Goal: Task Accomplishment & Management: Manage account settings

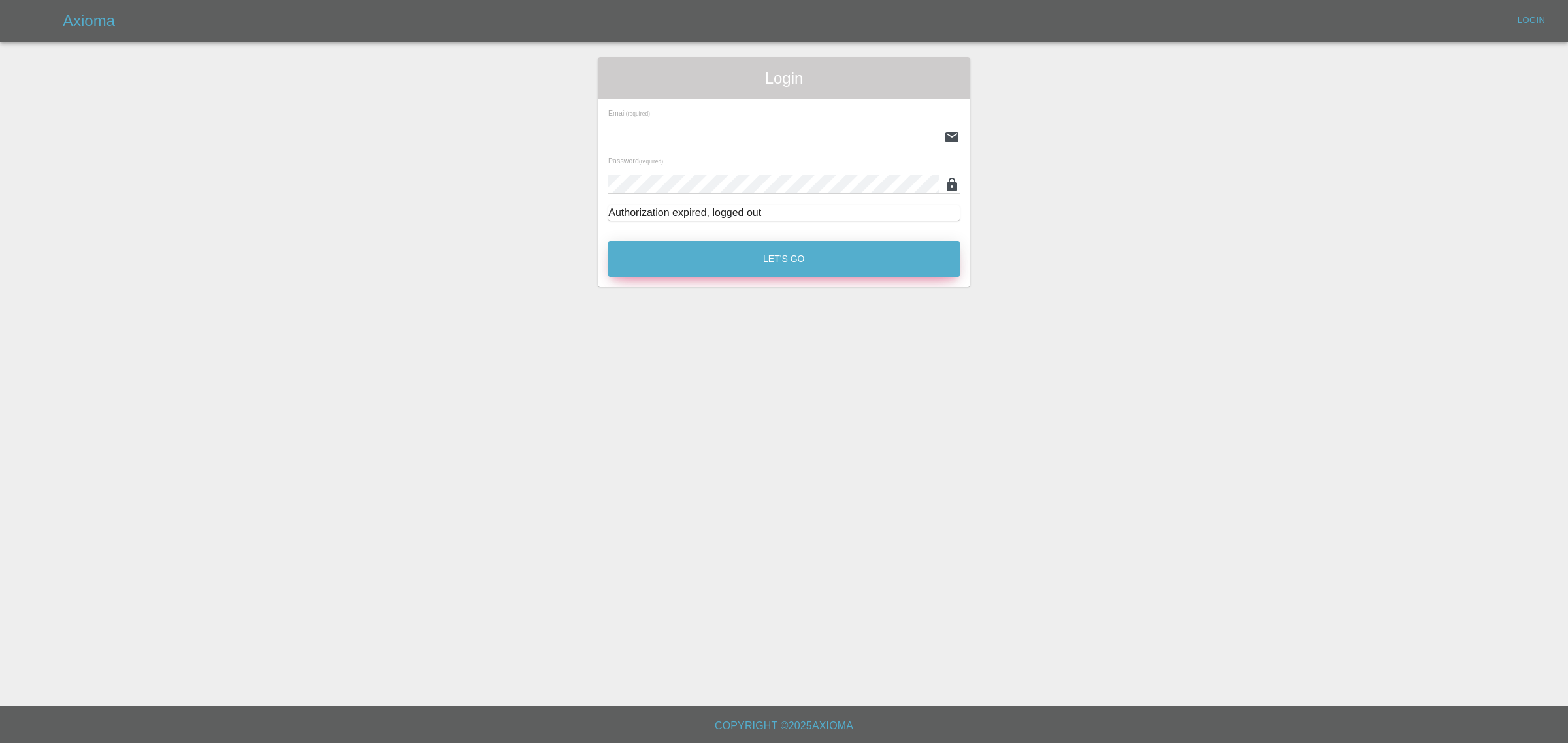
type input "[PERSON_NAME][EMAIL_ADDRESS][DOMAIN_NAME]"
click at [721, 242] on button "Let's Go" at bounding box center [784, 259] width 352 height 36
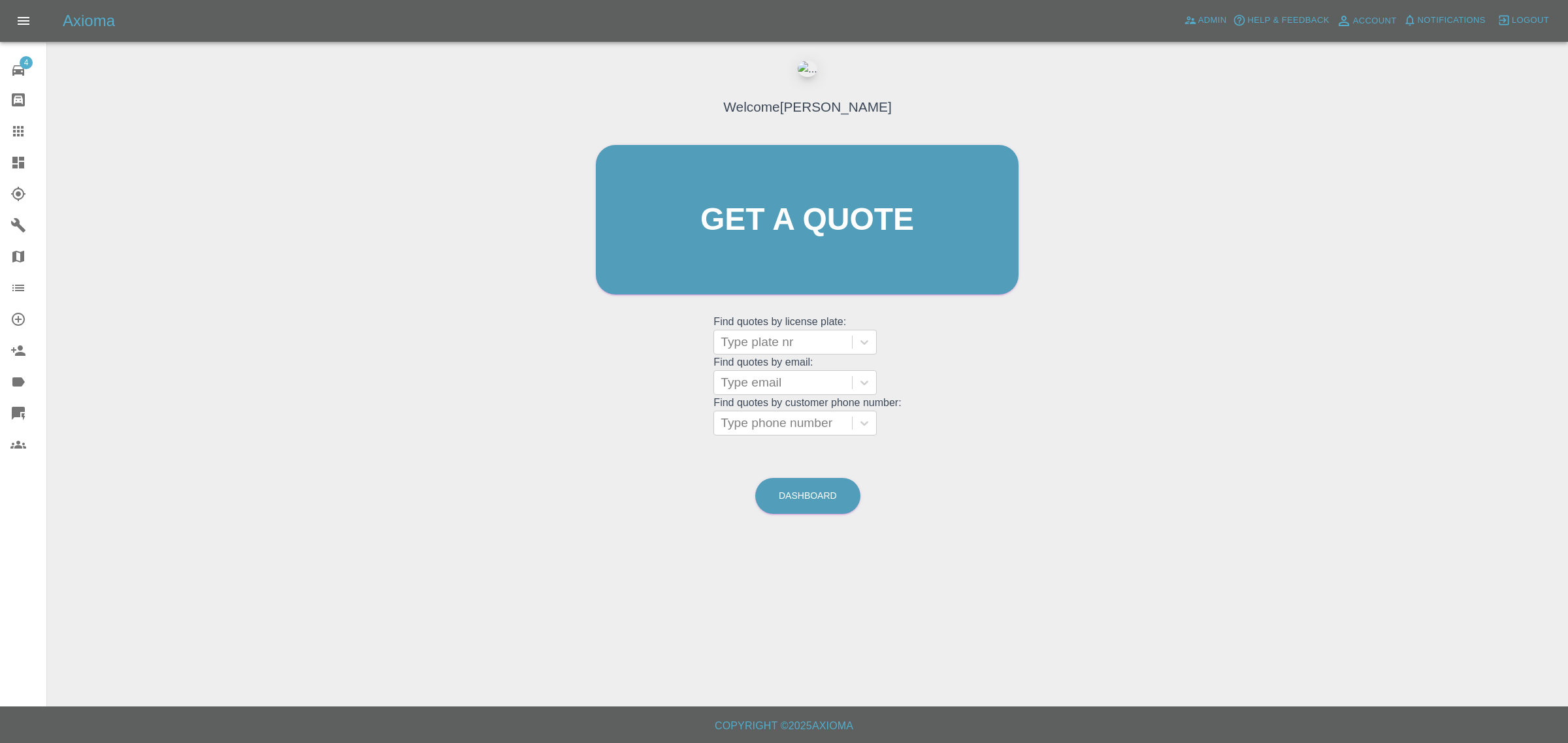
click at [31, 158] on div at bounding box center [29, 163] width 37 height 15
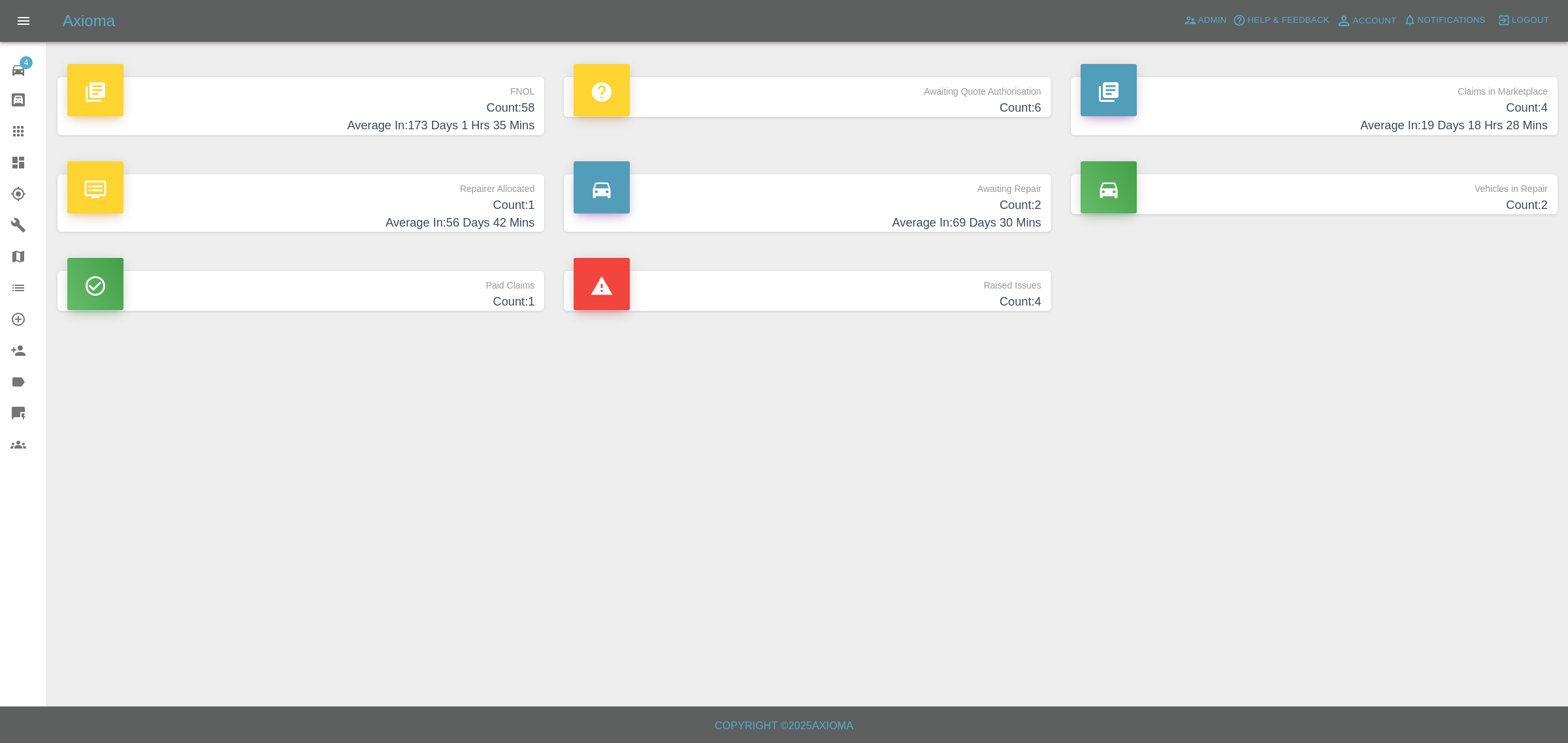
click at [301, 97] on p "FNOL" at bounding box center [300, 88] width 467 height 22
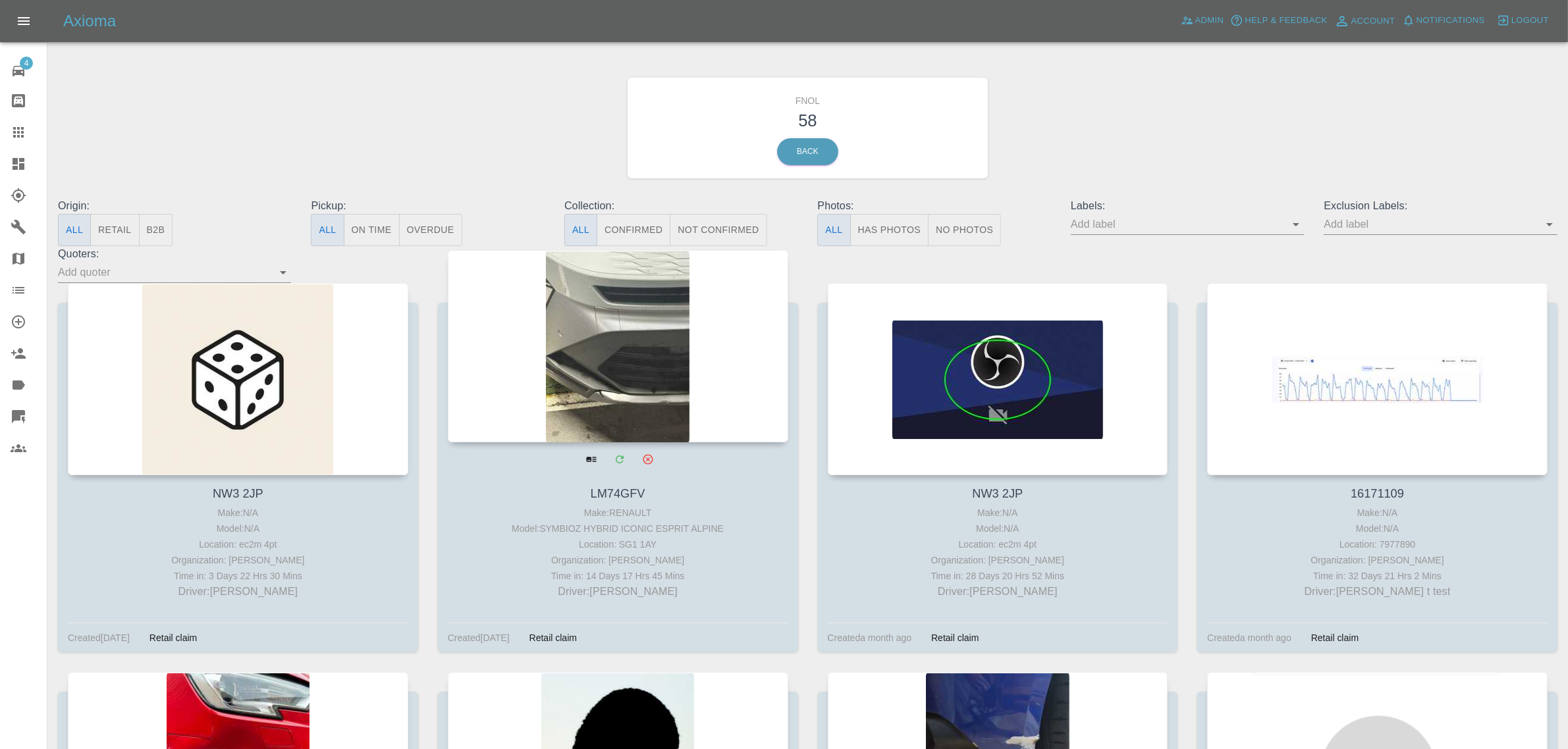
click at [658, 437] on div at bounding box center [618, 346] width 341 height 192
click at [641, 333] on div at bounding box center [618, 346] width 341 height 192
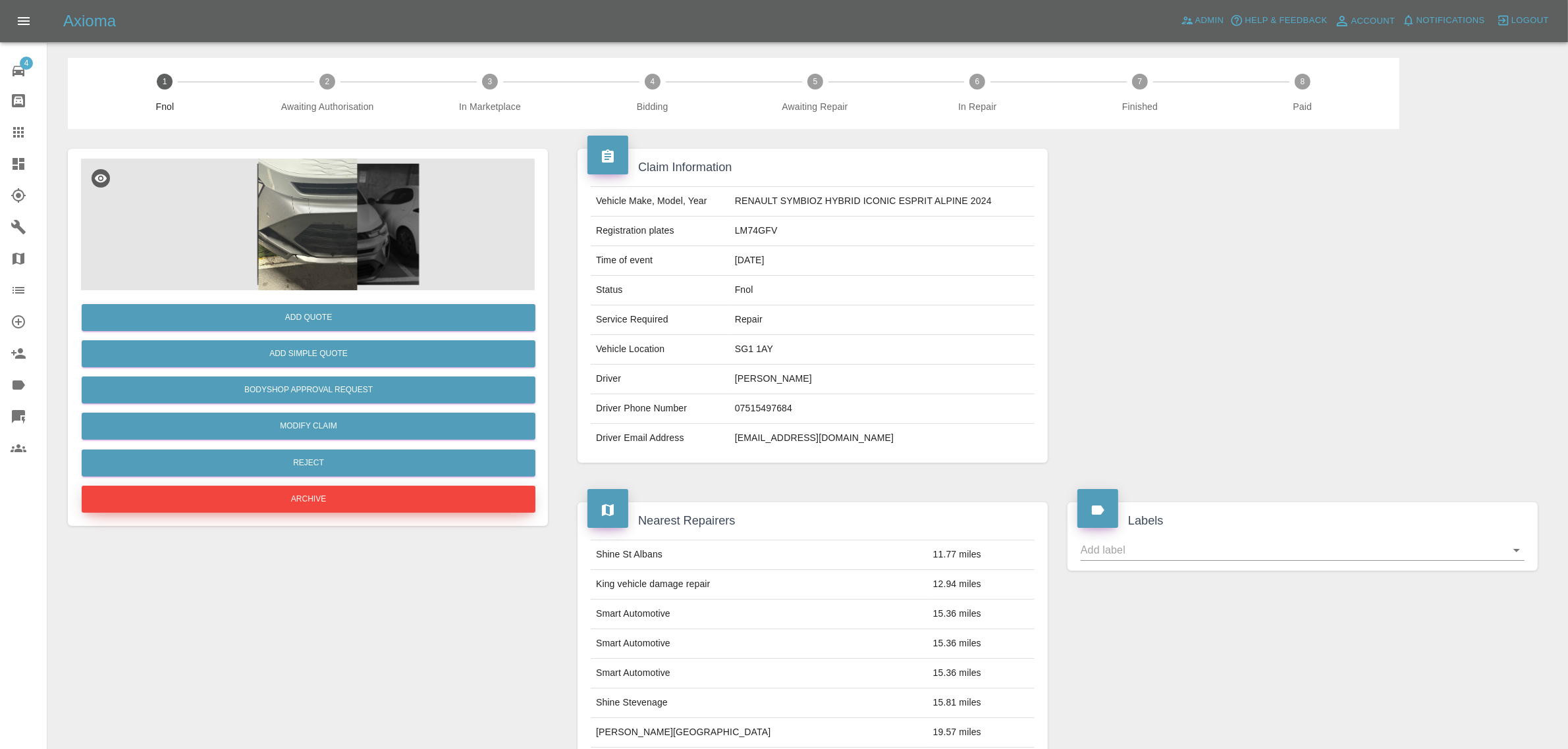
click at [352, 502] on button "Archive" at bounding box center [309, 500] width 454 height 27
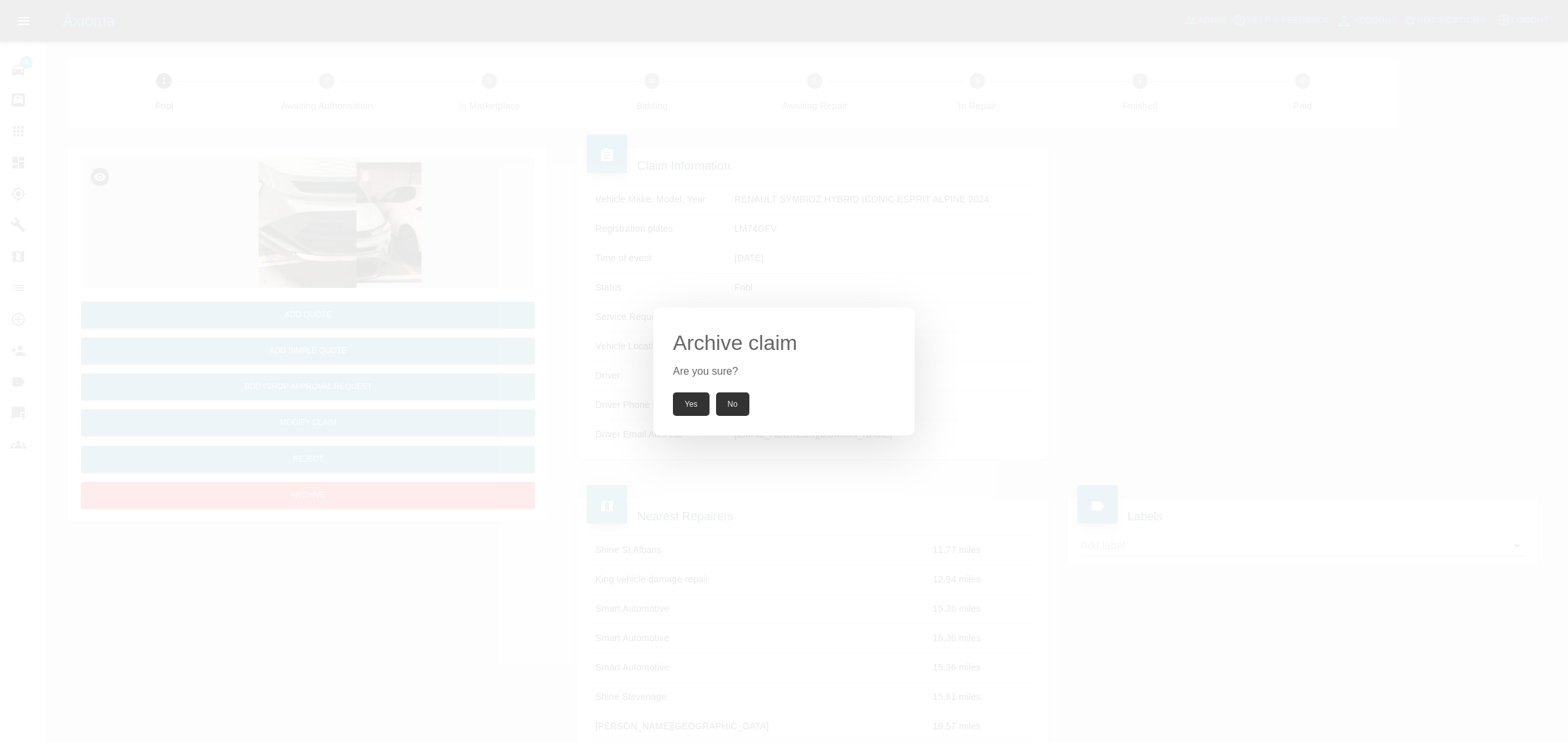
click at [687, 407] on button "Yes" at bounding box center [692, 404] width 37 height 23
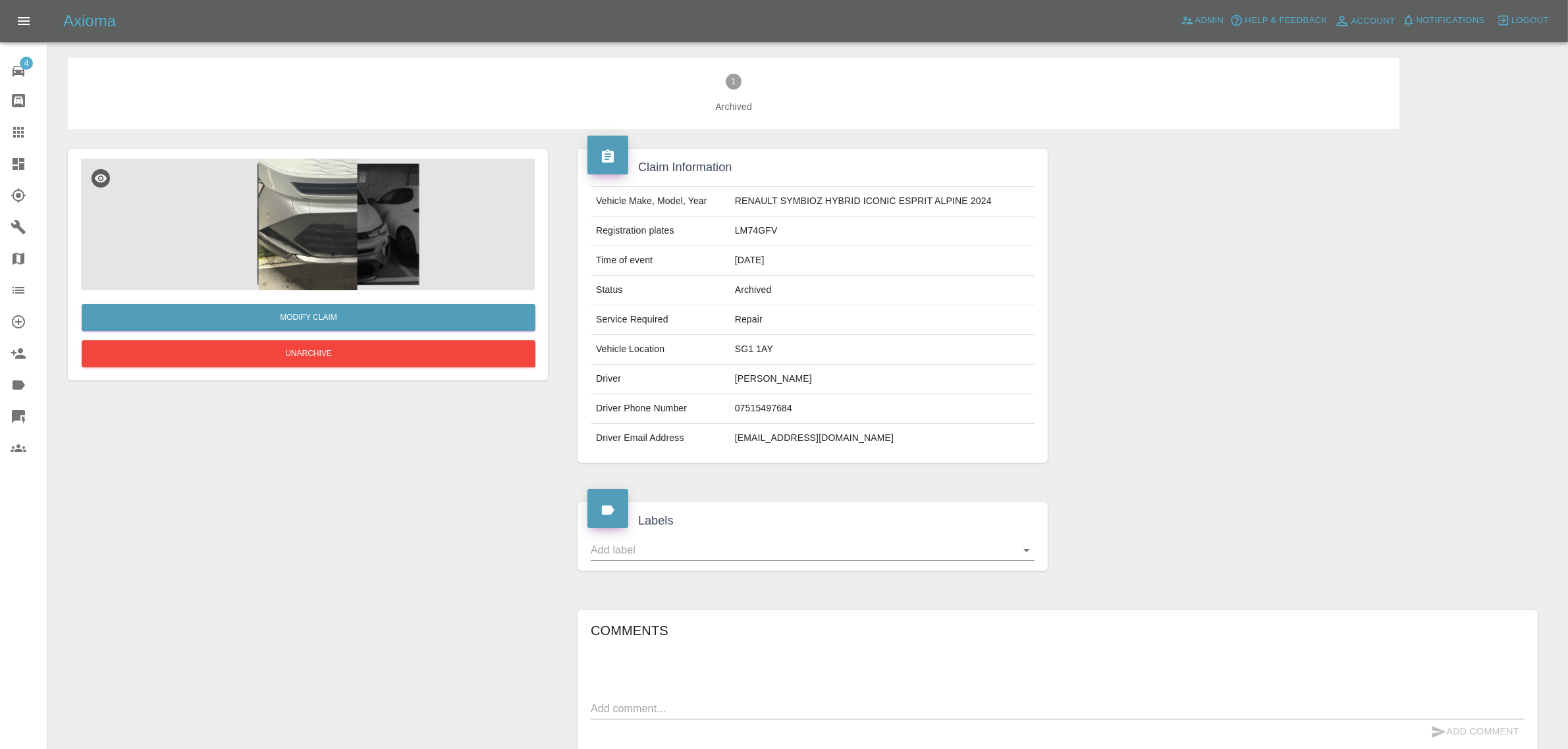
click at [11, 163] on icon at bounding box center [19, 164] width 16 height 16
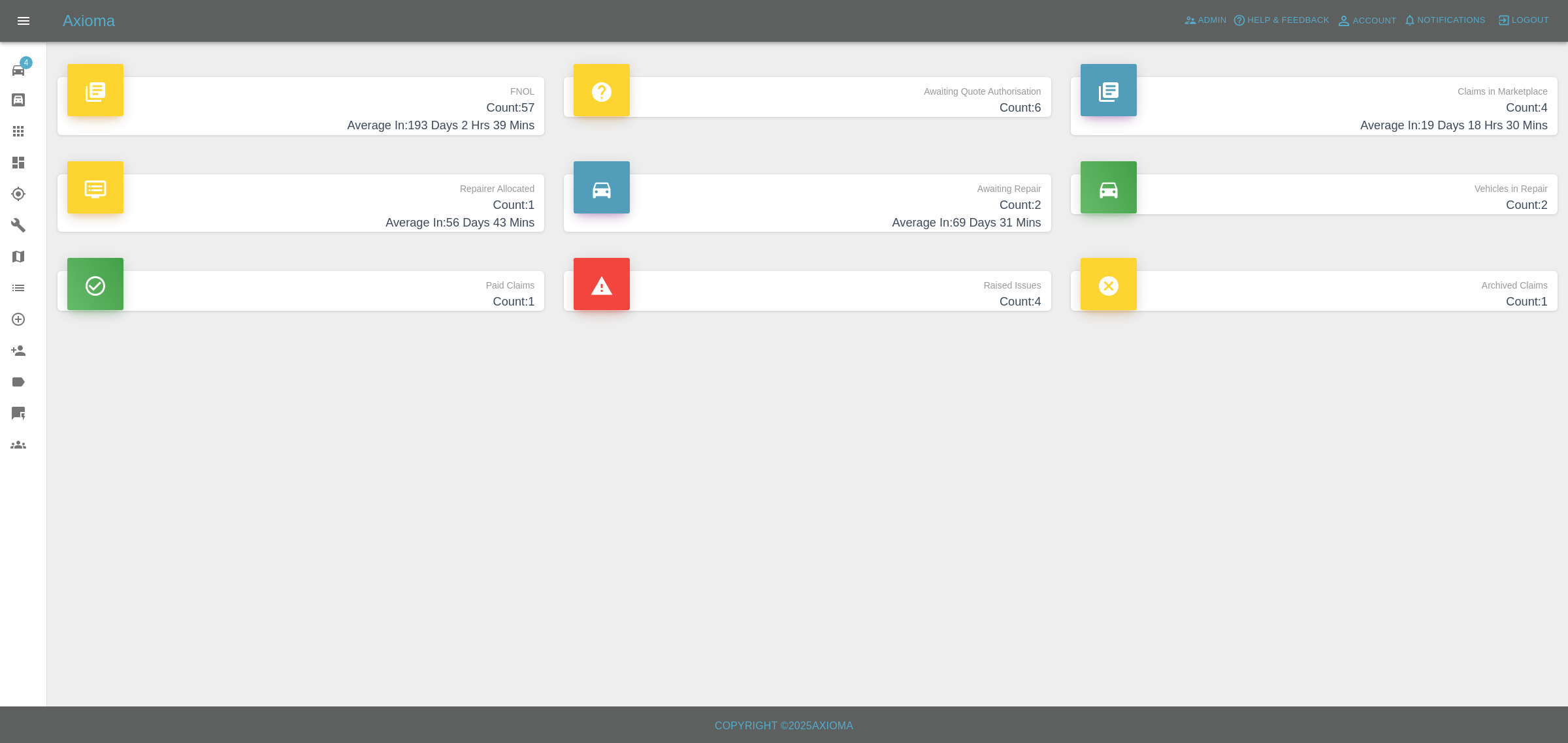
click at [486, 121] on h4 "Average In: 193 Days 2 Hrs 39 Mins" at bounding box center [300, 126] width 467 height 17
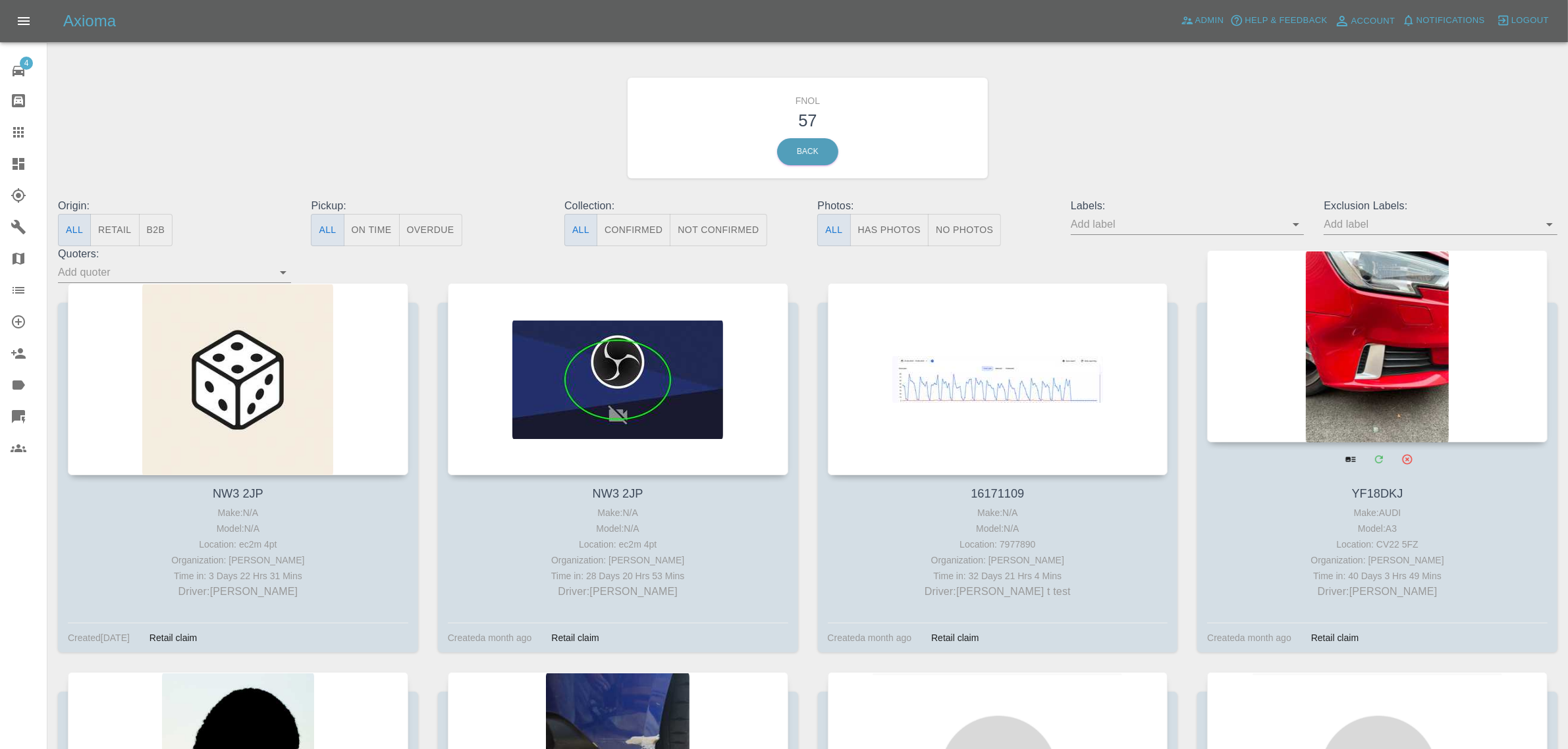
click at [1327, 356] on div at bounding box center [1377, 346] width 341 height 192
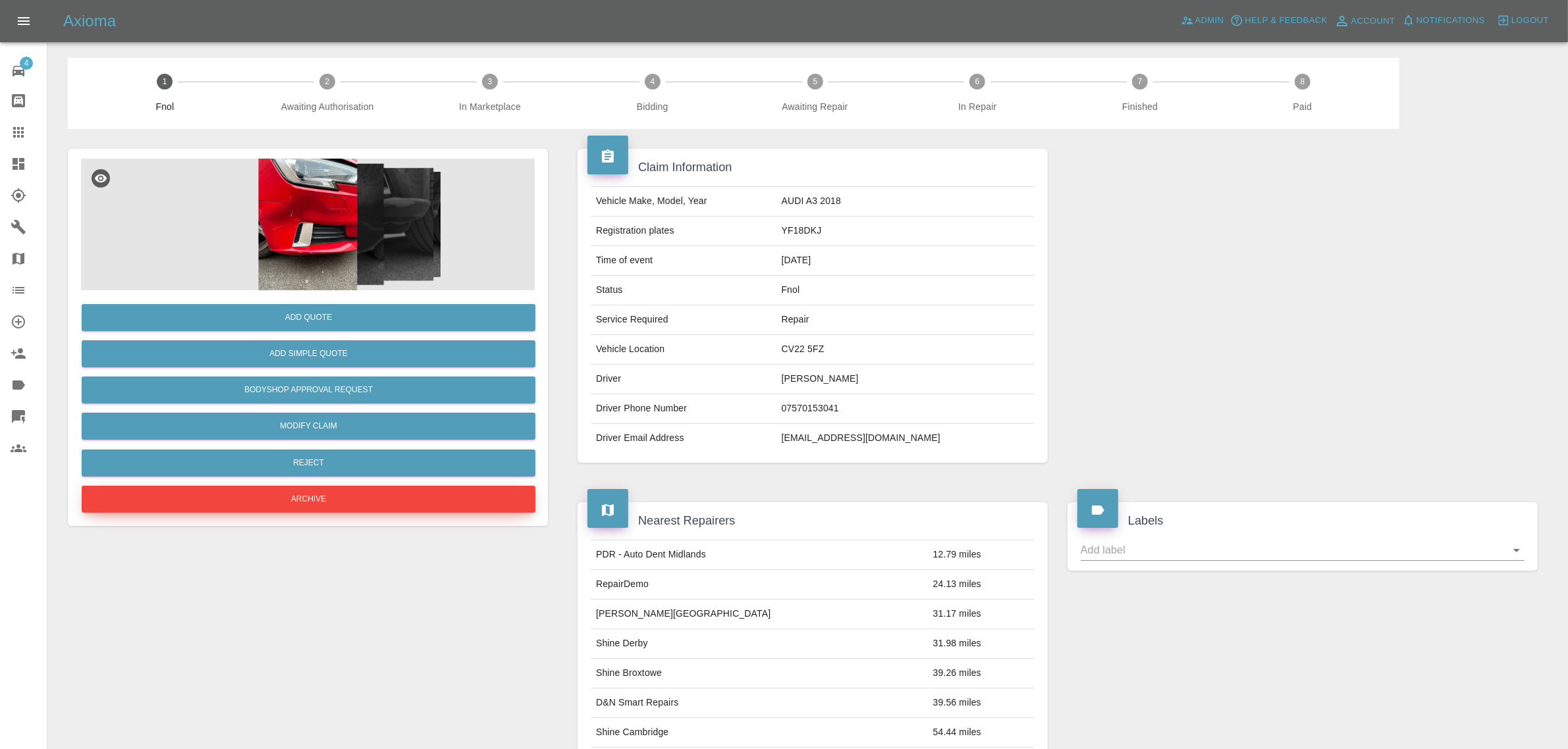
click at [381, 506] on button "Archive" at bounding box center [309, 500] width 454 height 27
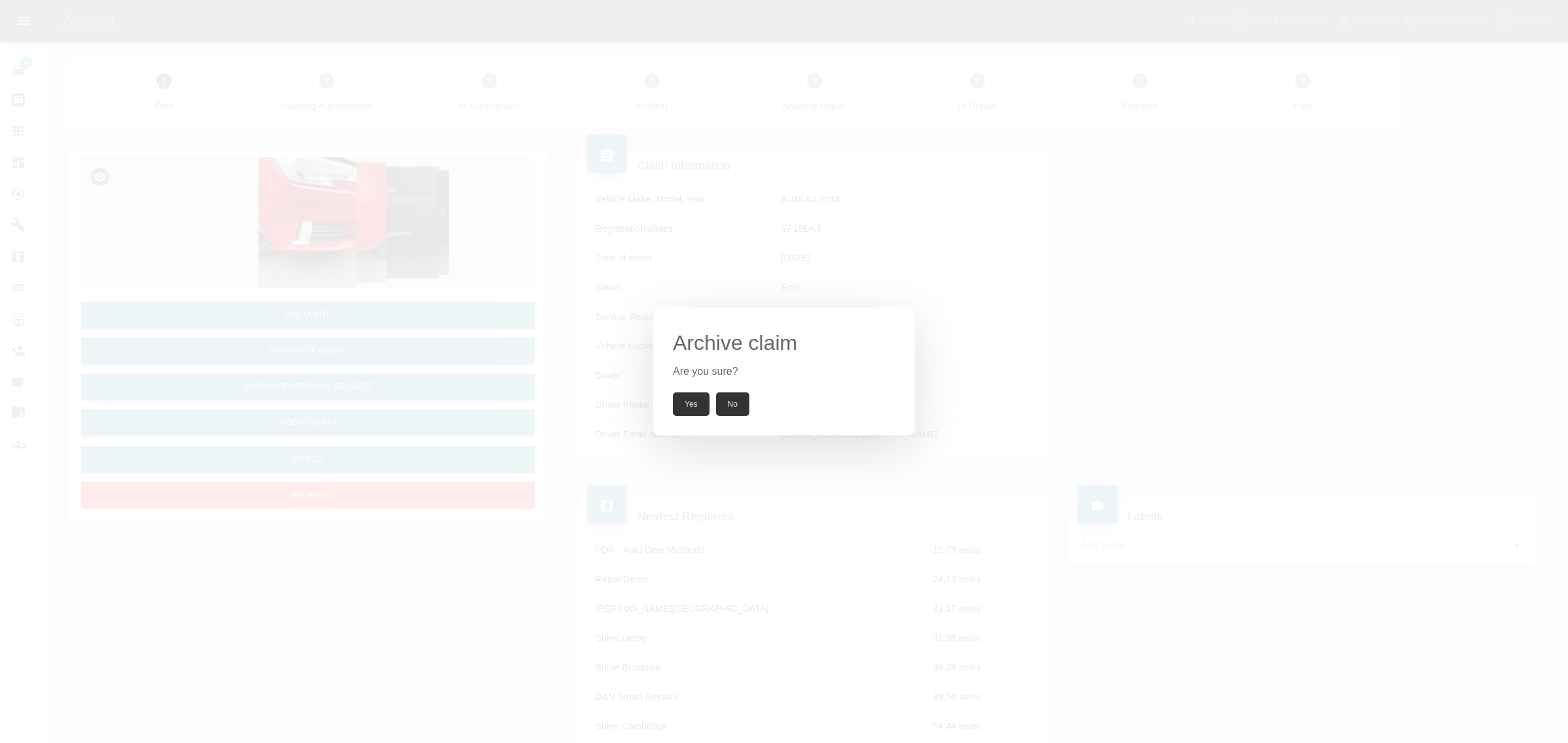
click at [689, 408] on button "Yes" at bounding box center [692, 404] width 37 height 23
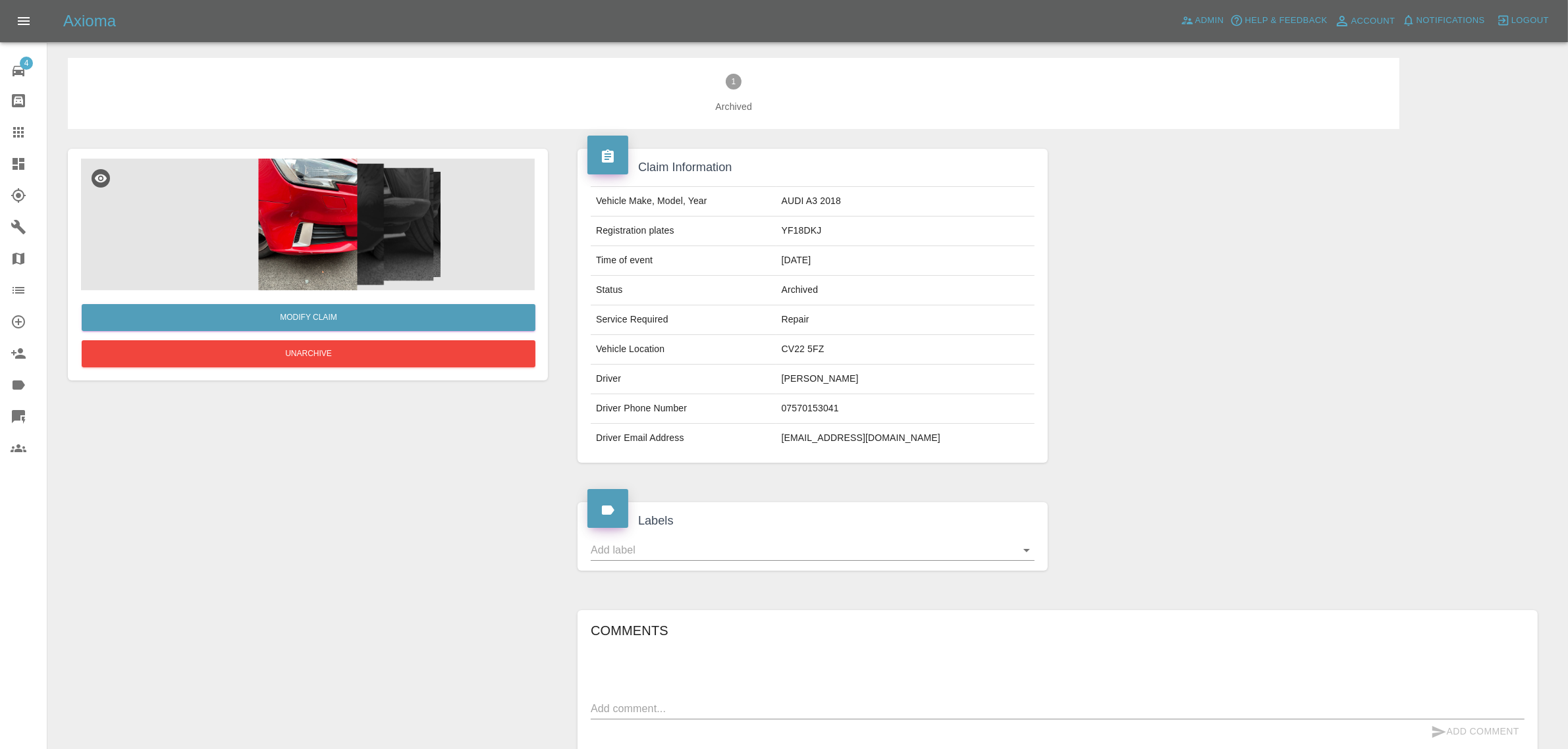
click at [30, 165] on div at bounding box center [29, 164] width 37 height 16
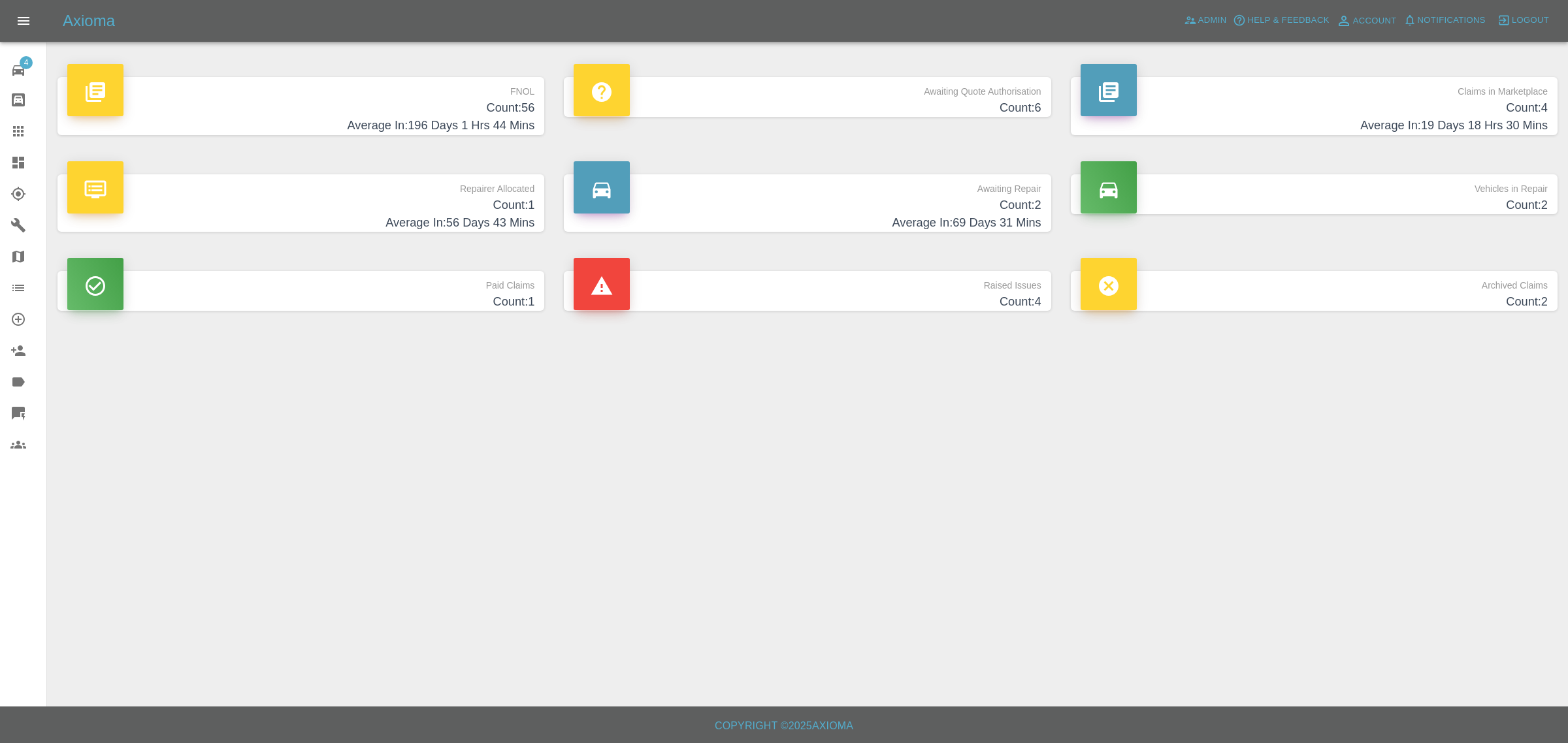
click at [537, 103] on link "FNOL Count: 56 Average In: 196 Days 1 Hrs 44 Mins" at bounding box center [300, 107] width 486 height 58
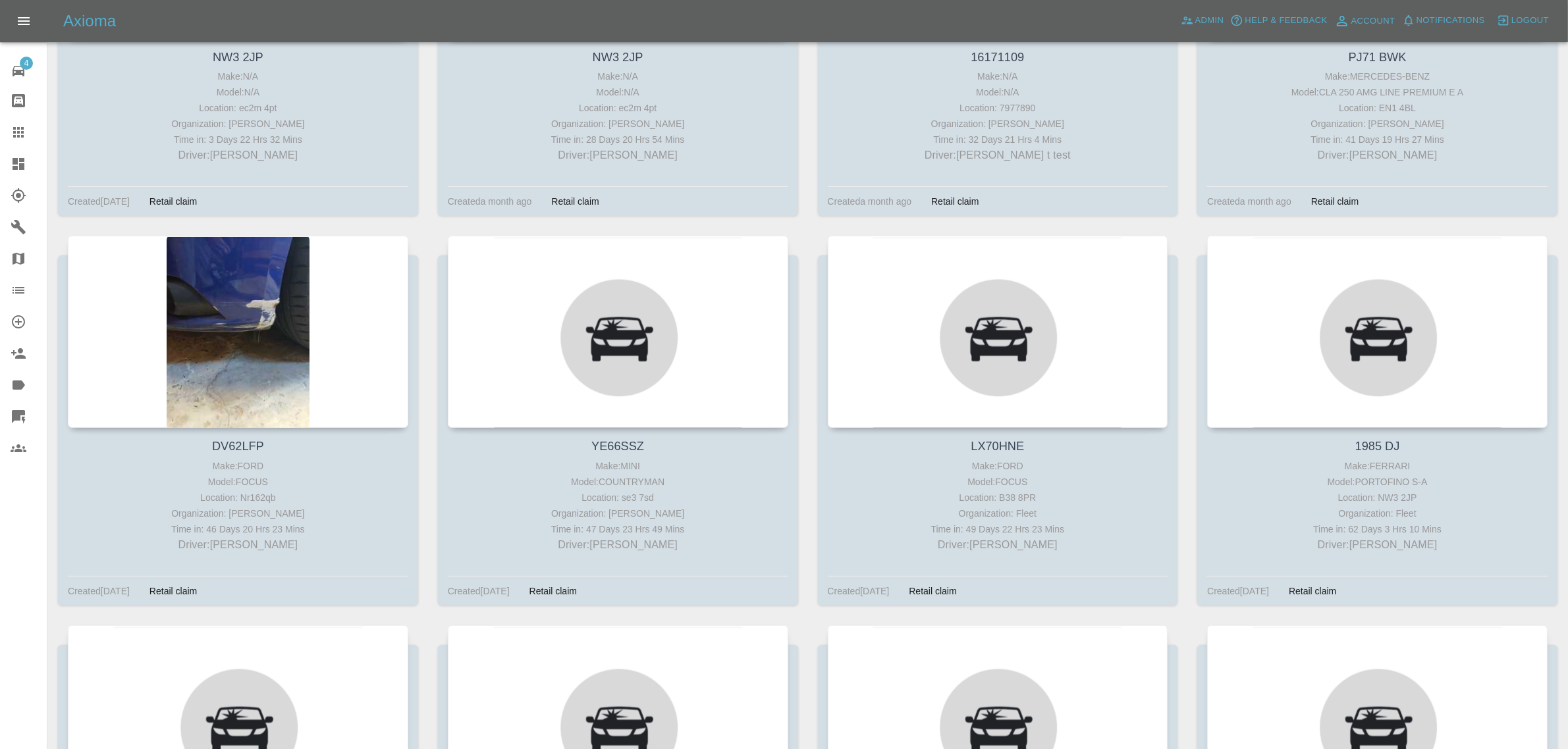
scroll to position [437, 0]
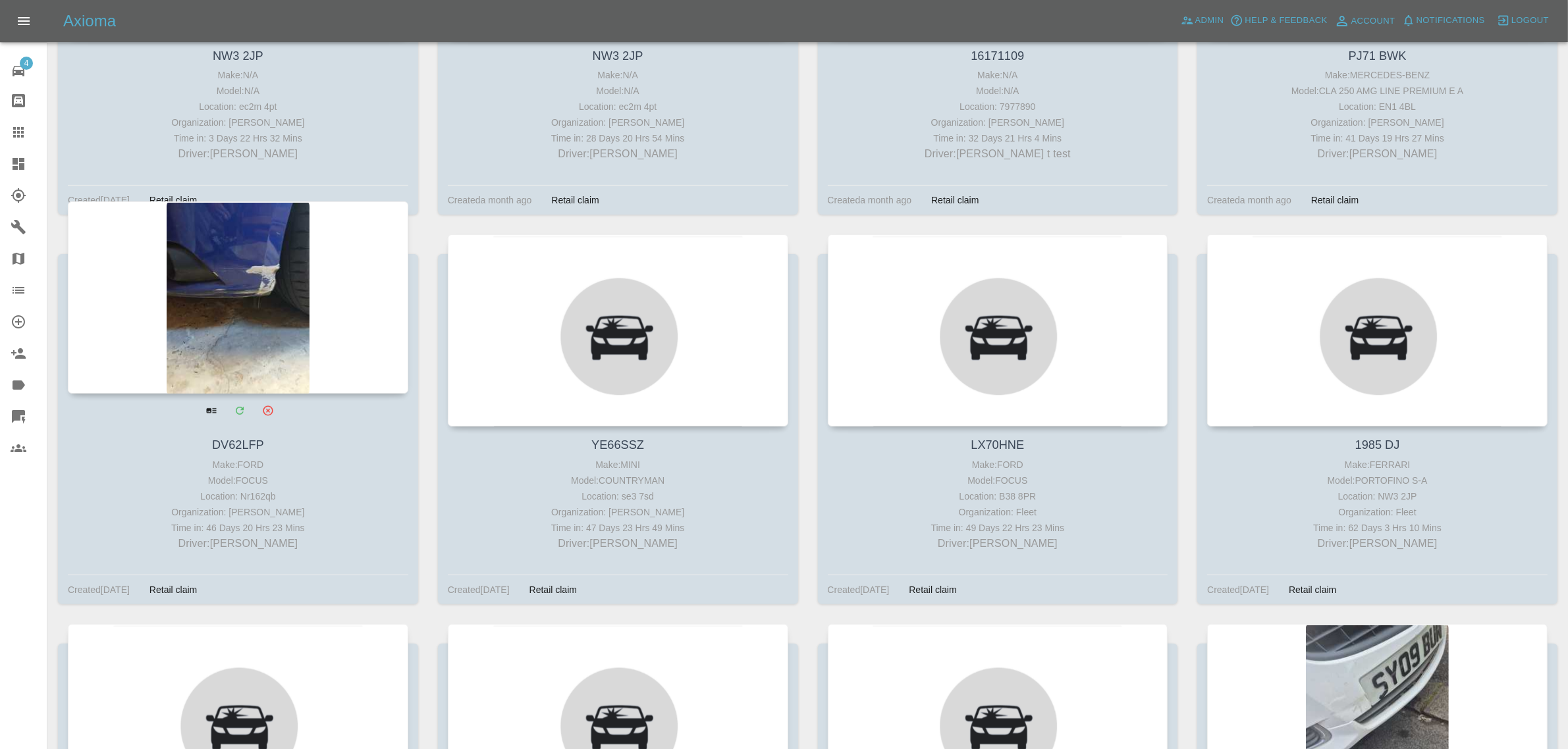
click at [316, 359] on div at bounding box center [237, 297] width 341 height 192
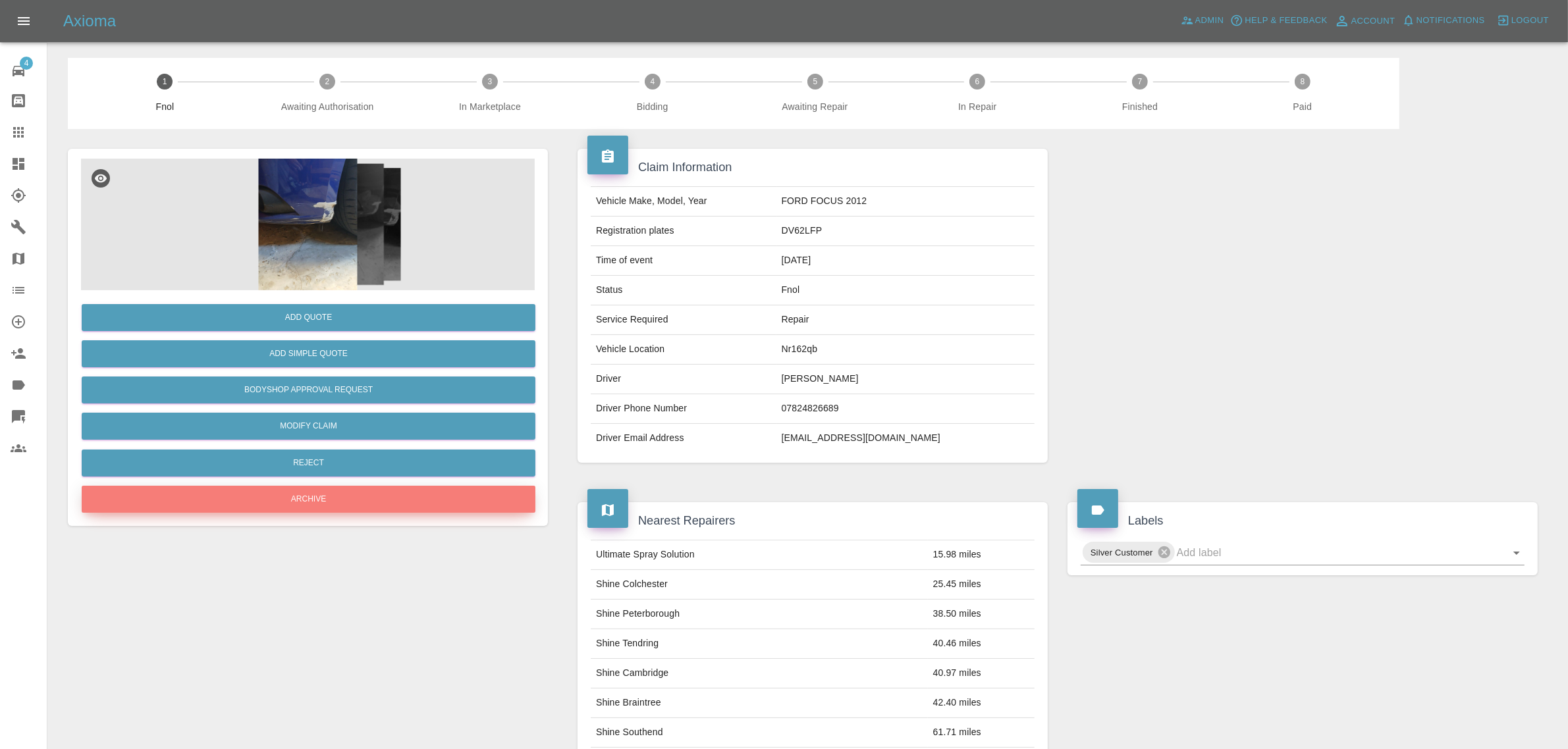
click at [352, 494] on button "Archive" at bounding box center [309, 500] width 454 height 27
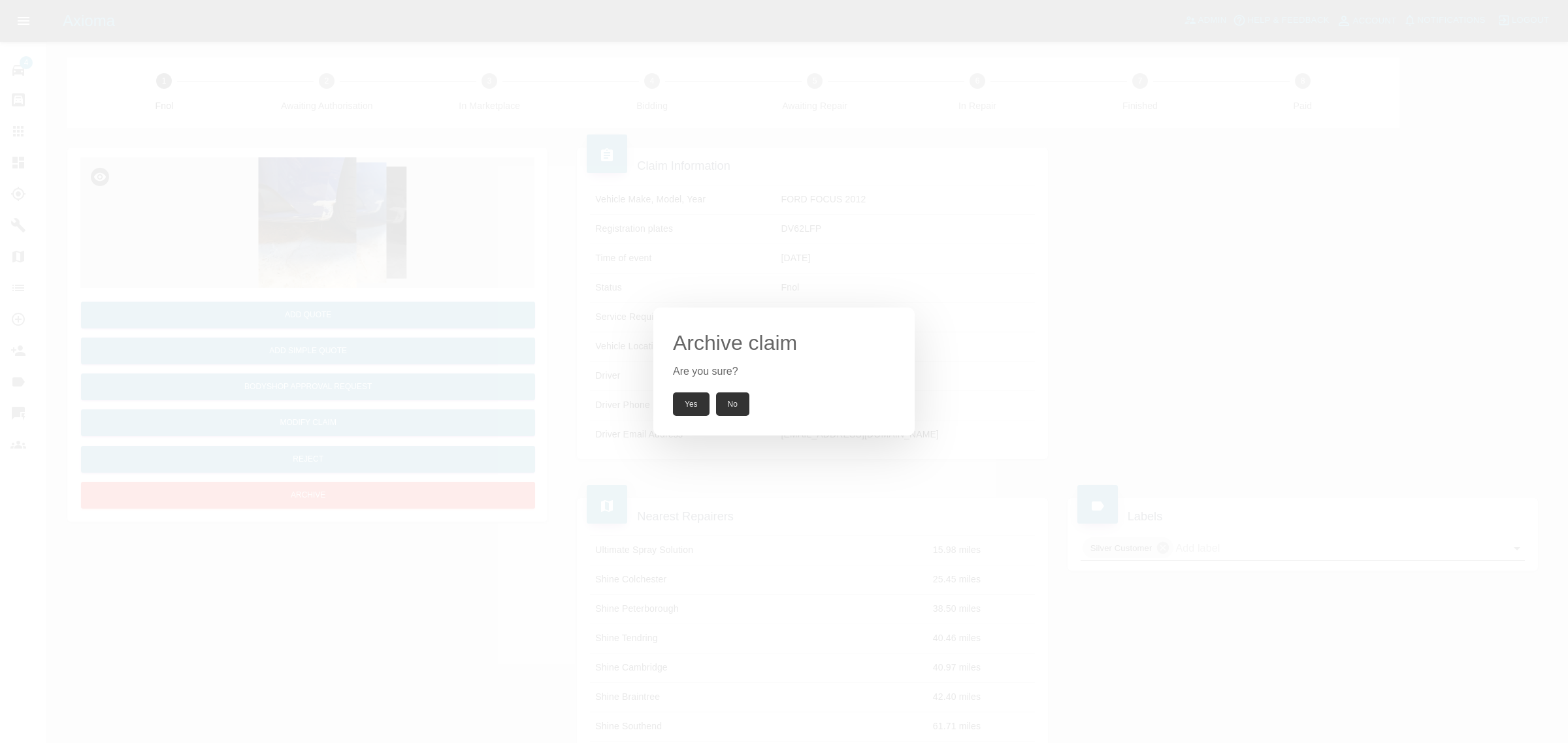
click at [698, 396] on button "Yes" at bounding box center [692, 404] width 37 height 23
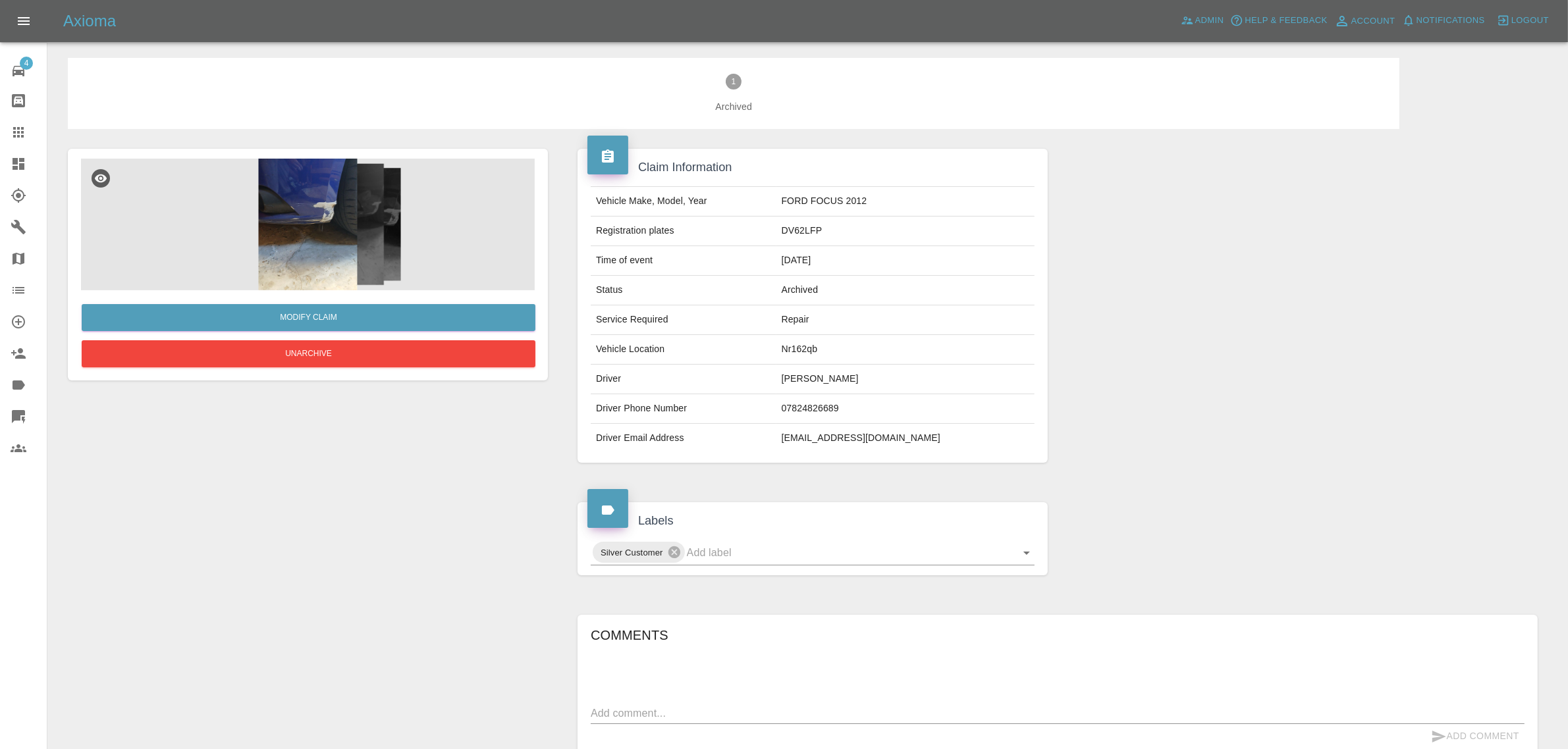
click at [11, 156] on icon at bounding box center [19, 164] width 16 height 16
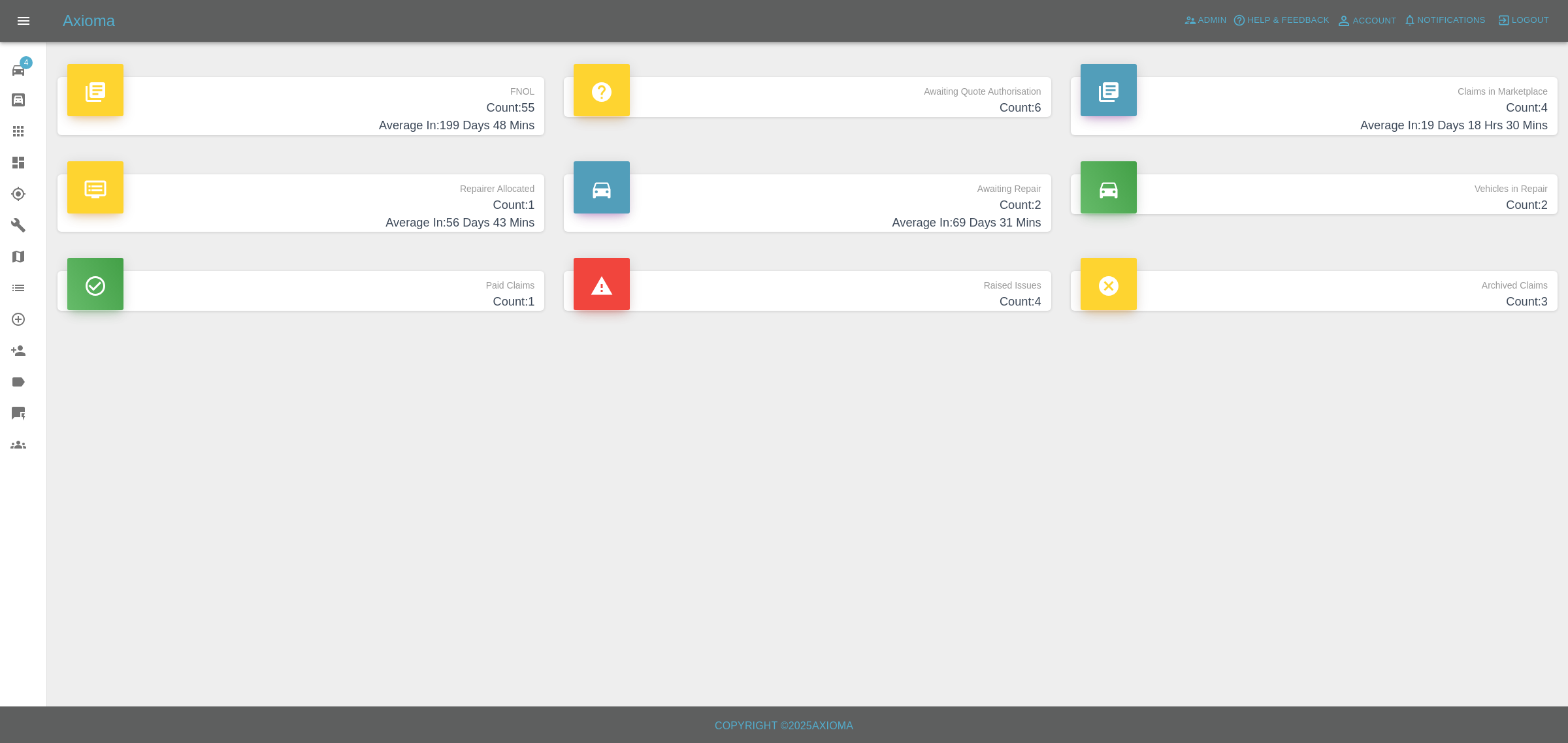
click at [531, 109] on h4 "Count: 55" at bounding box center [300, 108] width 467 height 17
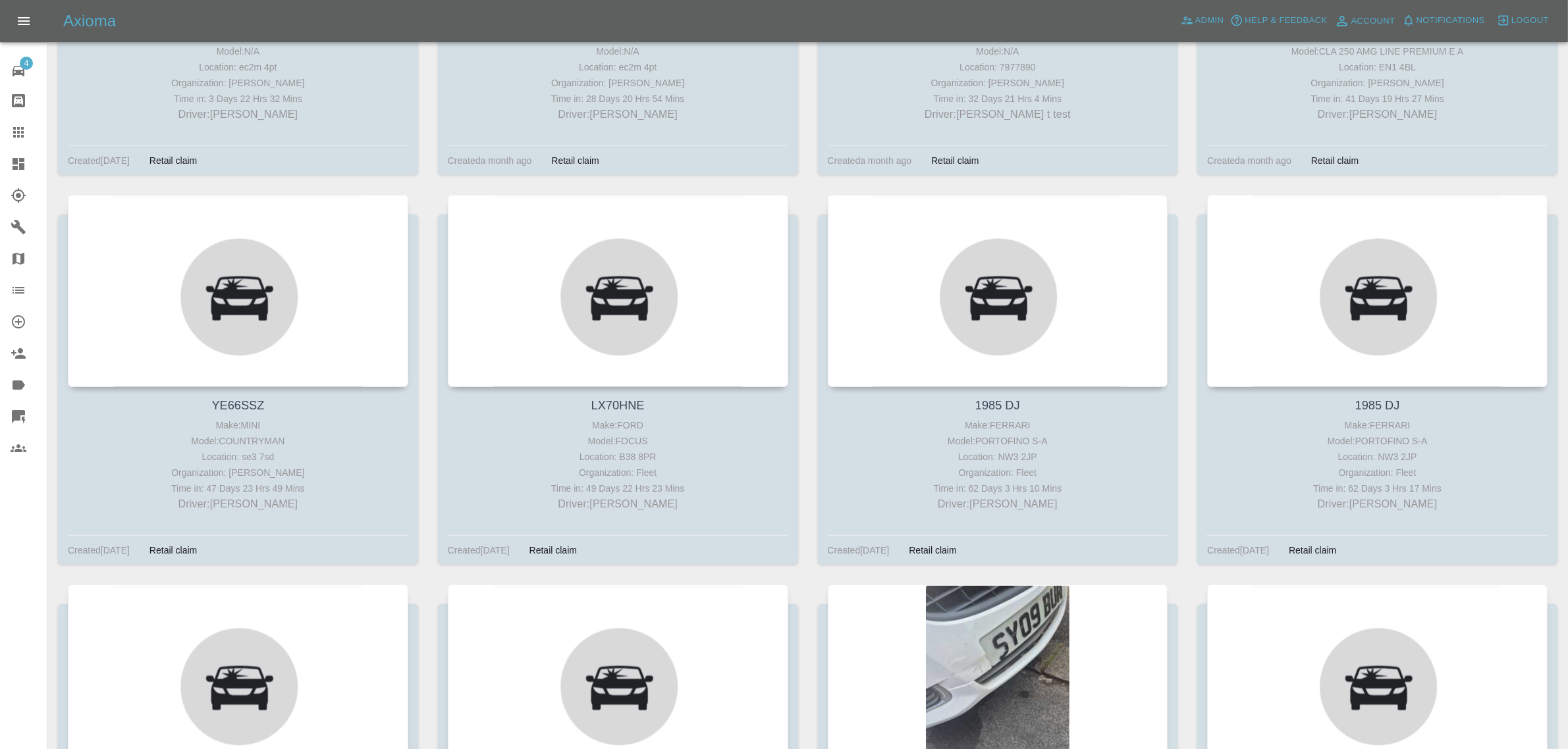
scroll to position [742, 0]
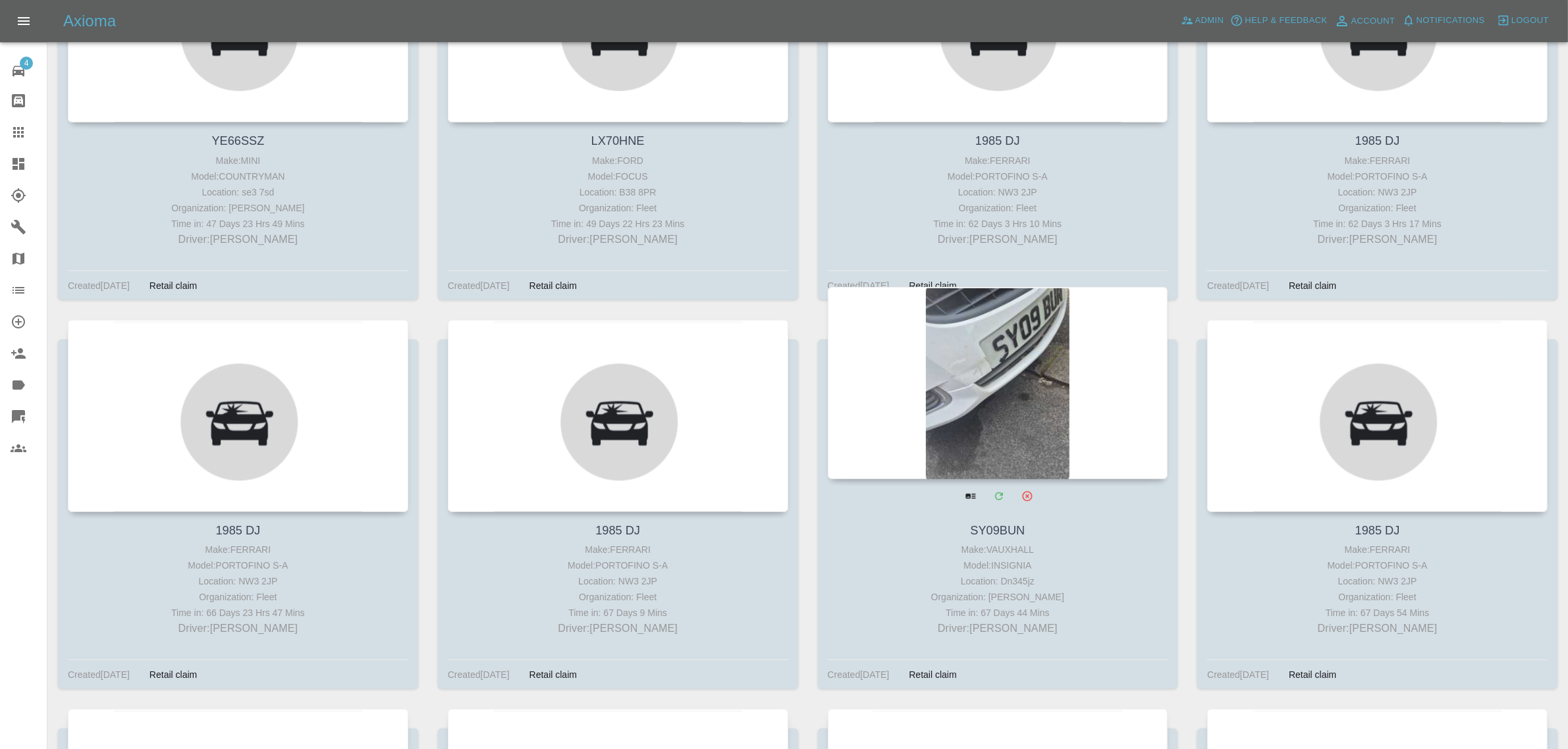
click at [1025, 373] on div at bounding box center [998, 383] width 341 height 192
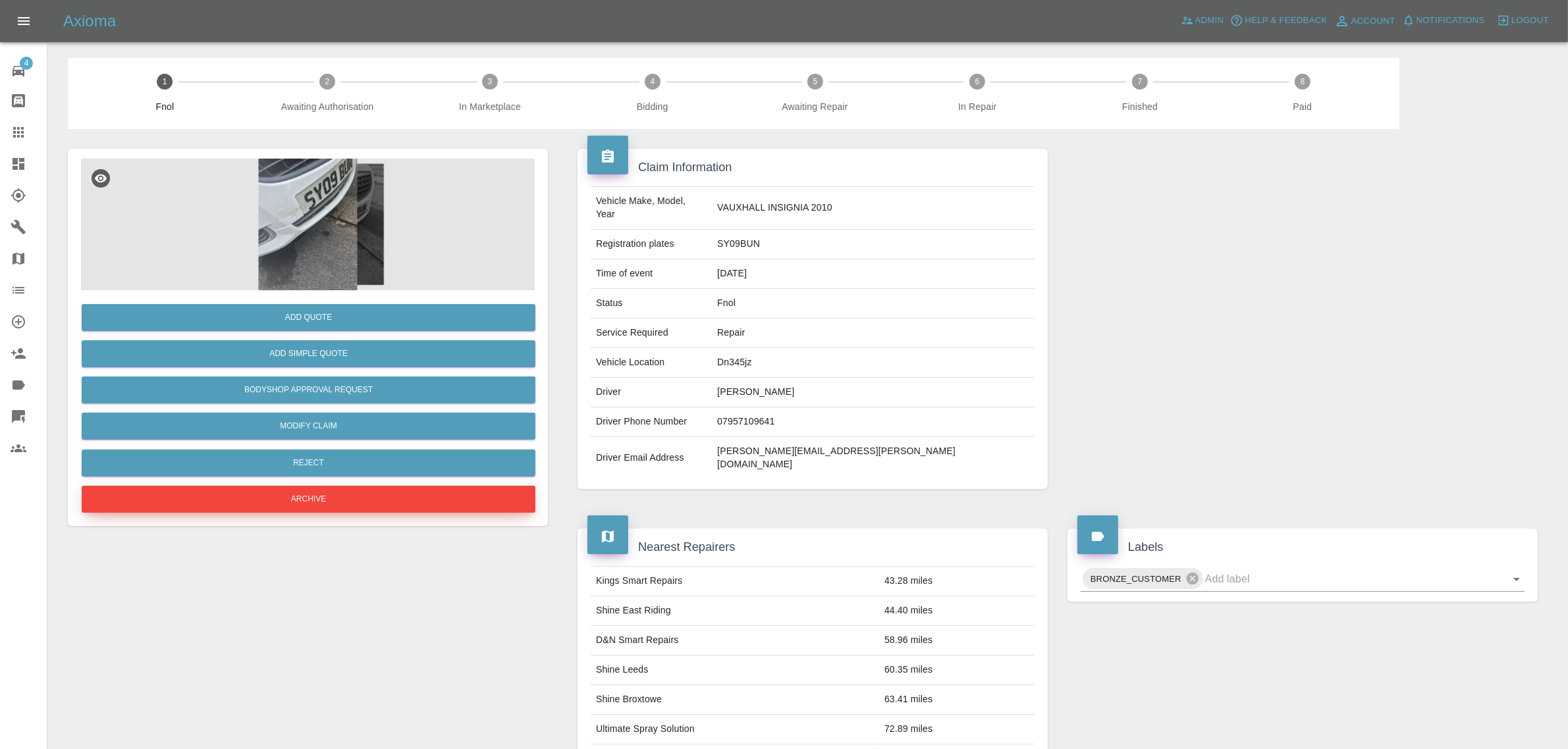
click at [314, 496] on button "Archive" at bounding box center [309, 500] width 454 height 27
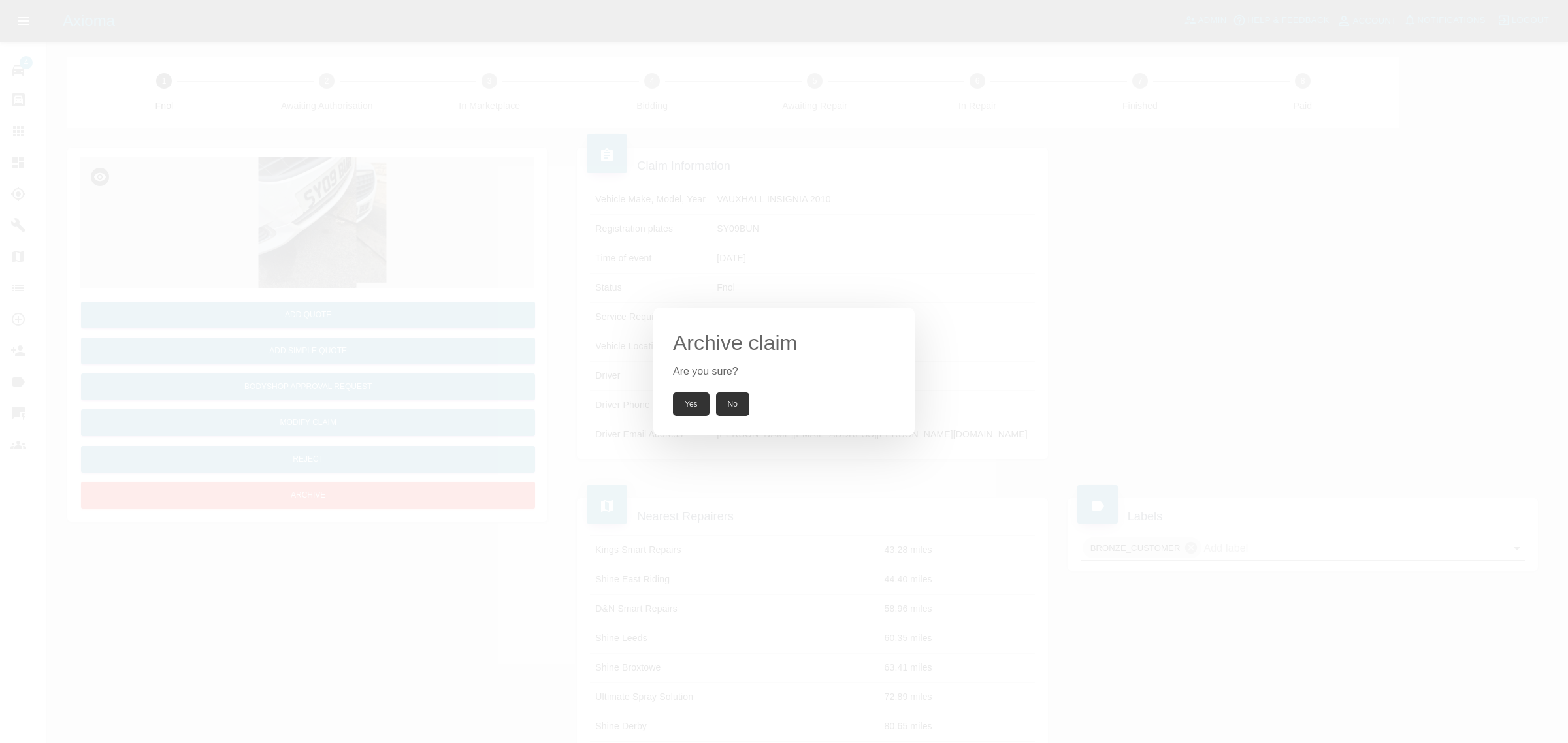
click at [684, 408] on button "Yes" at bounding box center [692, 404] width 37 height 23
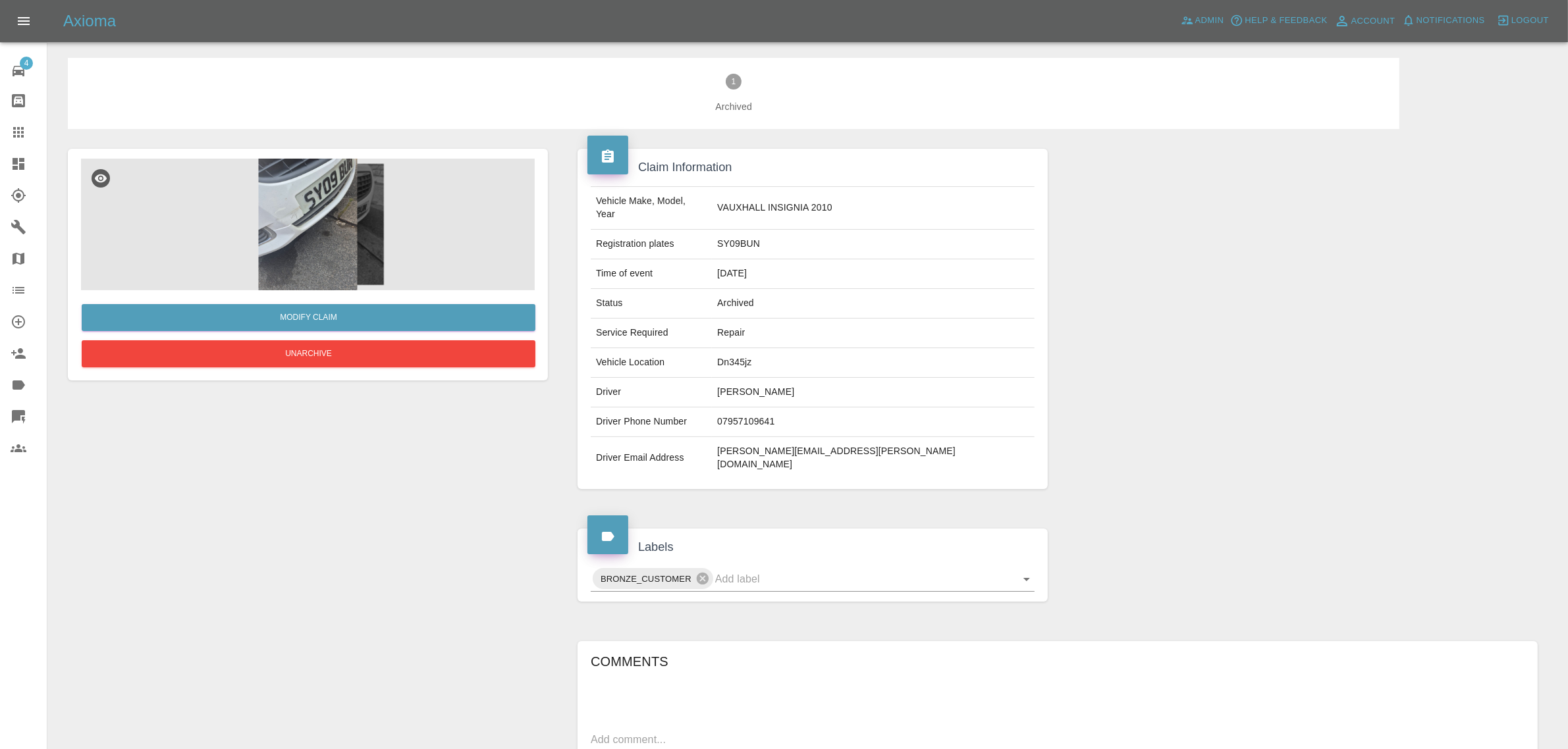
click at [31, 167] on div at bounding box center [29, 164] width 37 height 16
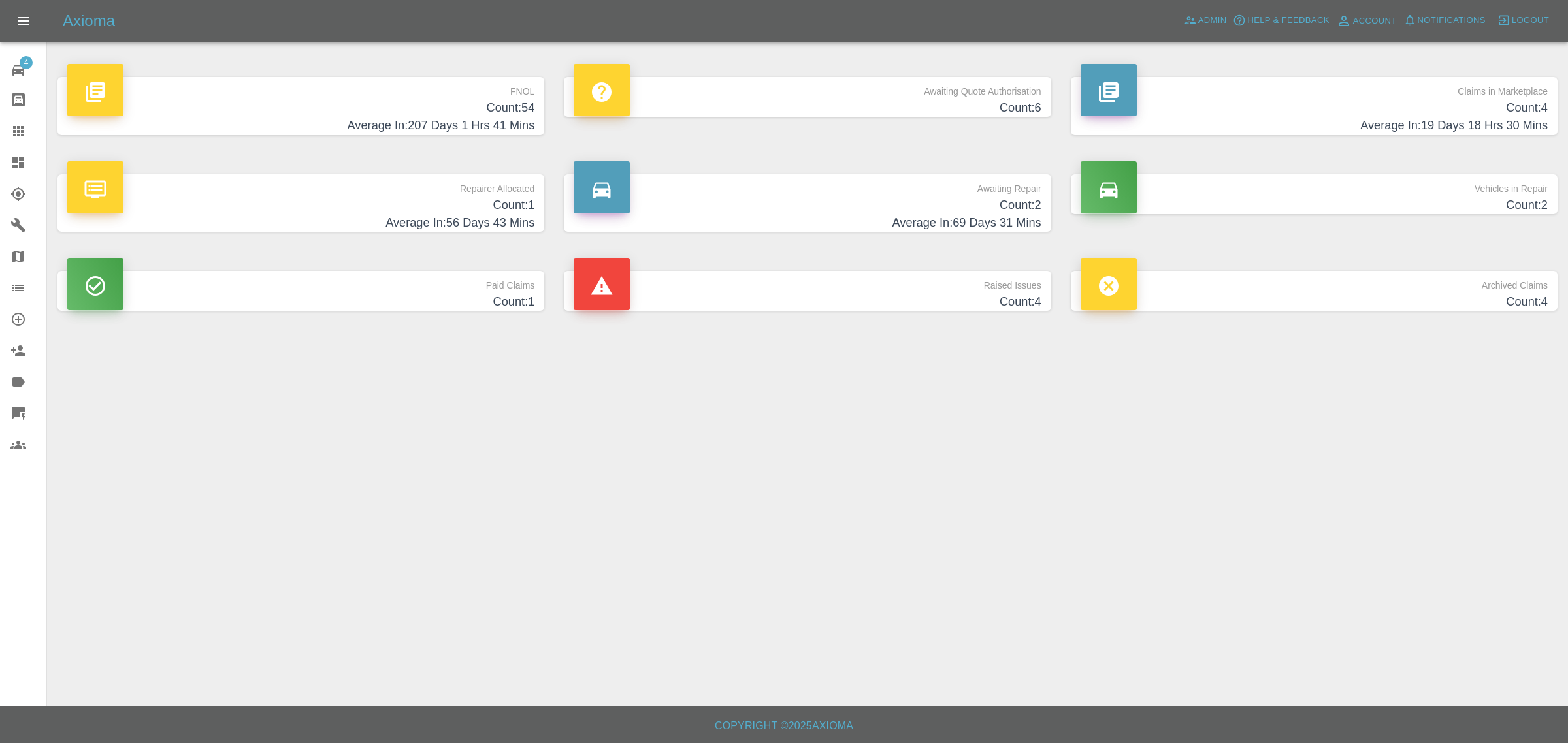
click at [414, 99] on h4 "Count: 54" at bounding box center [300, 108] width 467 height 17
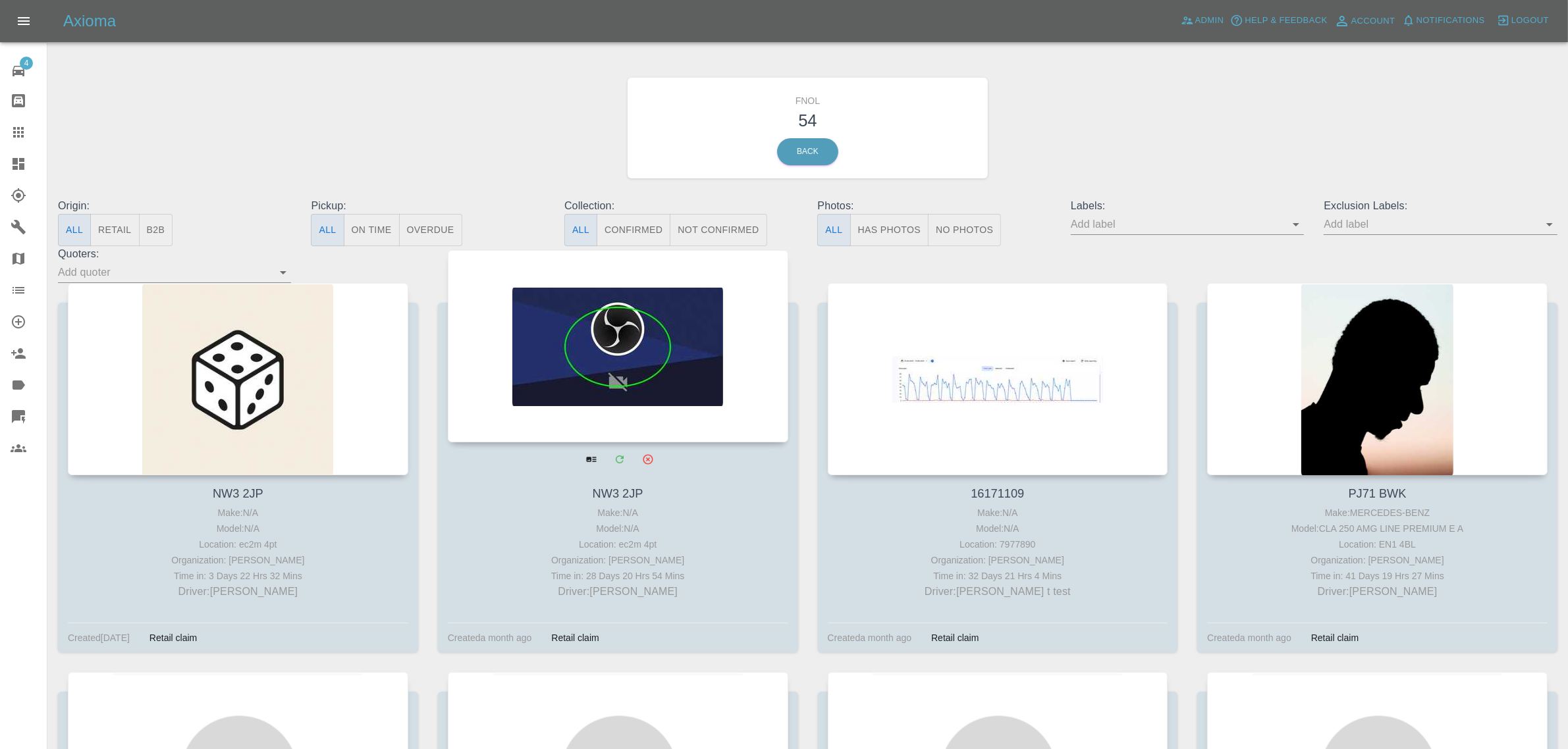
click at [496, 360] on div at bounding box center [618, 346] width 341 height 192
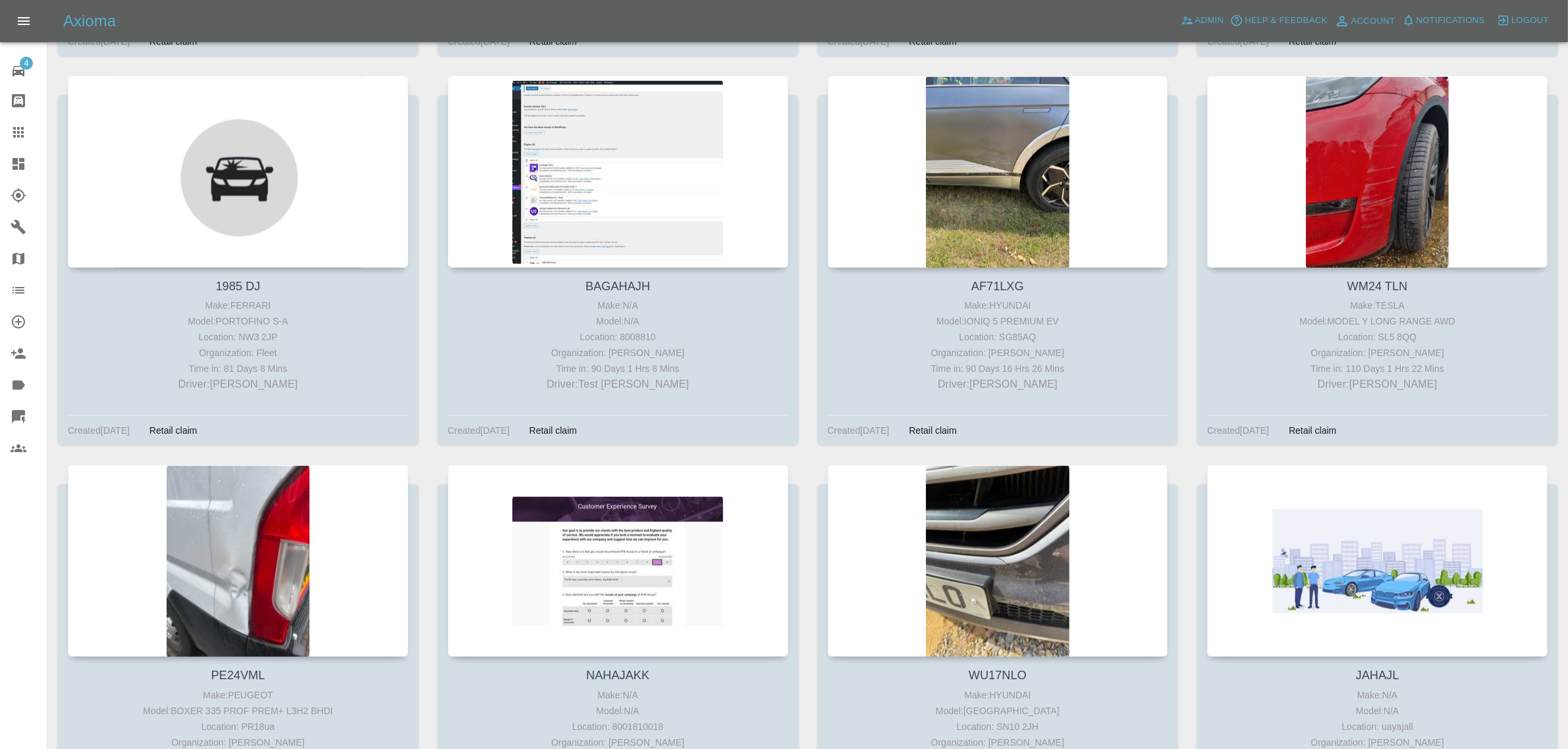
scroll to position [1825, 0]
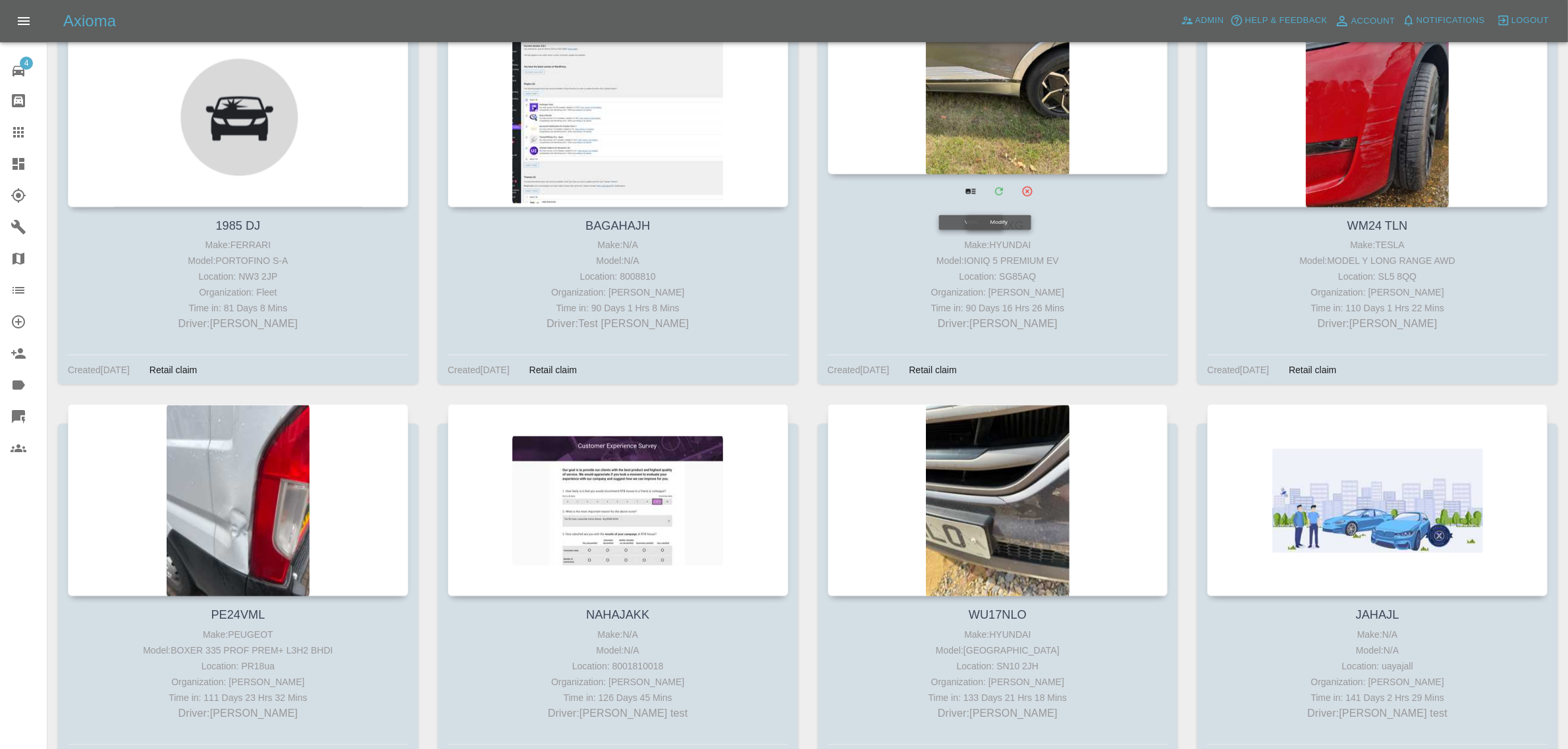
click at [992, 128] on div at bounding box center [998, 78] width 341 height 192
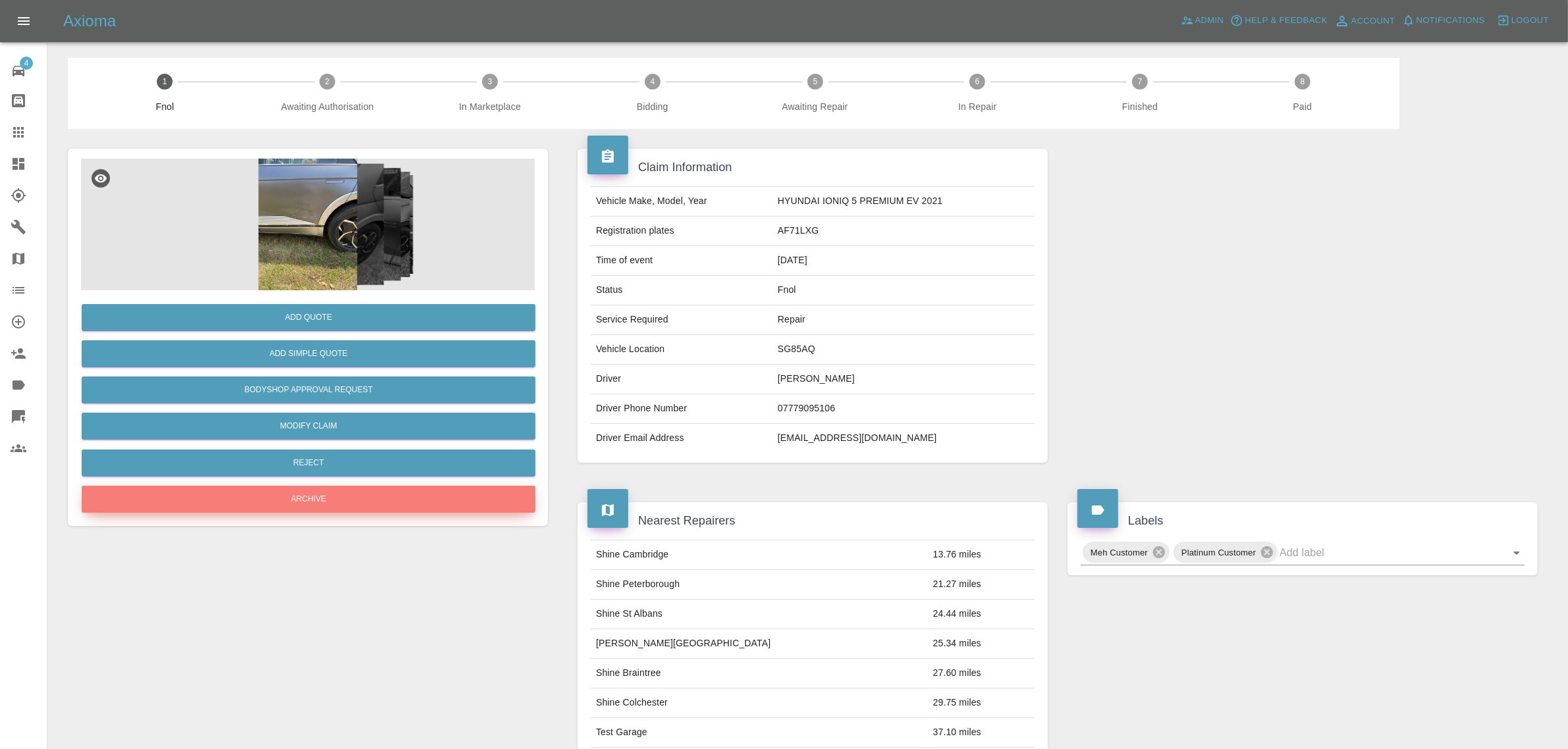
click at [272, 490] on button "Archive" at bounding box center [309, 500] width 454 height 27
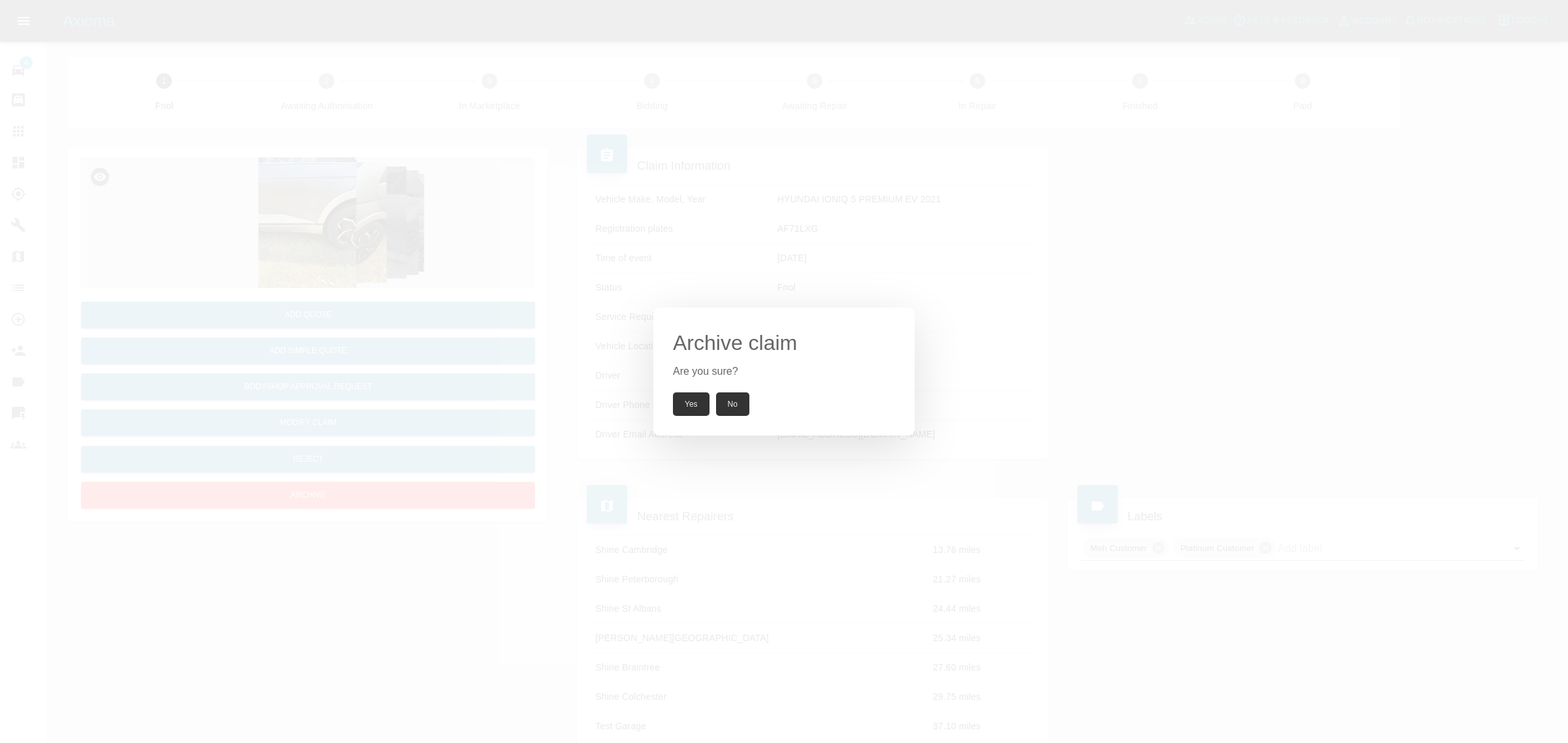
click at [703, 402] on button "Yes" at bounding box center [692, 404] width 37 height 23
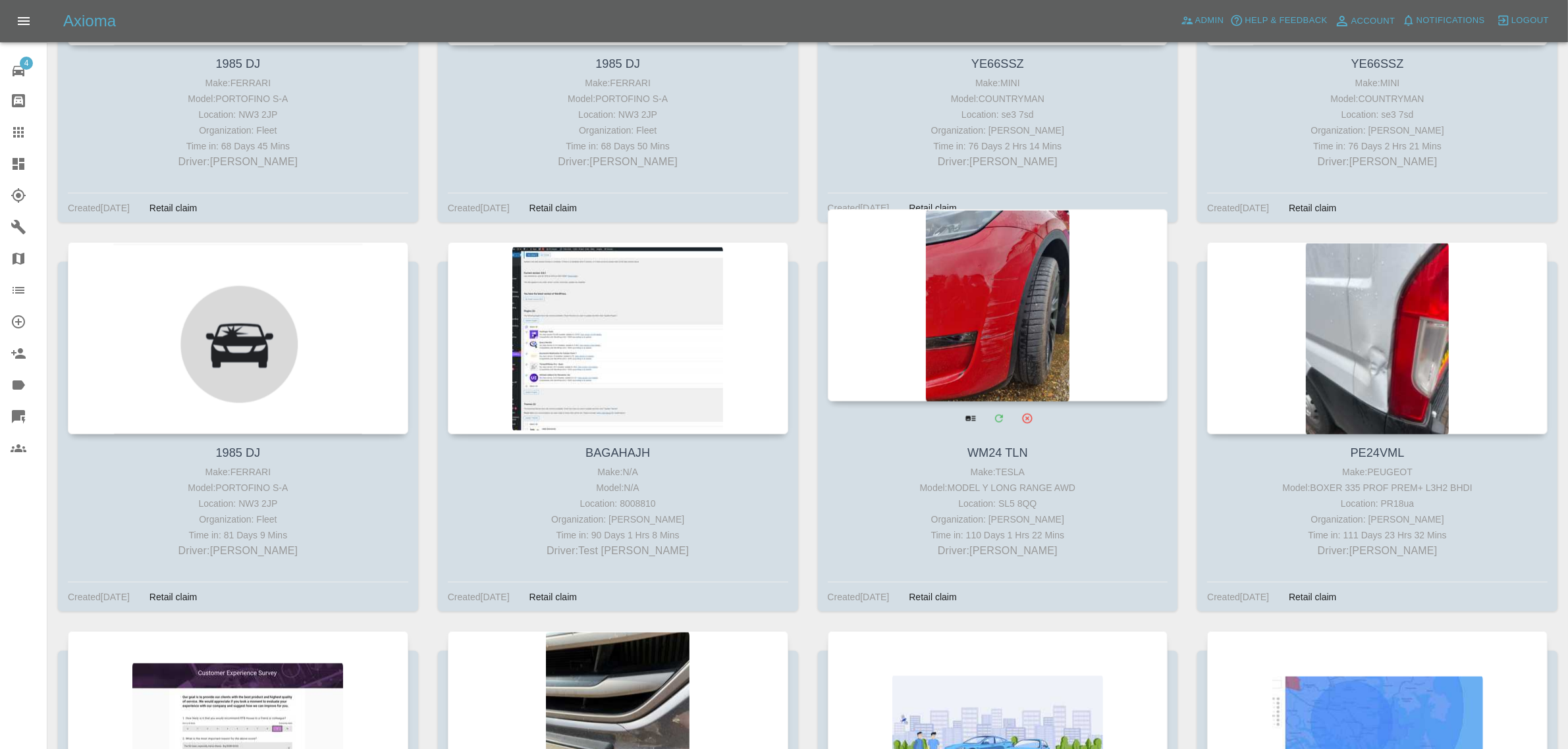
scroll to position [1611, 0]
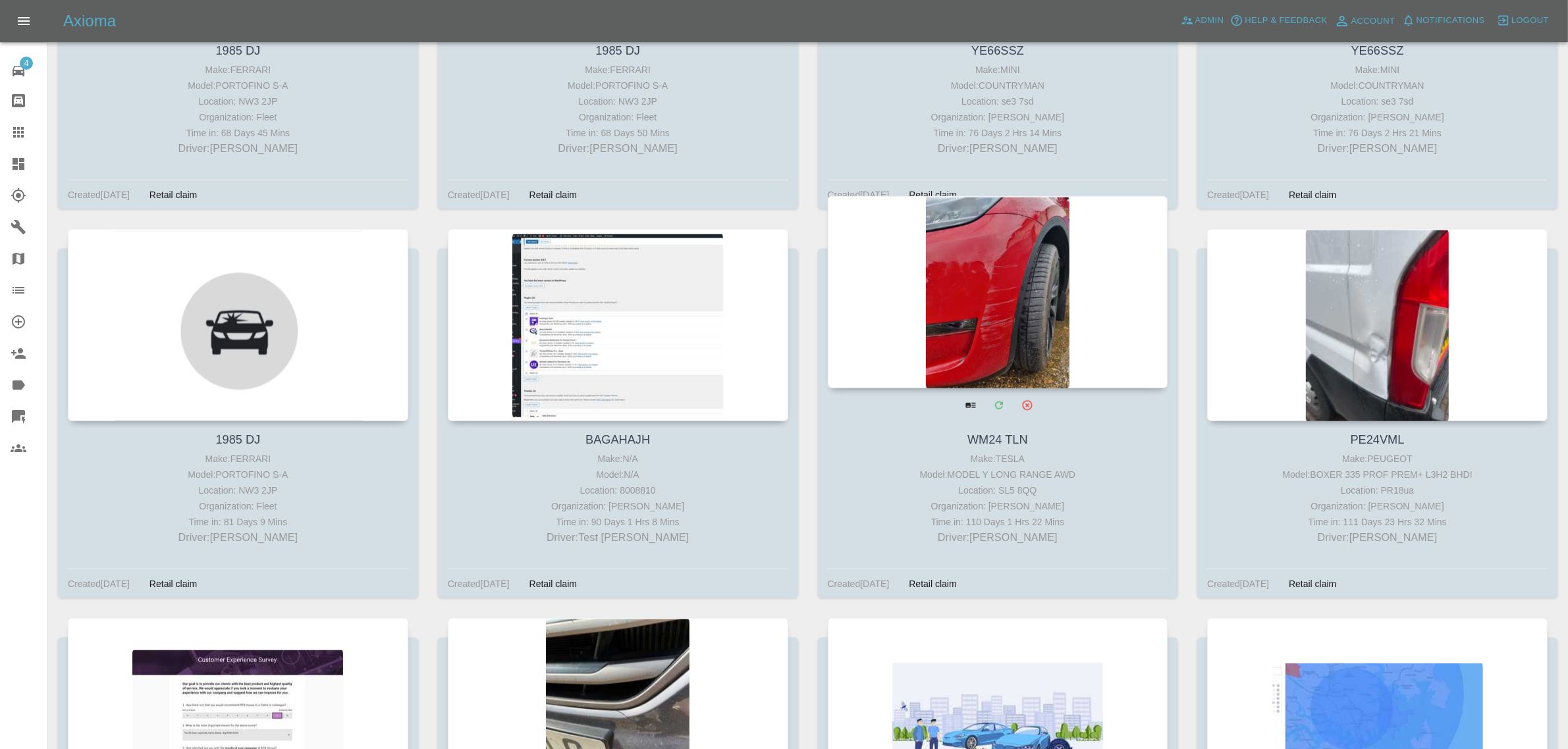
click at [975, 302] on div at bounding box center [998, 292] width 341 height 192
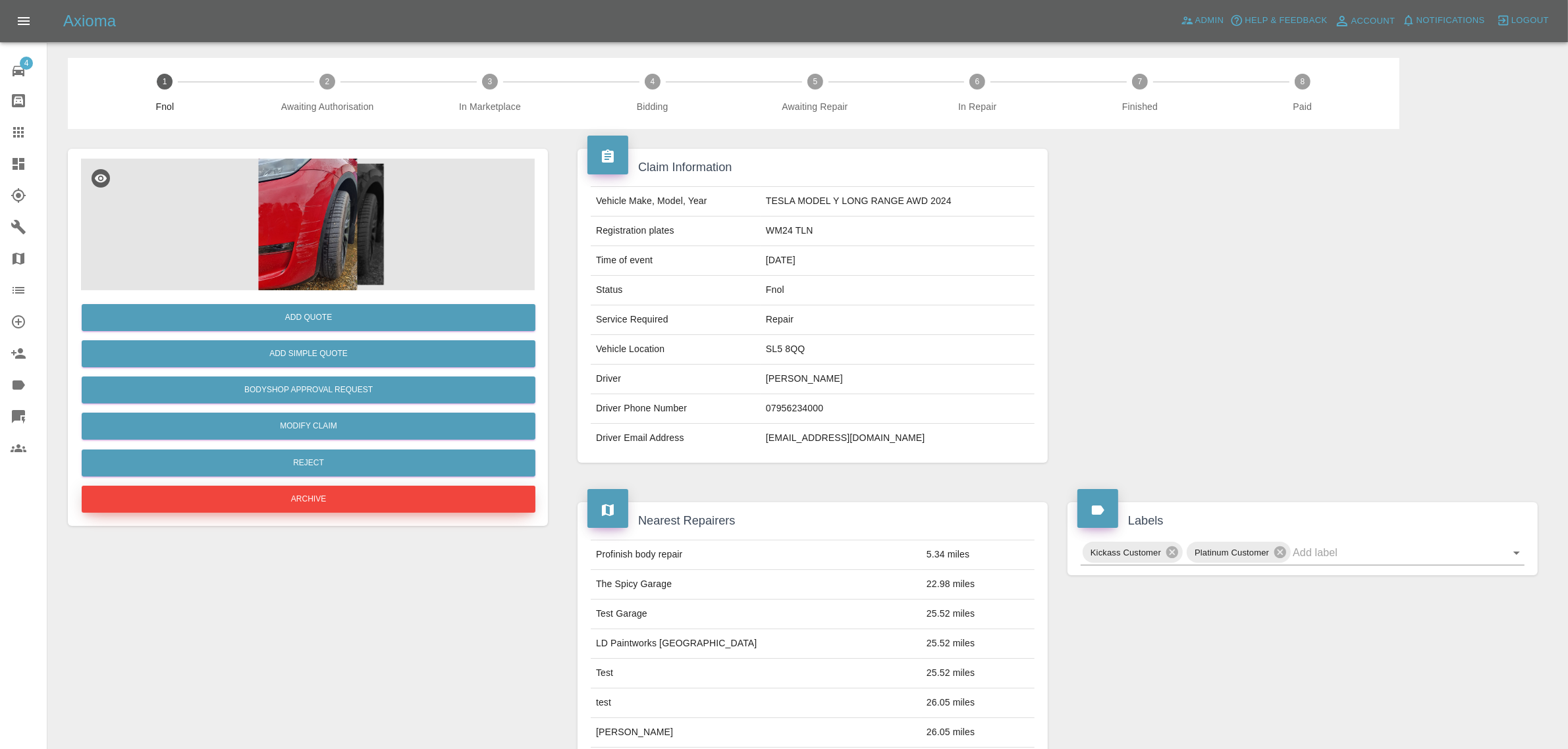
click at [363, 506] on button "Archive" at bounding box center [309, 500] width 454 height 27
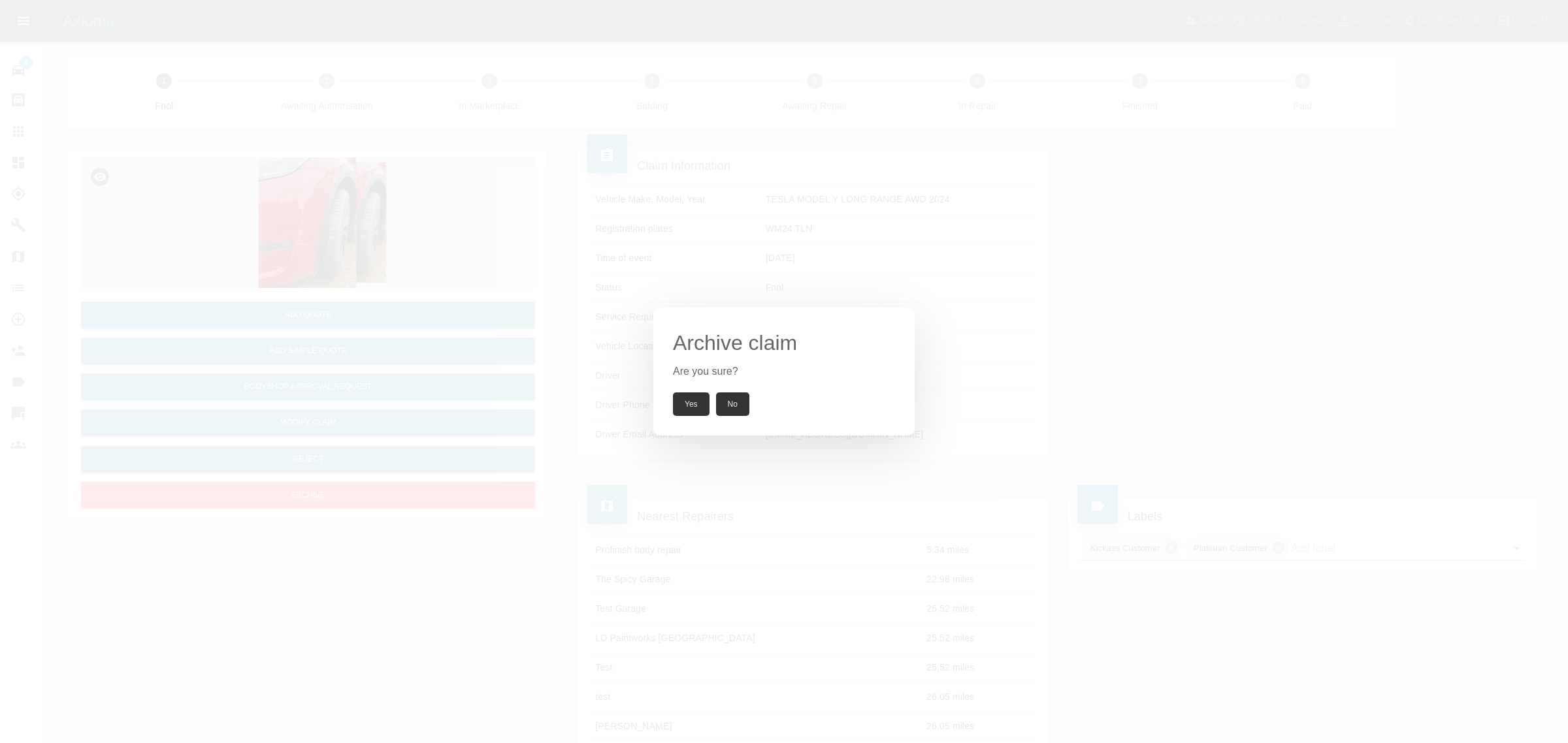
click at [681, 410] on button "Yes" at bounding box center [692, 404] width 37 height 23
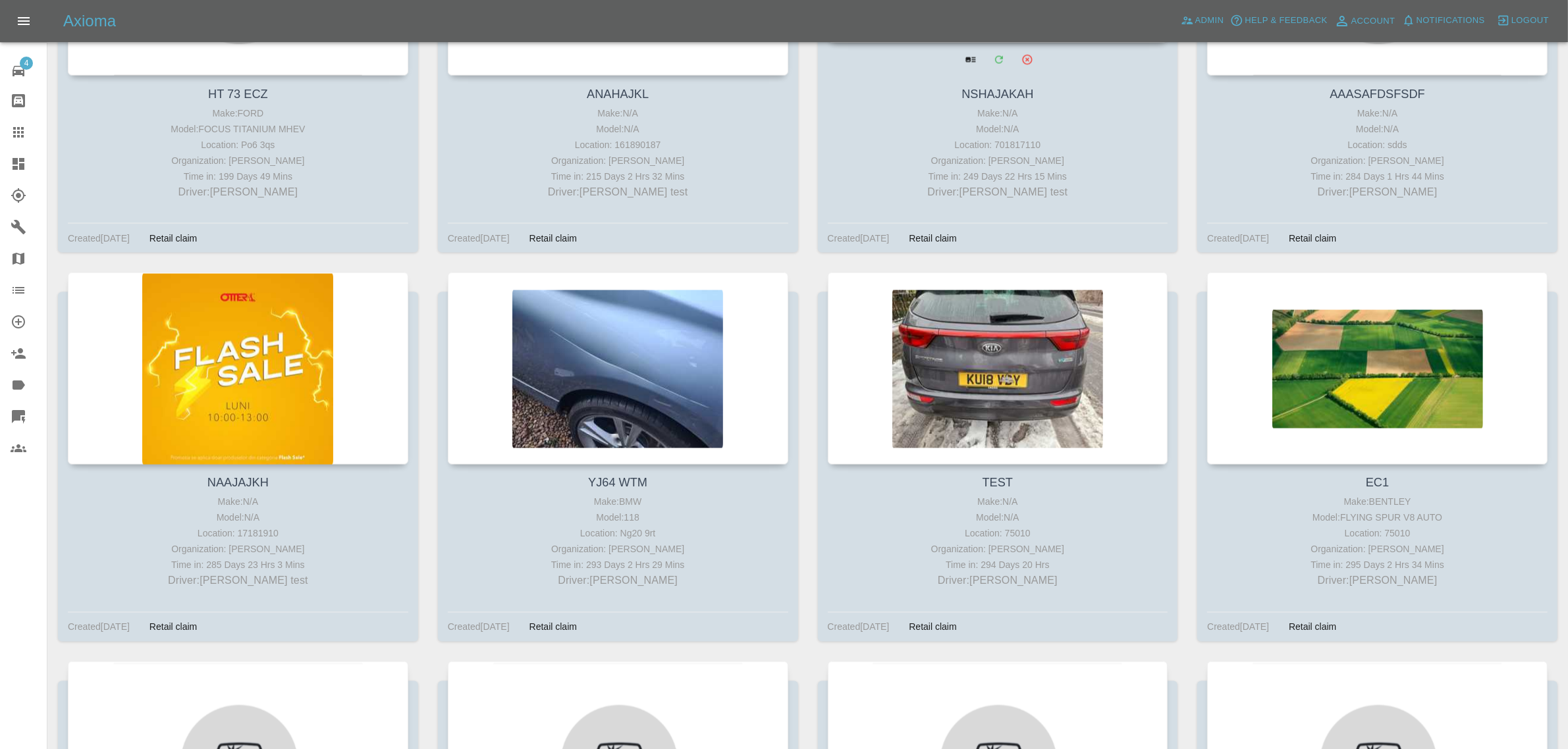
scroll to position [2737, 0]
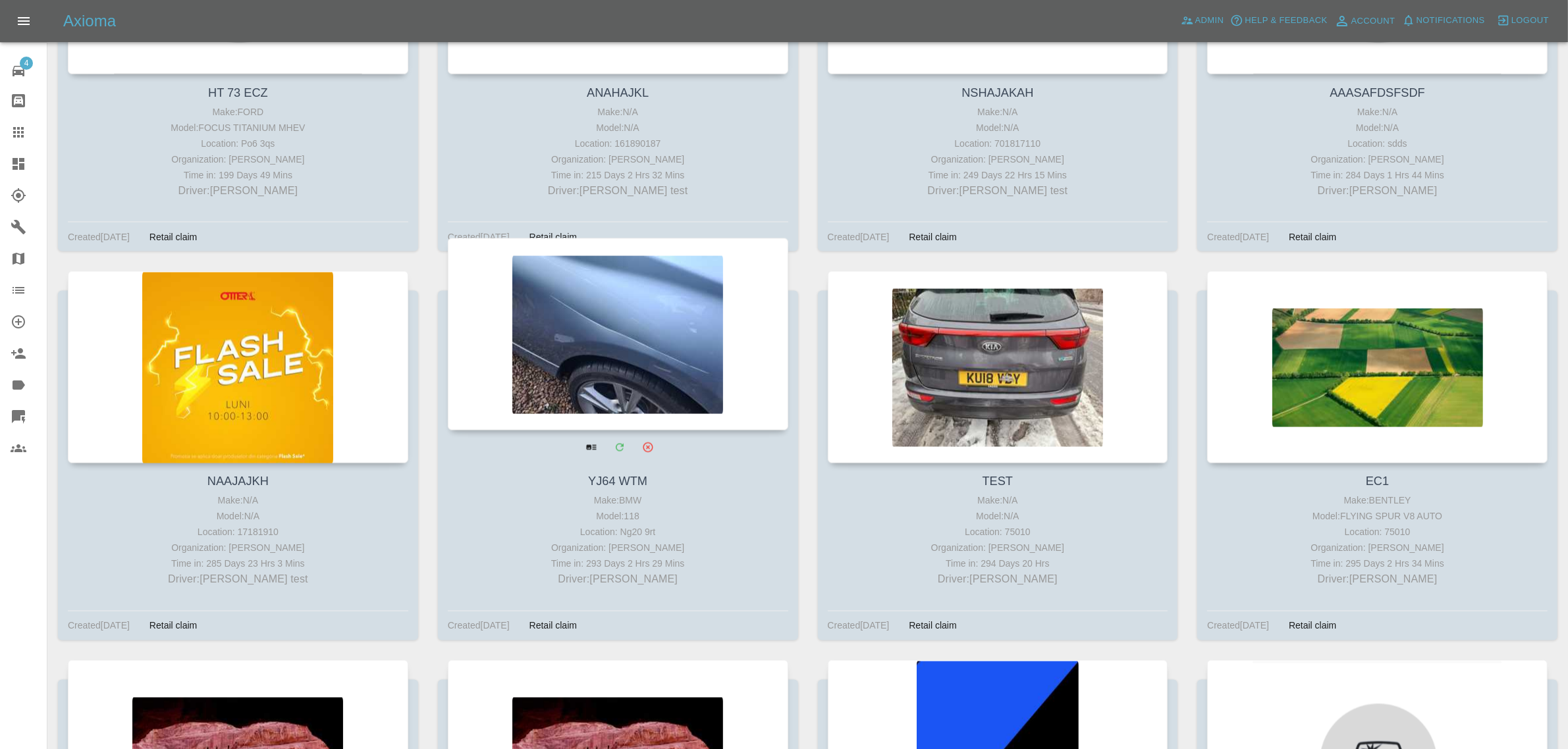
click at [673, 400] on div at bounding box center [618, 334] width 341 height 192
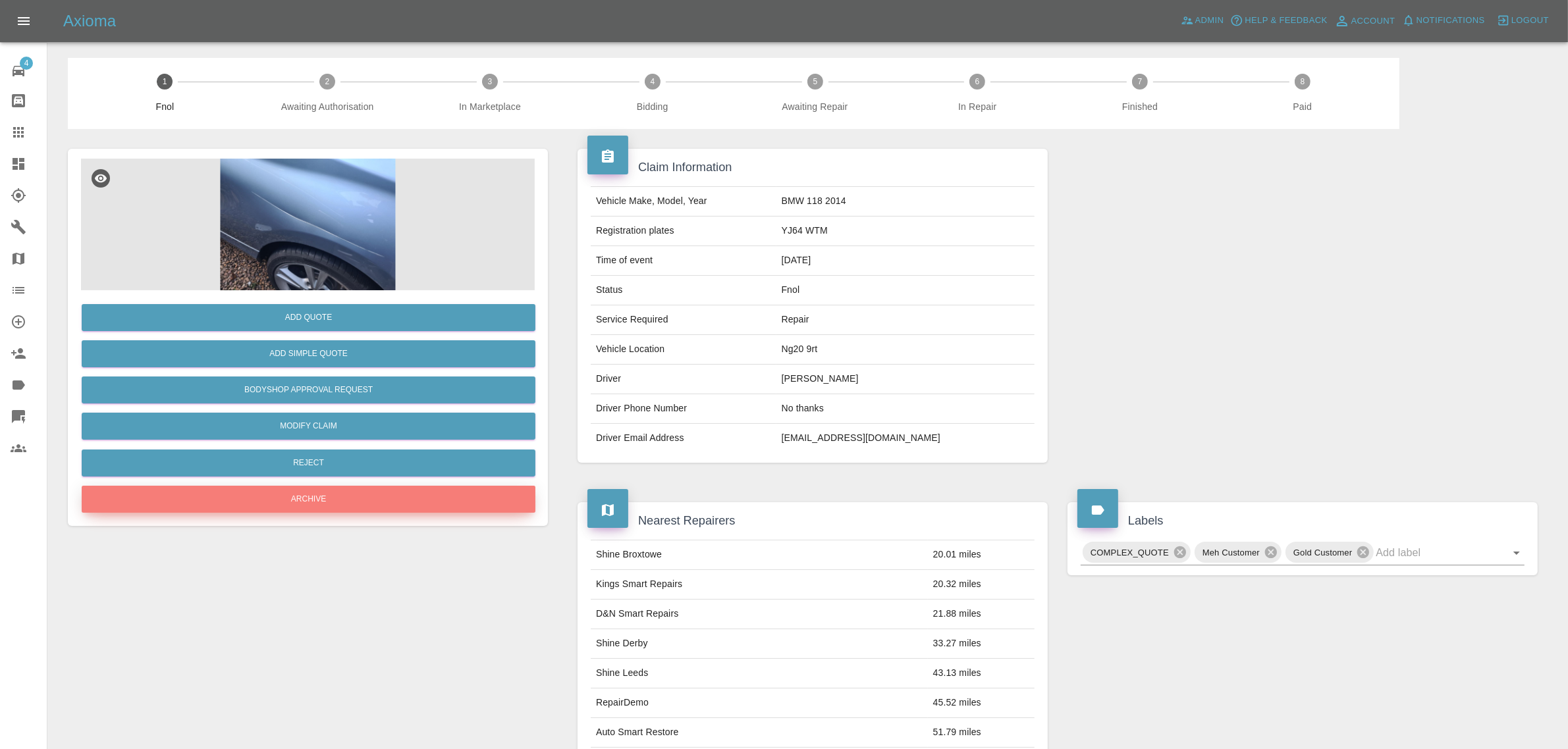
click at [353, 503] on button "Archive" at bounding box center [309, 500] width 454 height 27
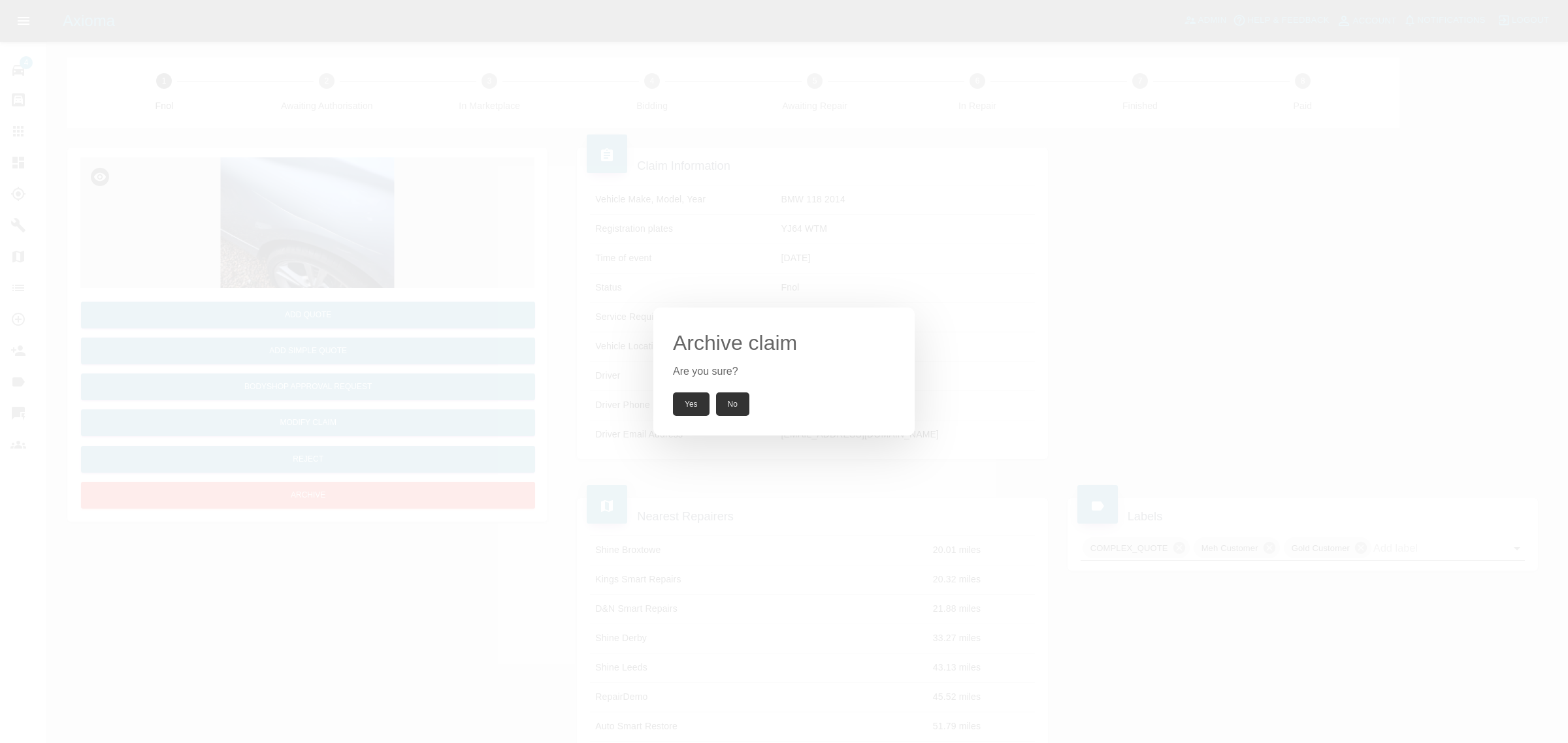
click at [691, 399] on button "Yes" at bounding box center [692, 404] width 37 height 23
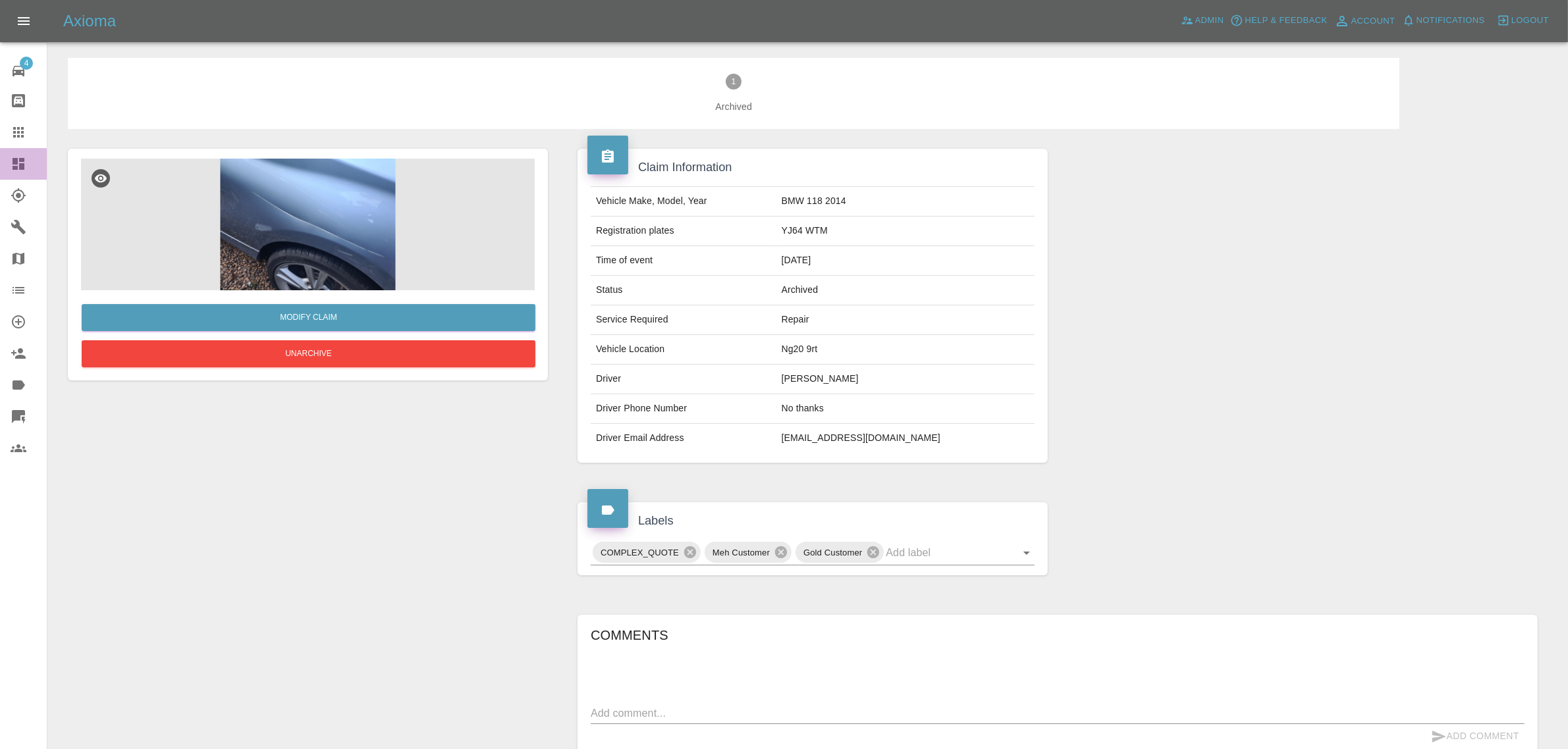
click at [7, 165] on link "Dashboard" at bounding box center [23, 164] width 47 height 31
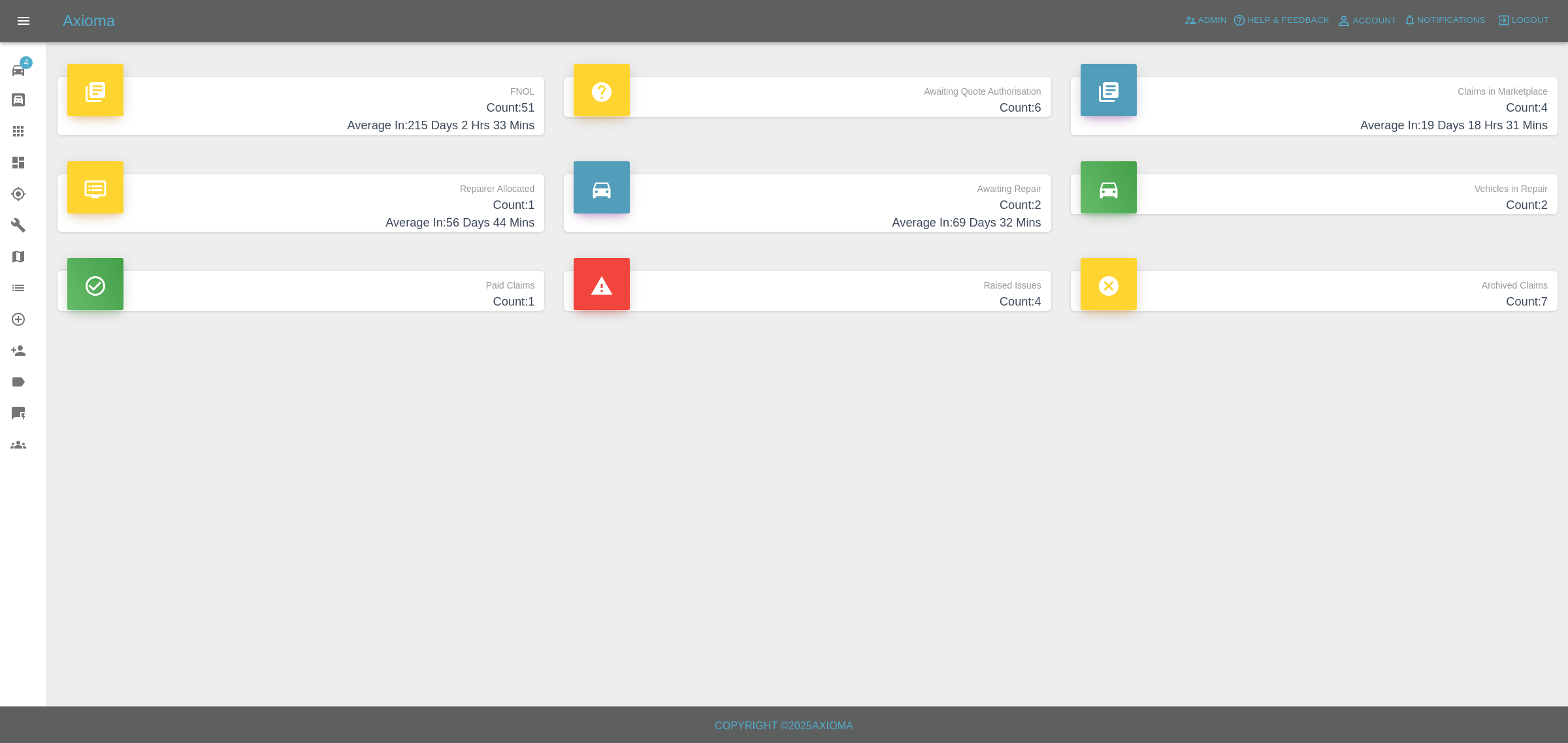
click at [421, 74] on div "FNOL Count: 51 Average In: 215 Days 2 Hrs 33 Mins" at bounding box center [300, 106] width 507 height 97
click at [507, 111] on h4 "Count: 51" at bounding box center [300, 108] width 467 height 17
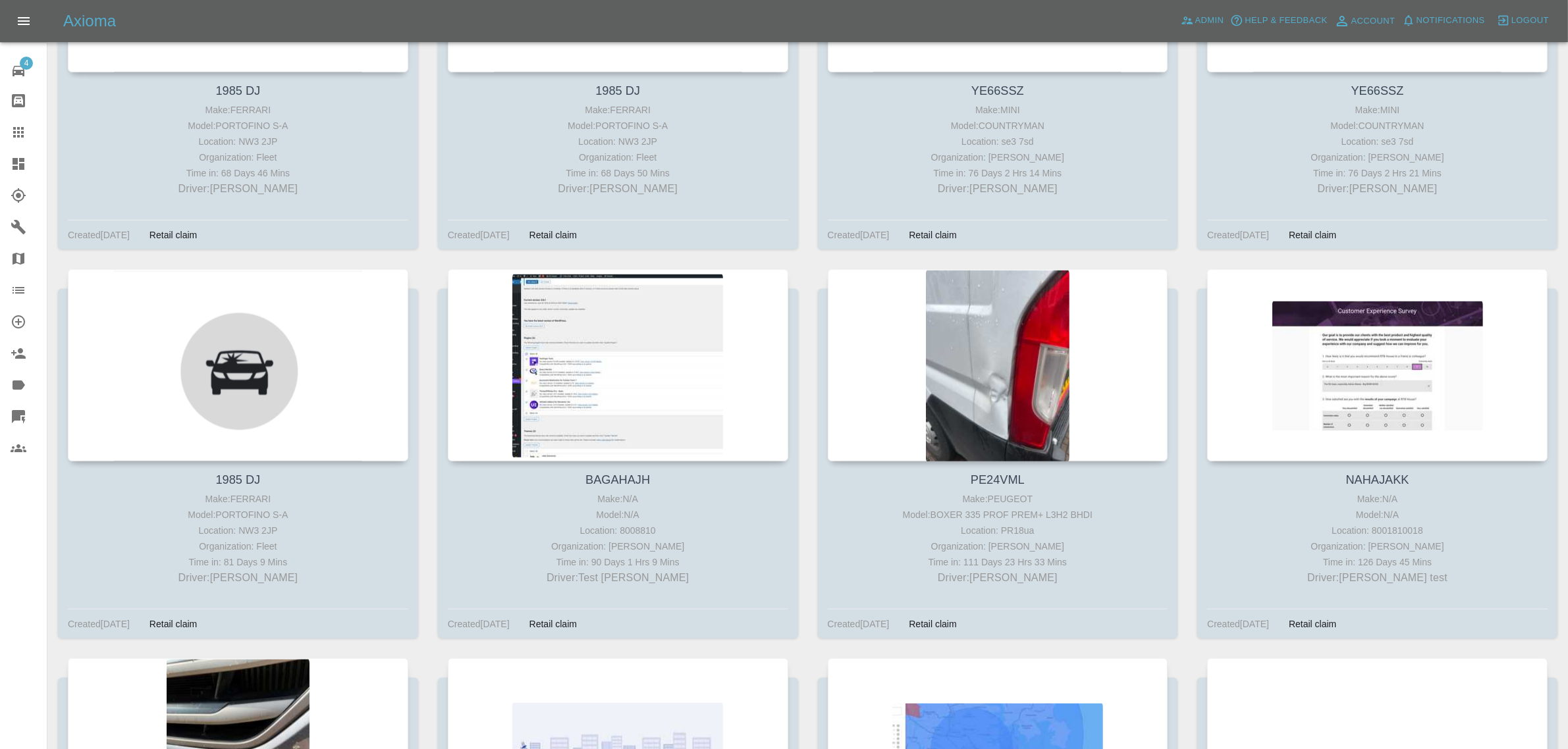
scroll to position [1591, 0]
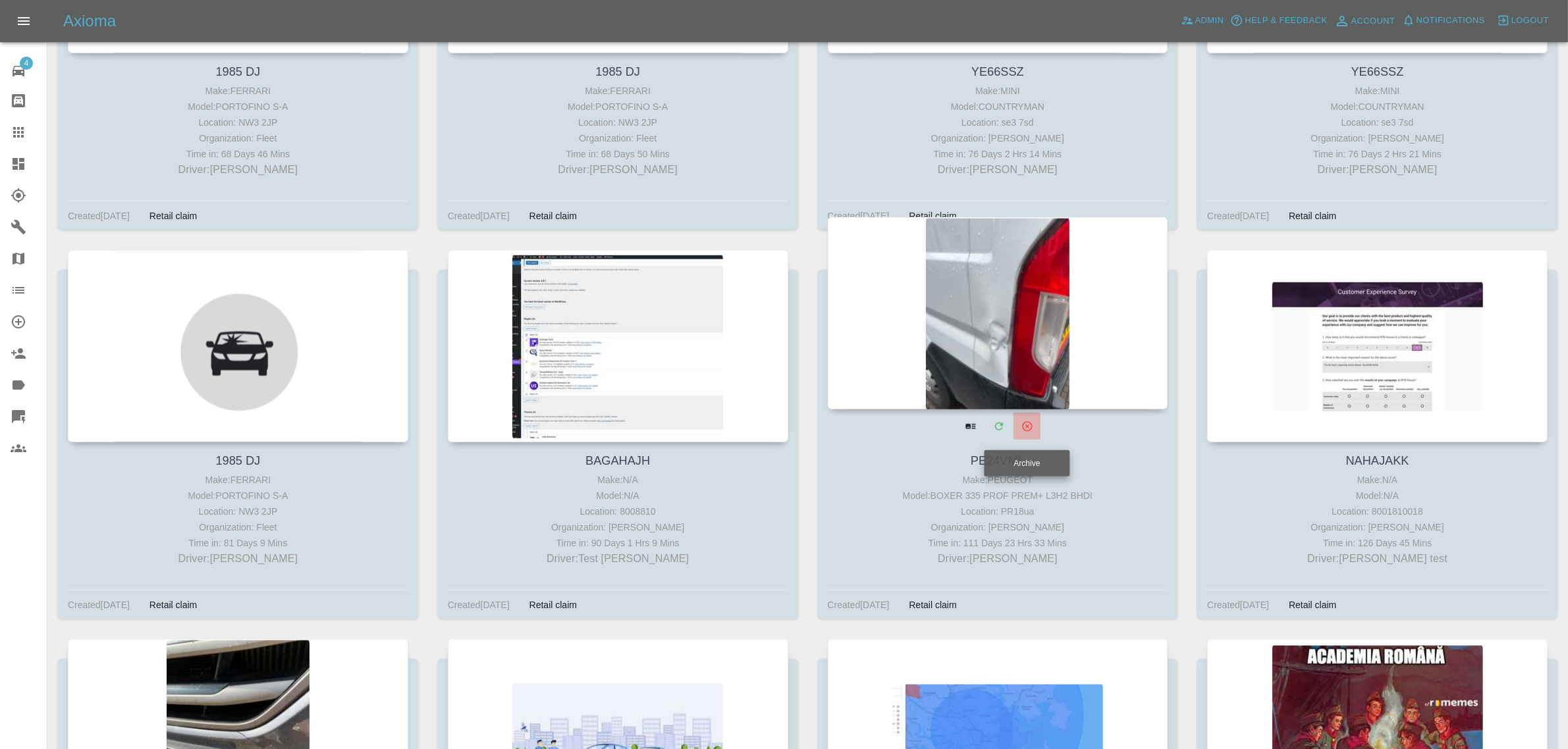
click at [1024, 426] on icon "Archive" at bounding box center [1027, 427] width 12 height 12
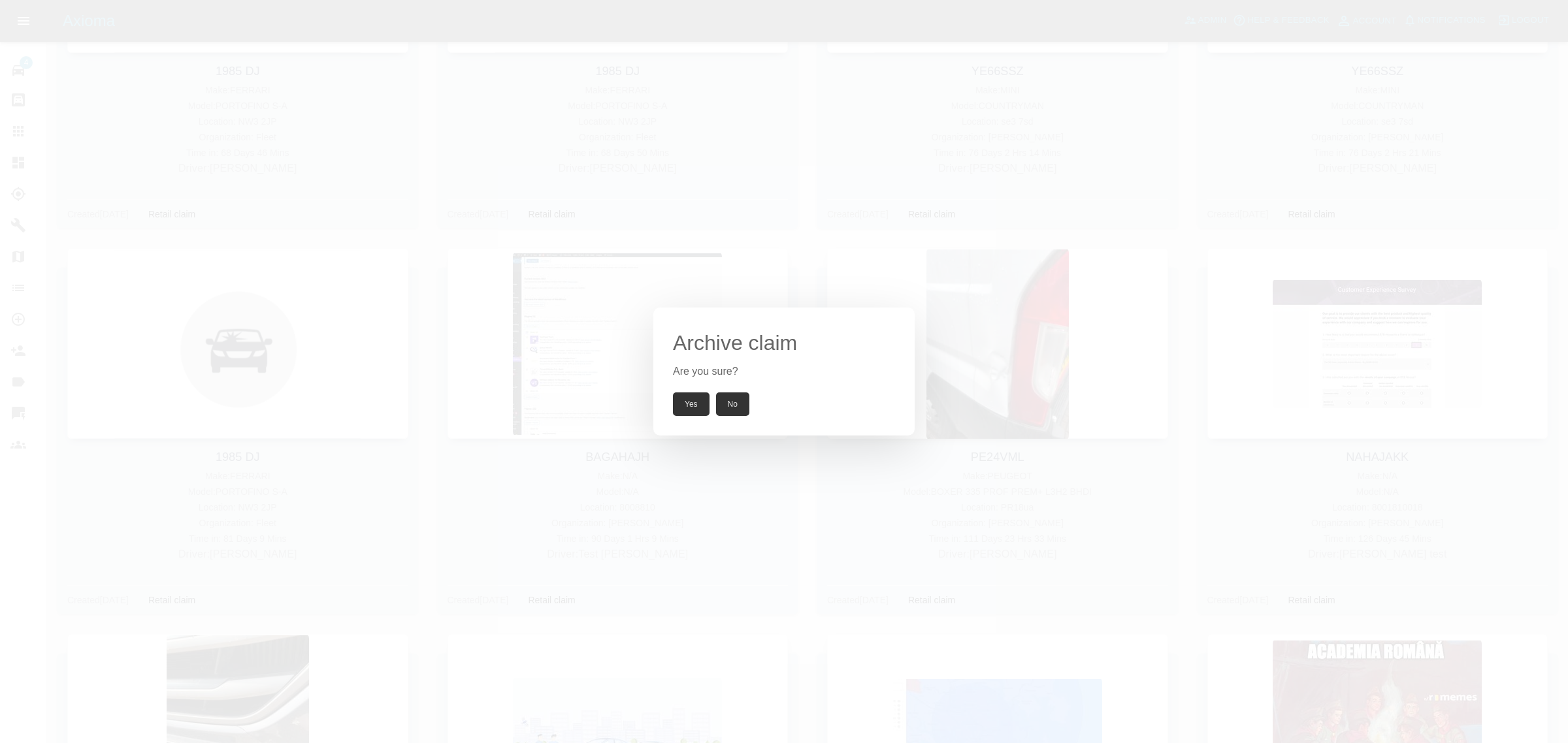
click at [697, 402] on button "Yes" at bounding box center [692, 404] width 37 height 23
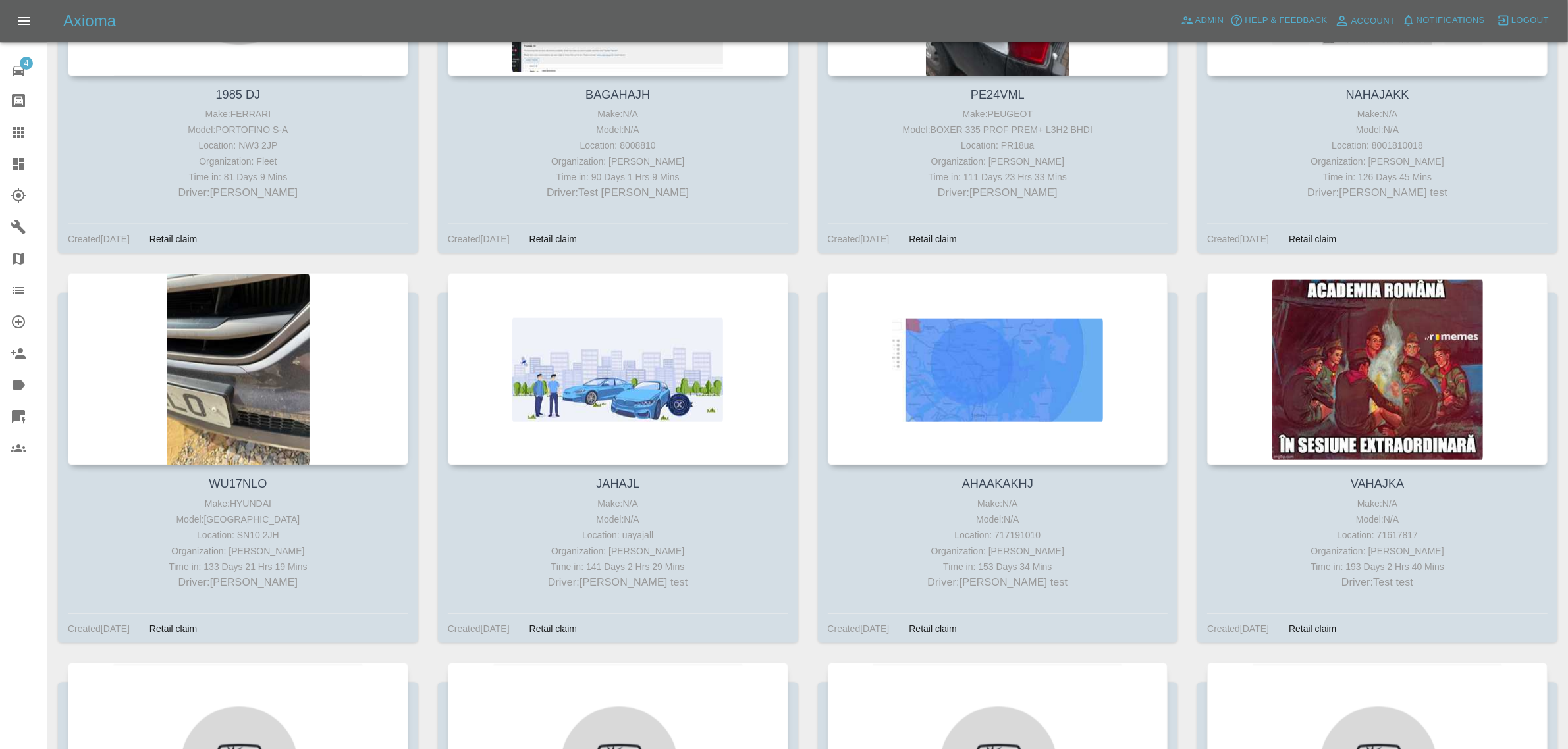
scroll to position [1957, 0]
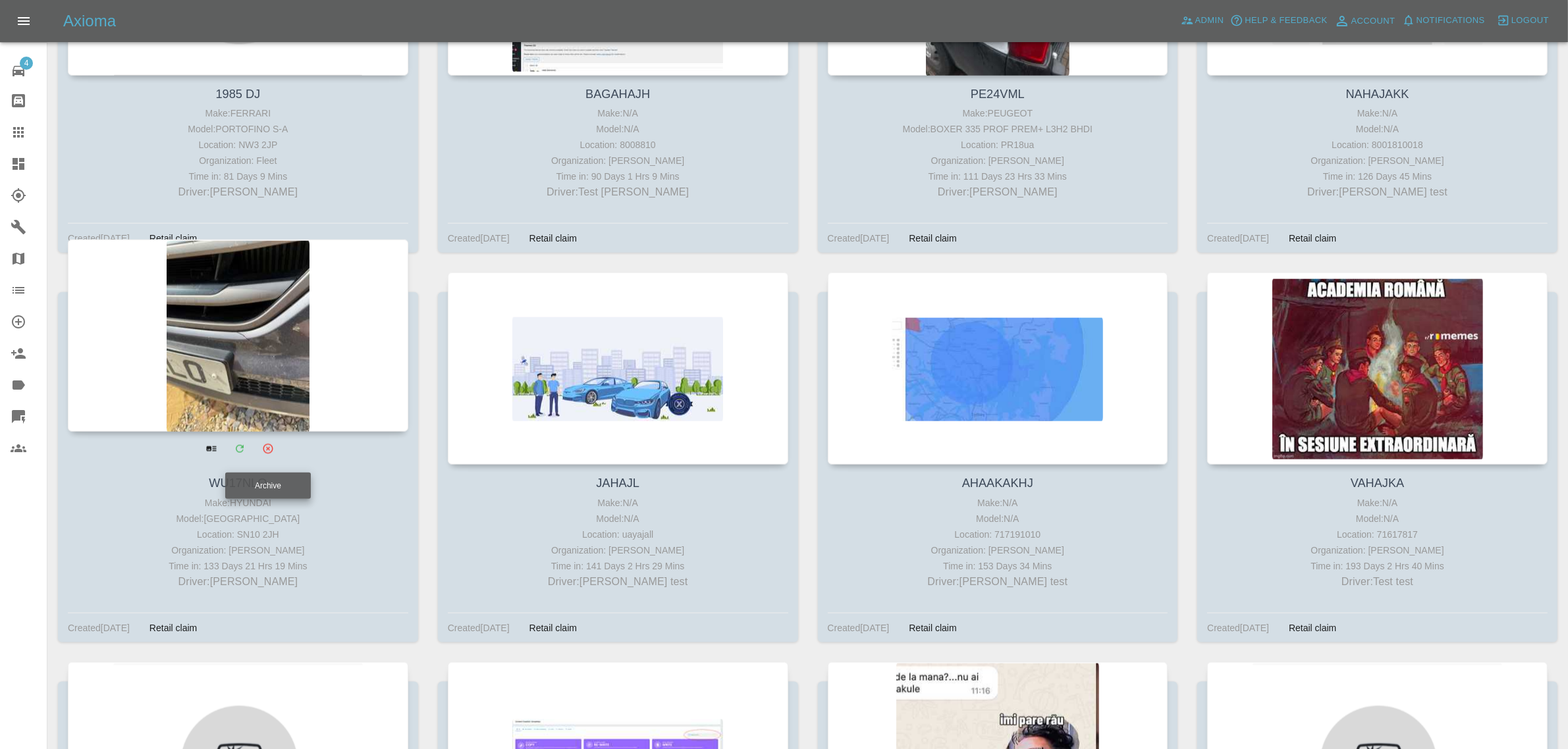
click at [268, 454] on icon "Archive" at bounding box center [268, 449] width 10 height 10
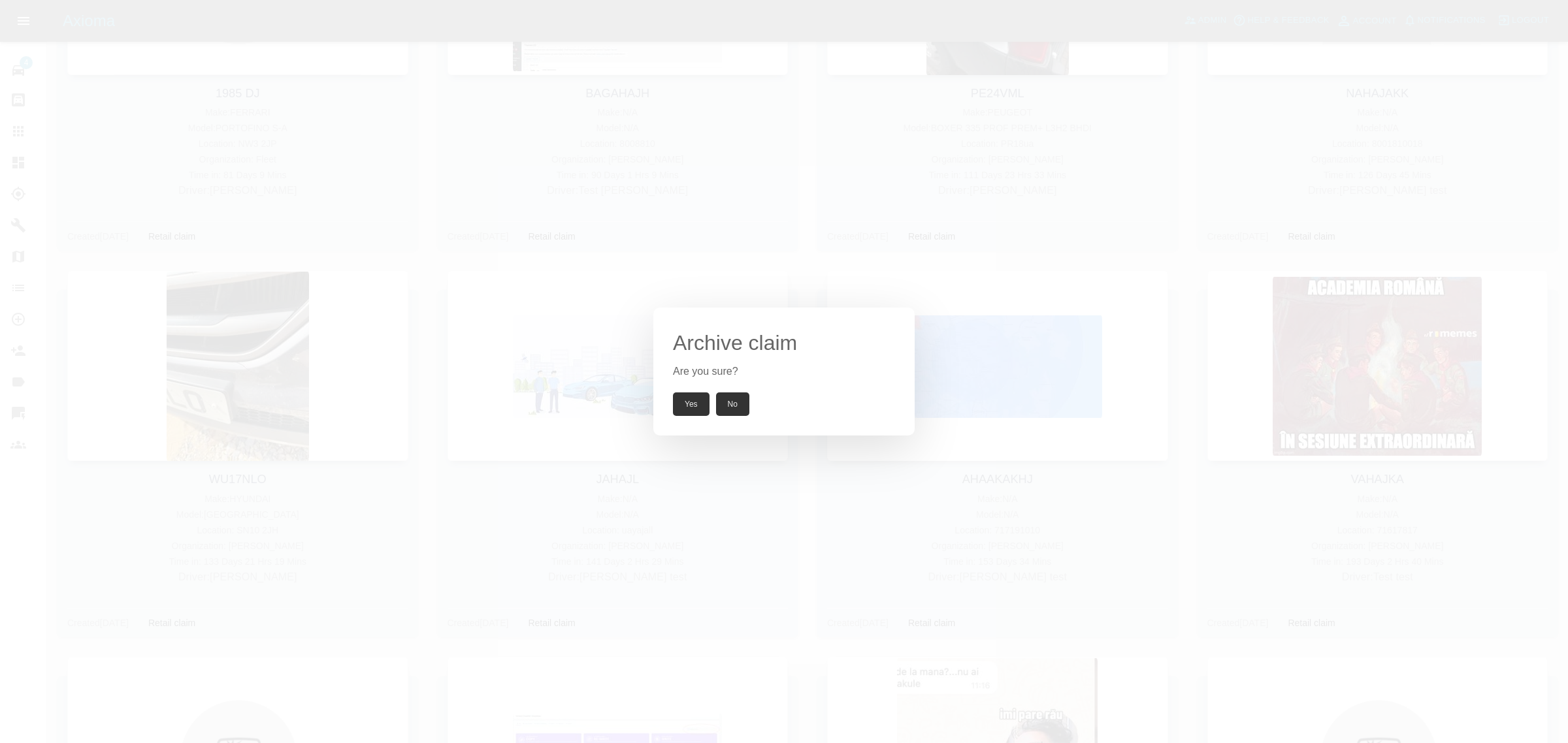
click at [698, 408] on button "Yes" at bounding box center [692, 404] width 37 height 23
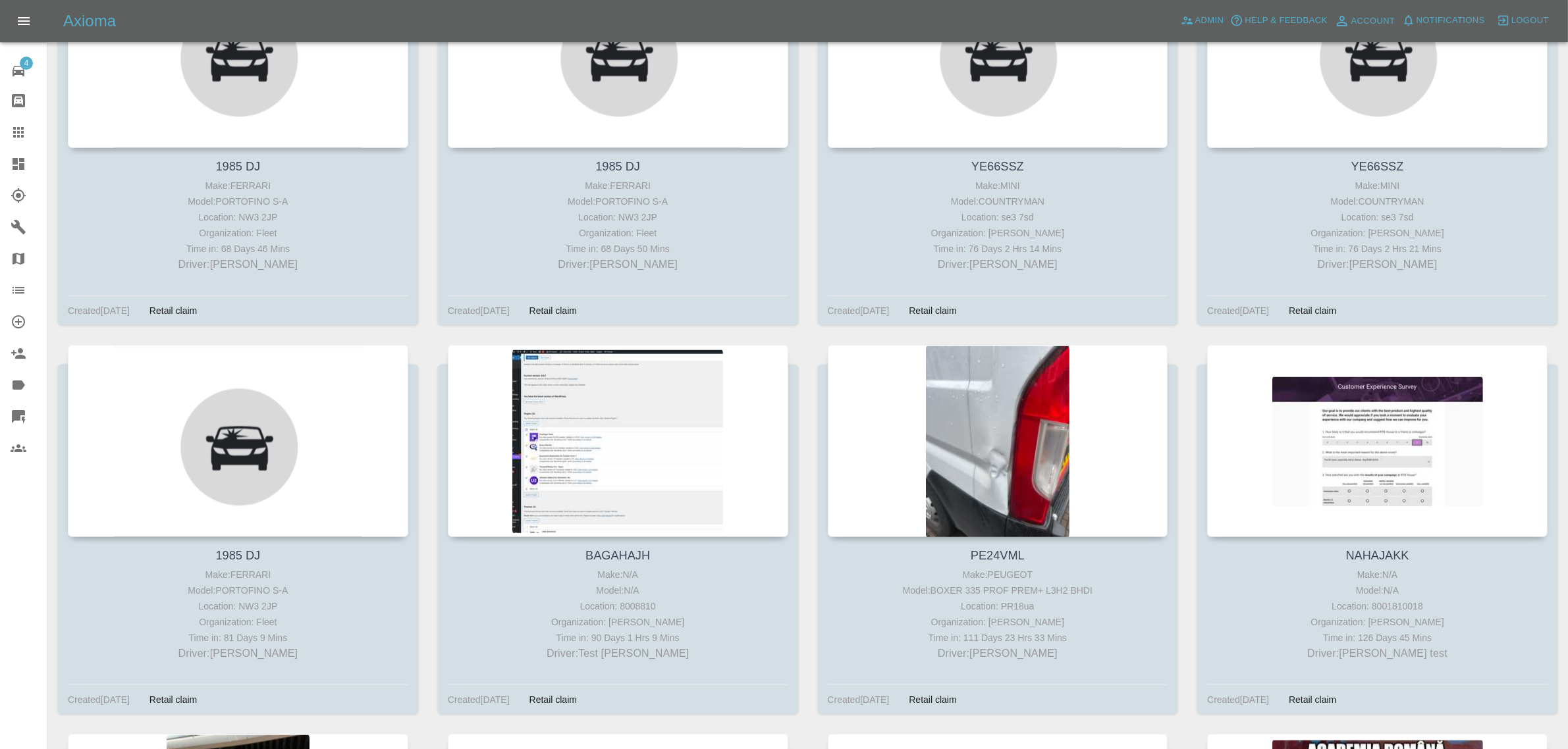
scroll to position [0, 0]
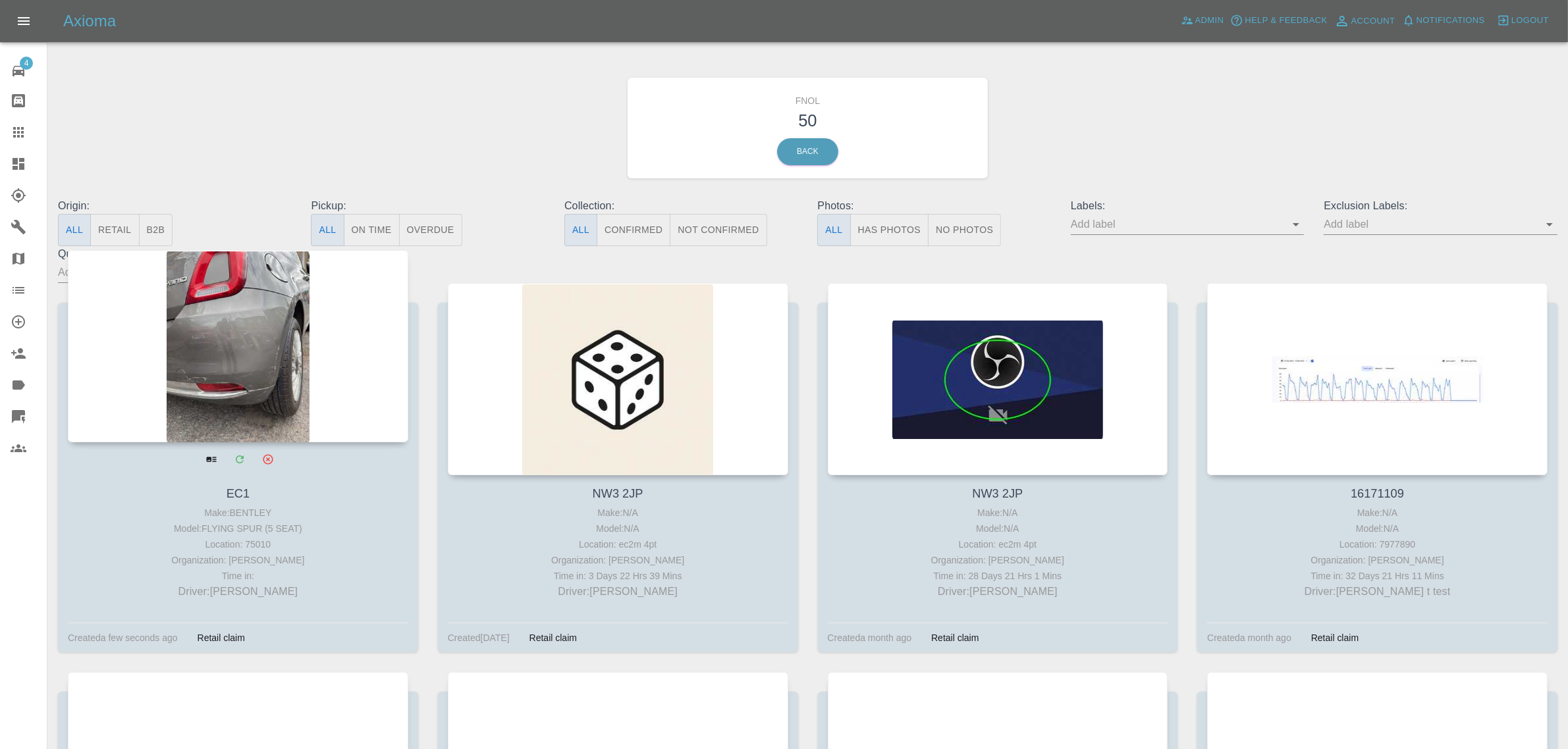
click at [266, 324] on div at bounding box center [237, 346] width 341 height 192
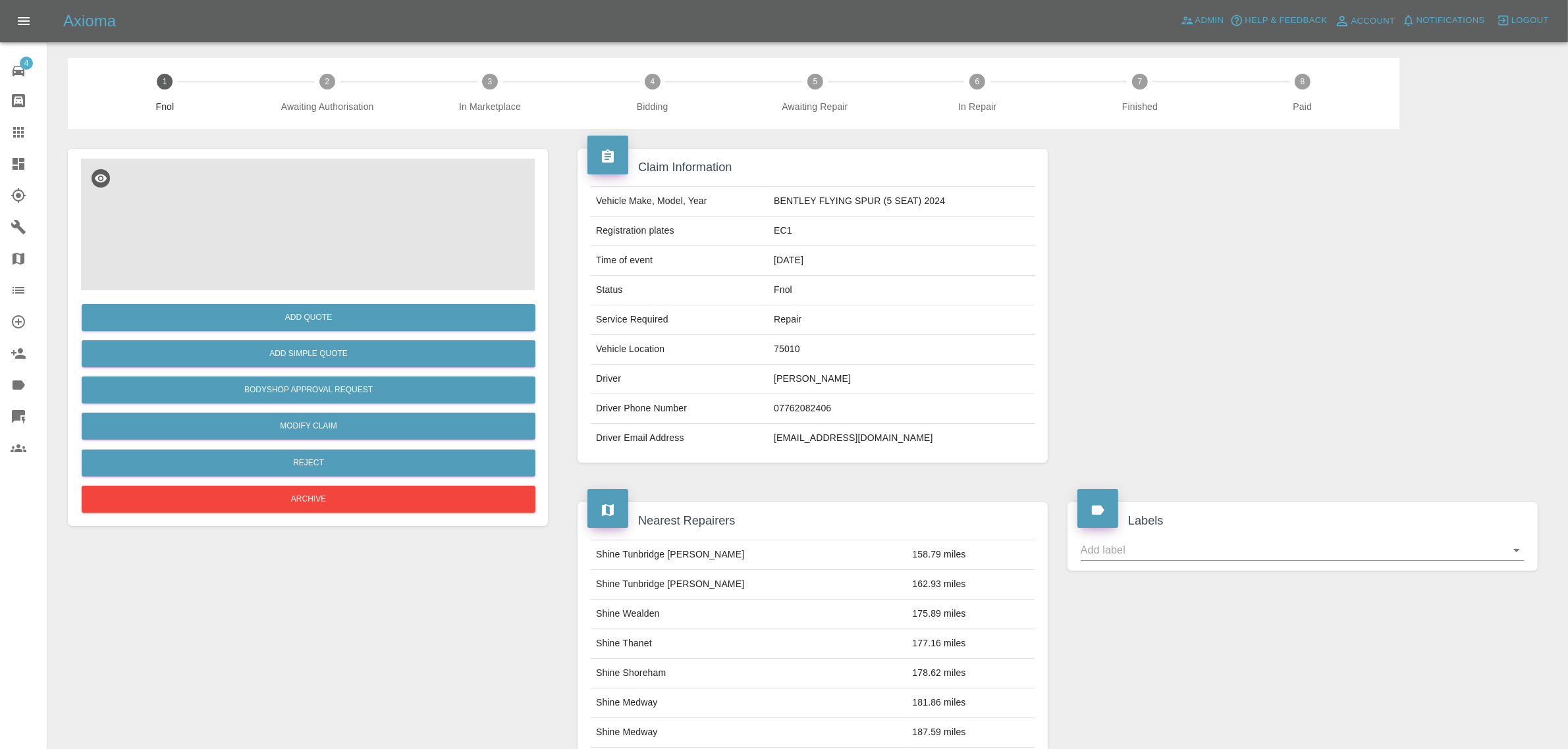
click at [283, 201] on img at bounding box center [308, 225] width 454 height 132
click at [320, 215] on img at bounding box center [308, 225] width 454 height 132
click at [321, 195] on img at bounding box center [308, 225] width 454 height 132
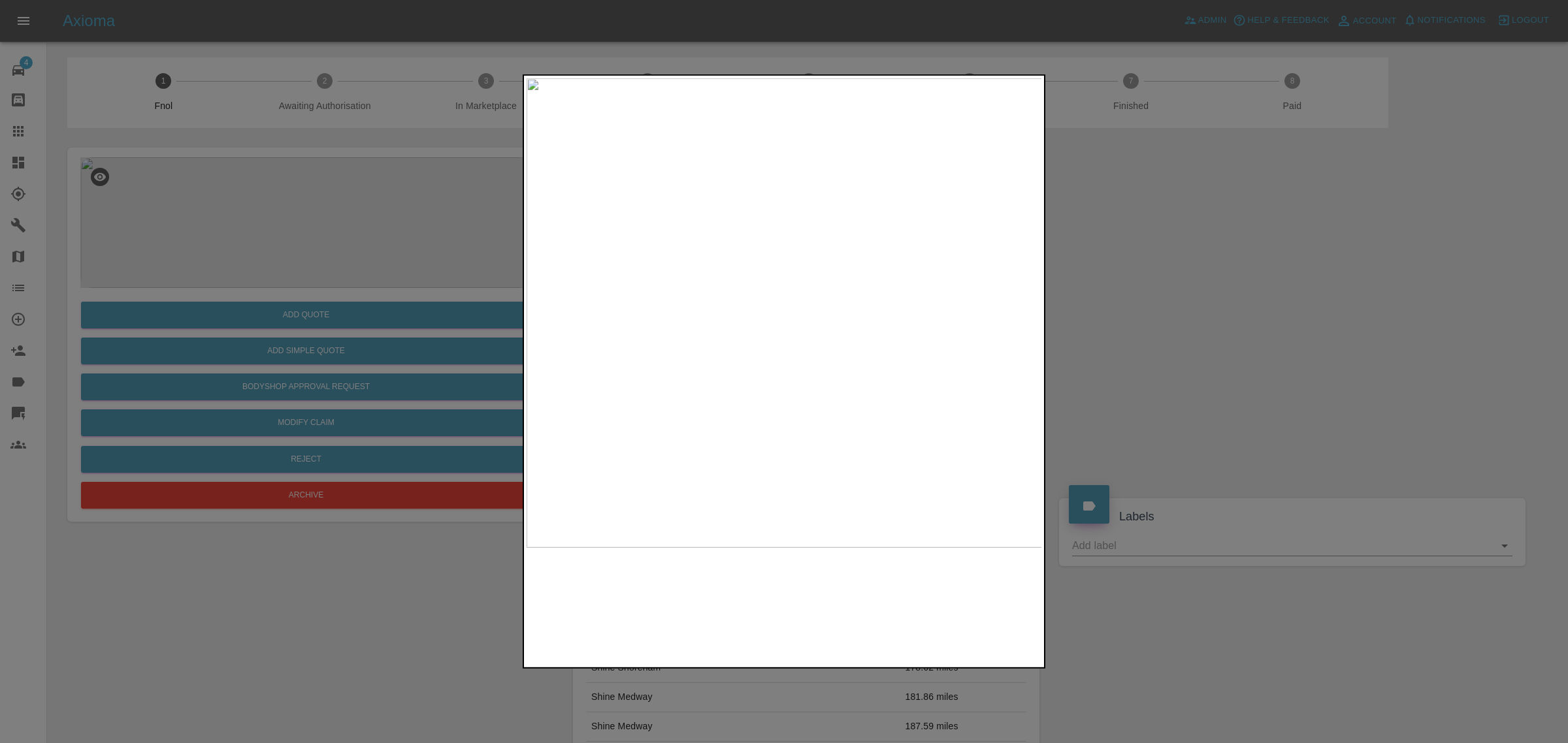
click at [903, 364] on img at bounding box center [785, 313] width 517 height 470
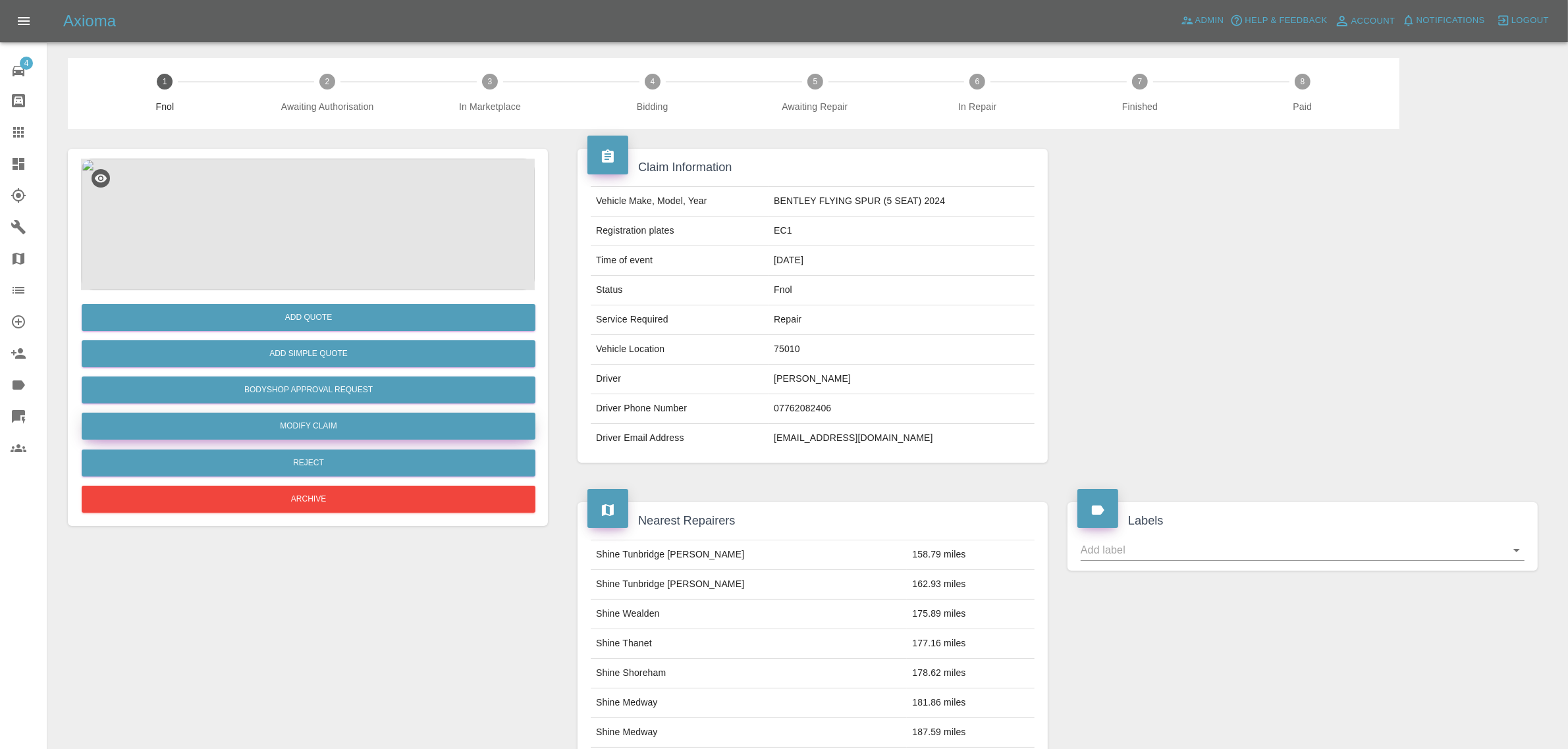
click at [330, 422] on link "Modify Claim" at bounding box center [309, 427] width 454 height 27
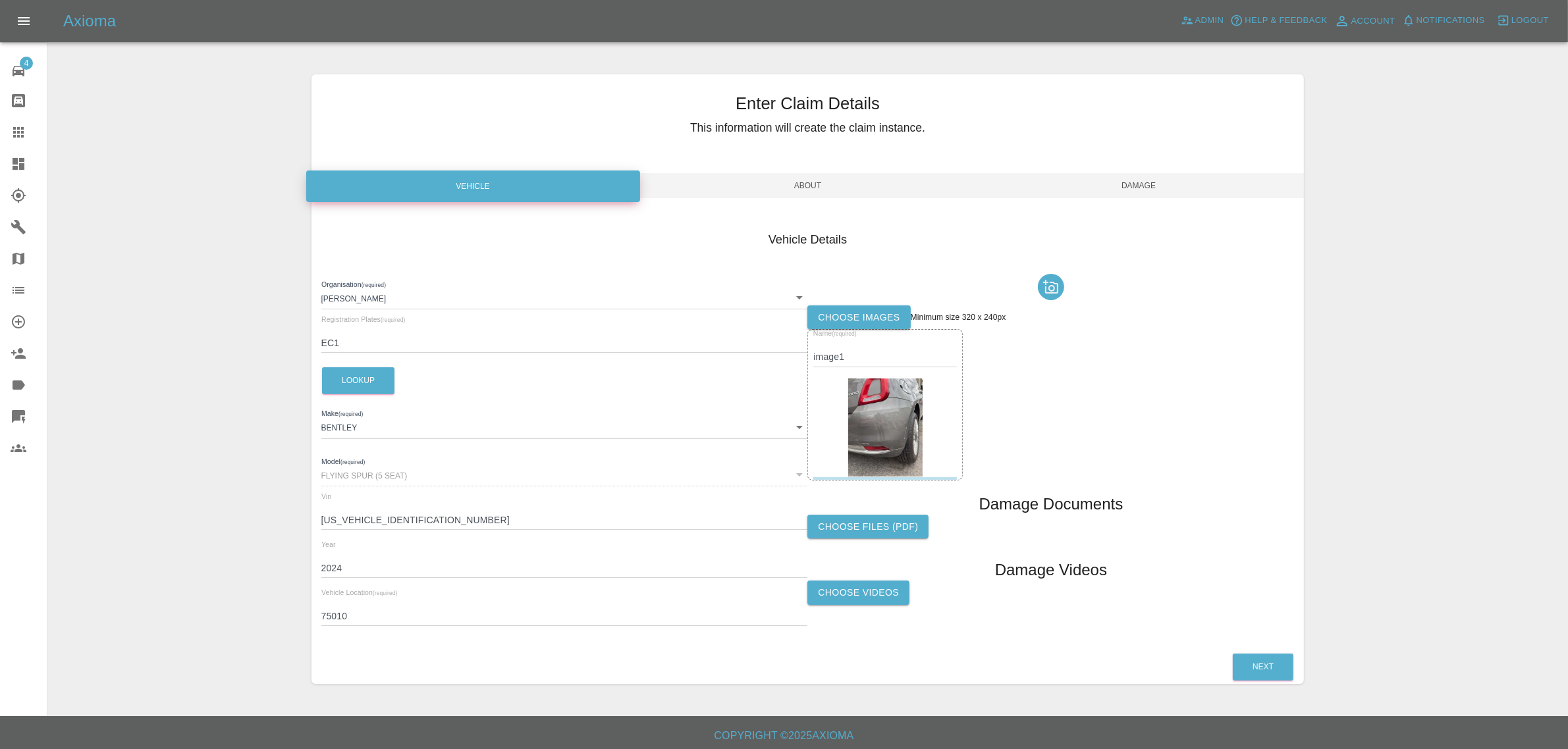
click at [857, 398] on img at bounding box center [886, 428] width 74 height 99
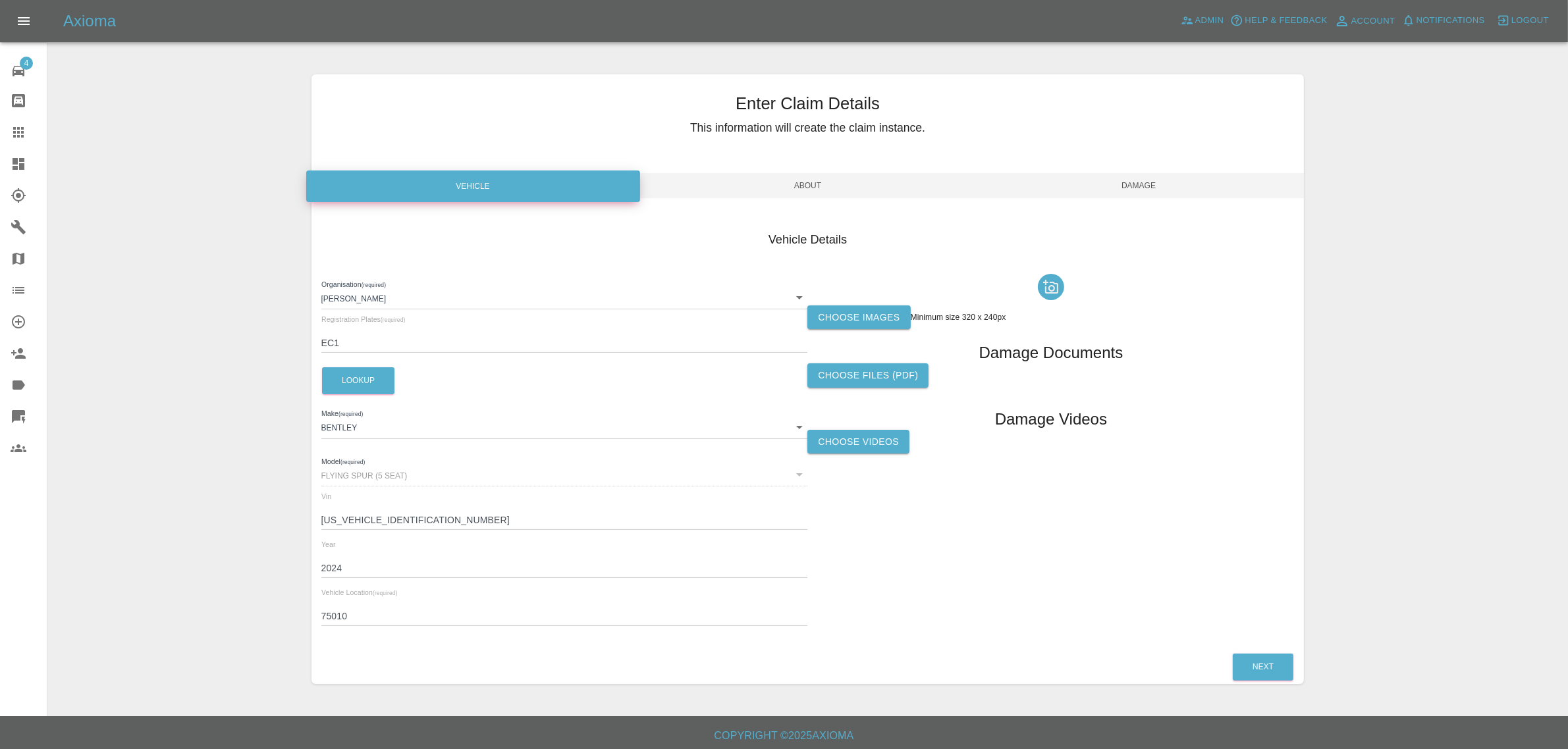
click at [861, 320] on label "Choose images" at bounding box center [858, 317] width 103 height 24
click at [0, 0] on input "Choose images" at bounding box center [0, 0] width 0 height 0
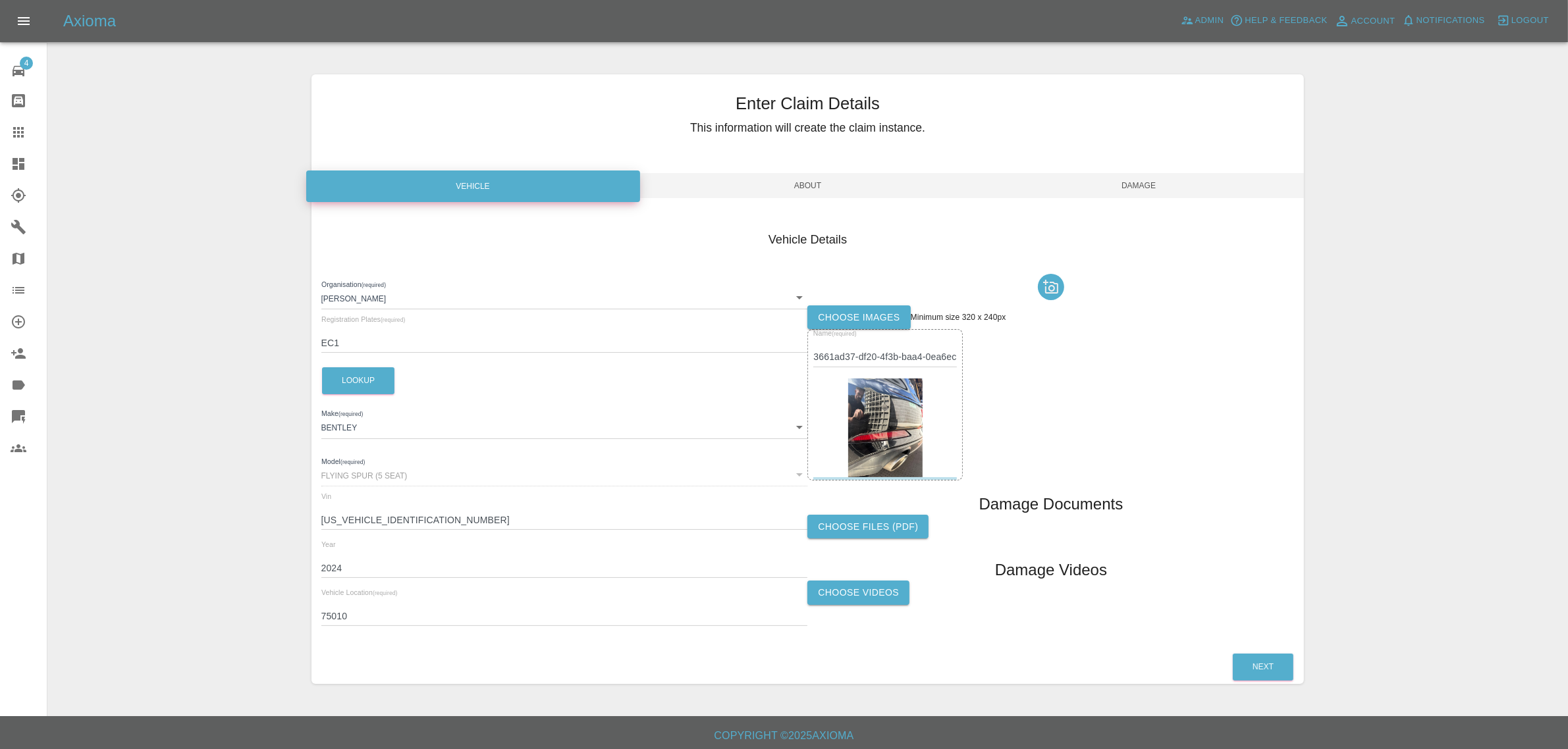
click at [1134, 191] on span "Damage" at bounding box center [1138, 186] width 331 height 25
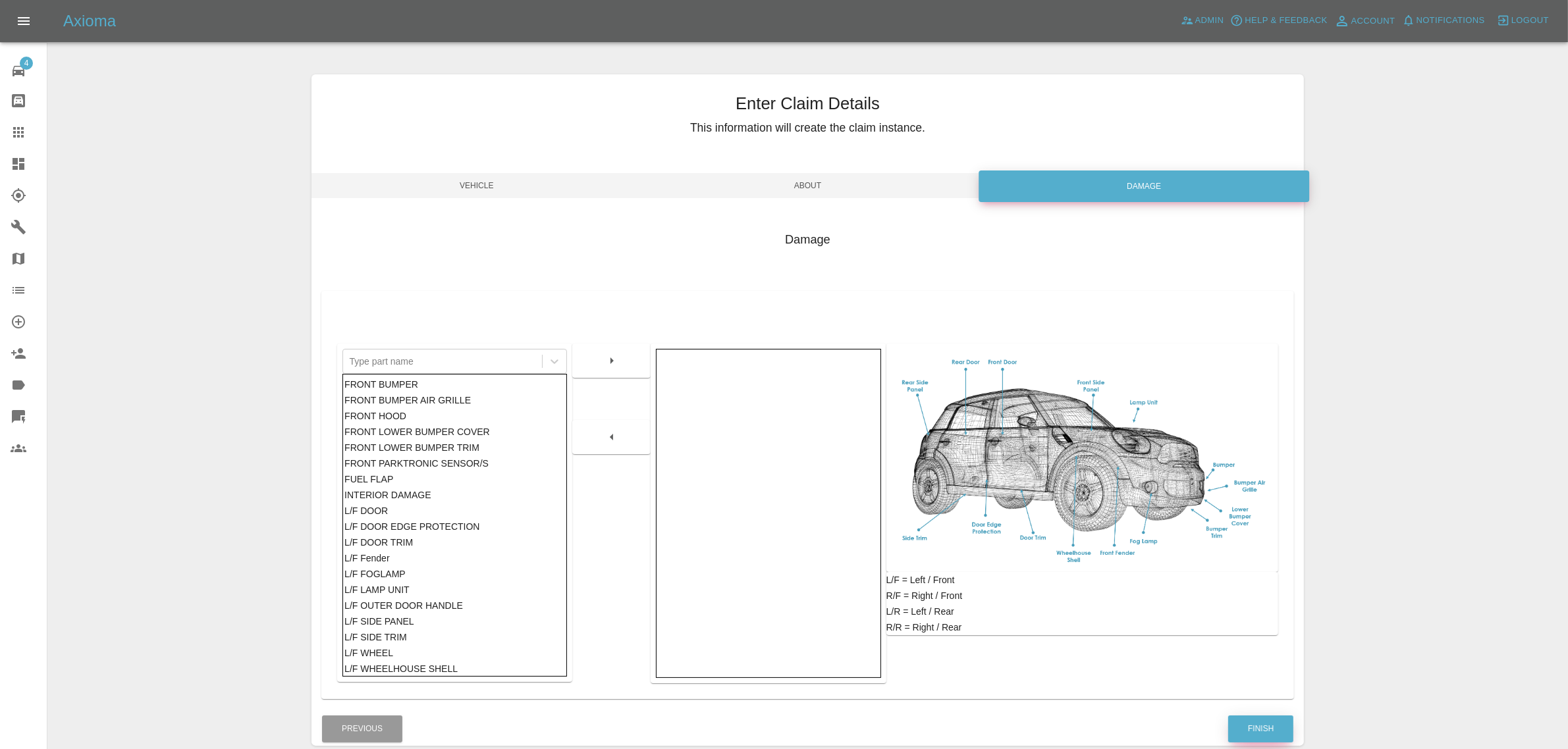
click at [1261, 723] on button "Finish" at bounding box center [1260, 729] width 65 height 27
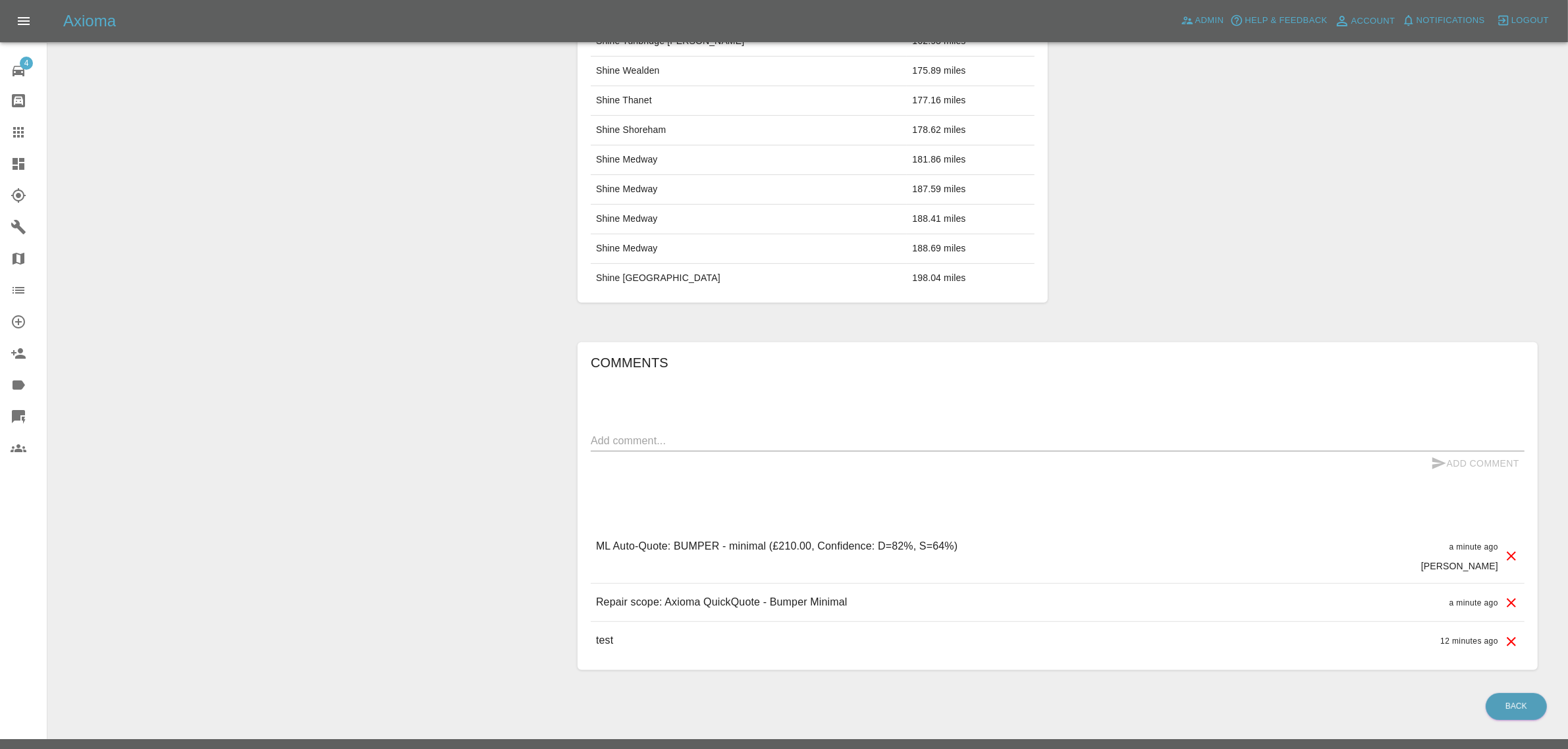
scroll to position [751, 0]
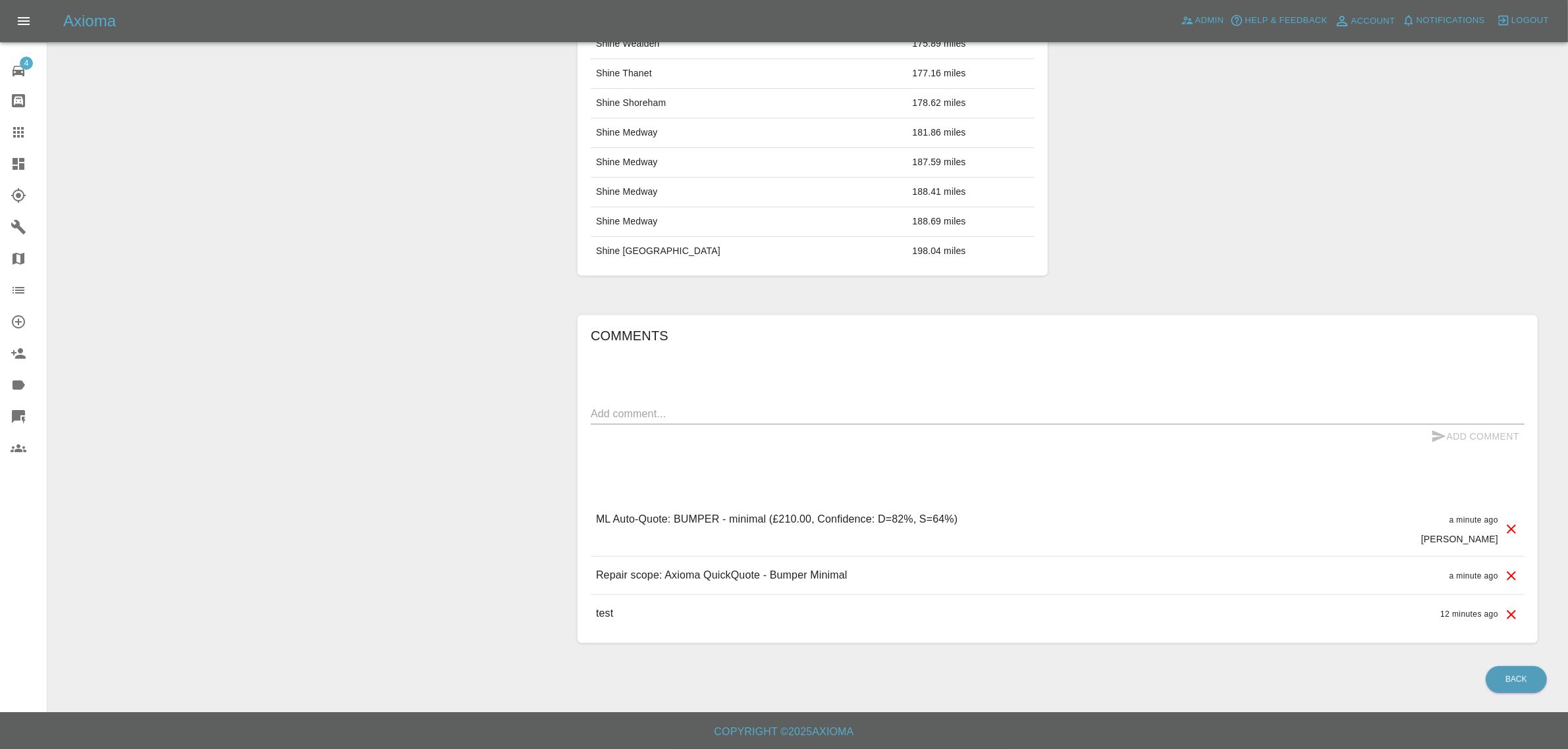
click at [1135, 218] on div "Labels SIMPLE_QUOTE" at bounding box center [1302, 104] width 490 height 383
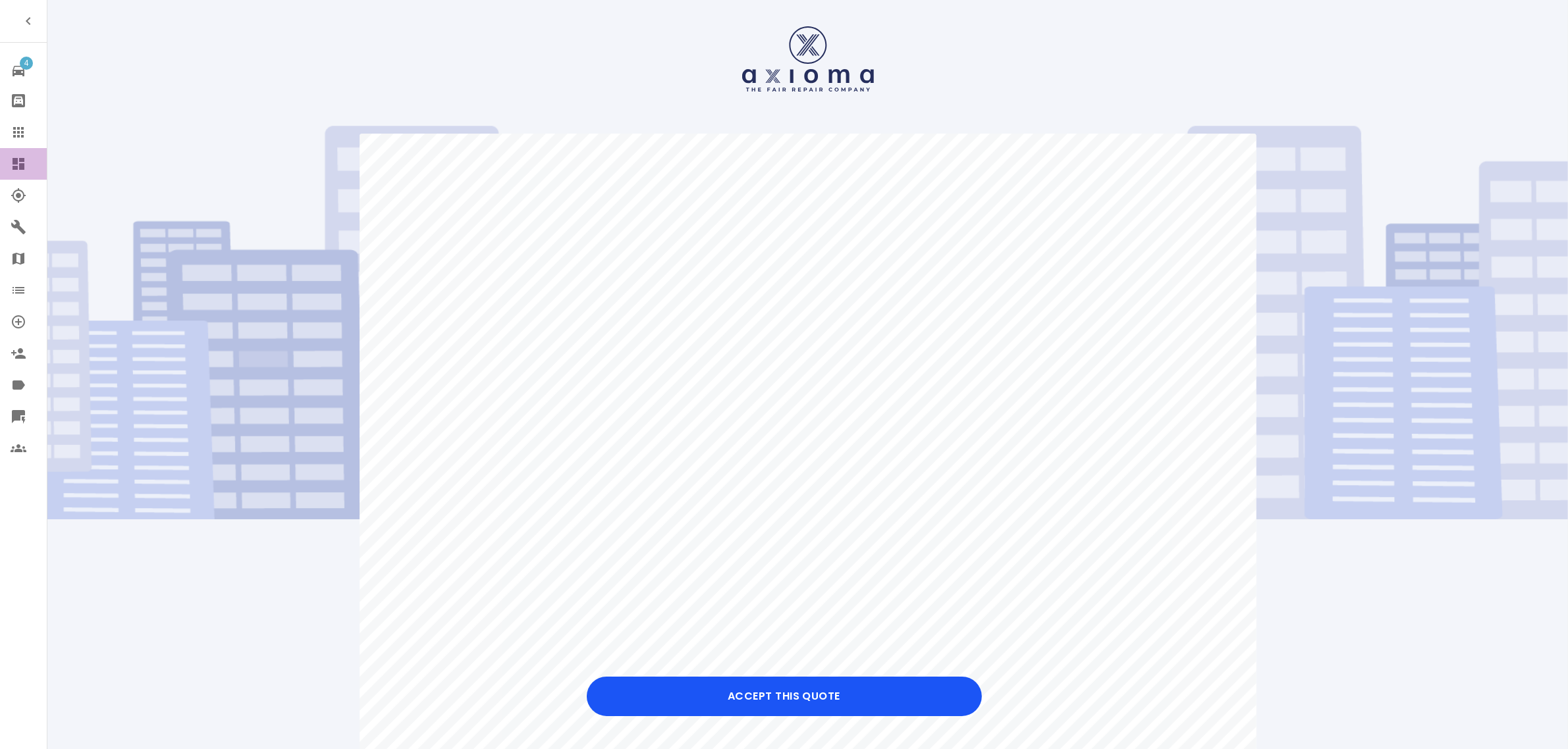
click at [12, 170] on icon at bounding box center [19, 164] width 16 height 16
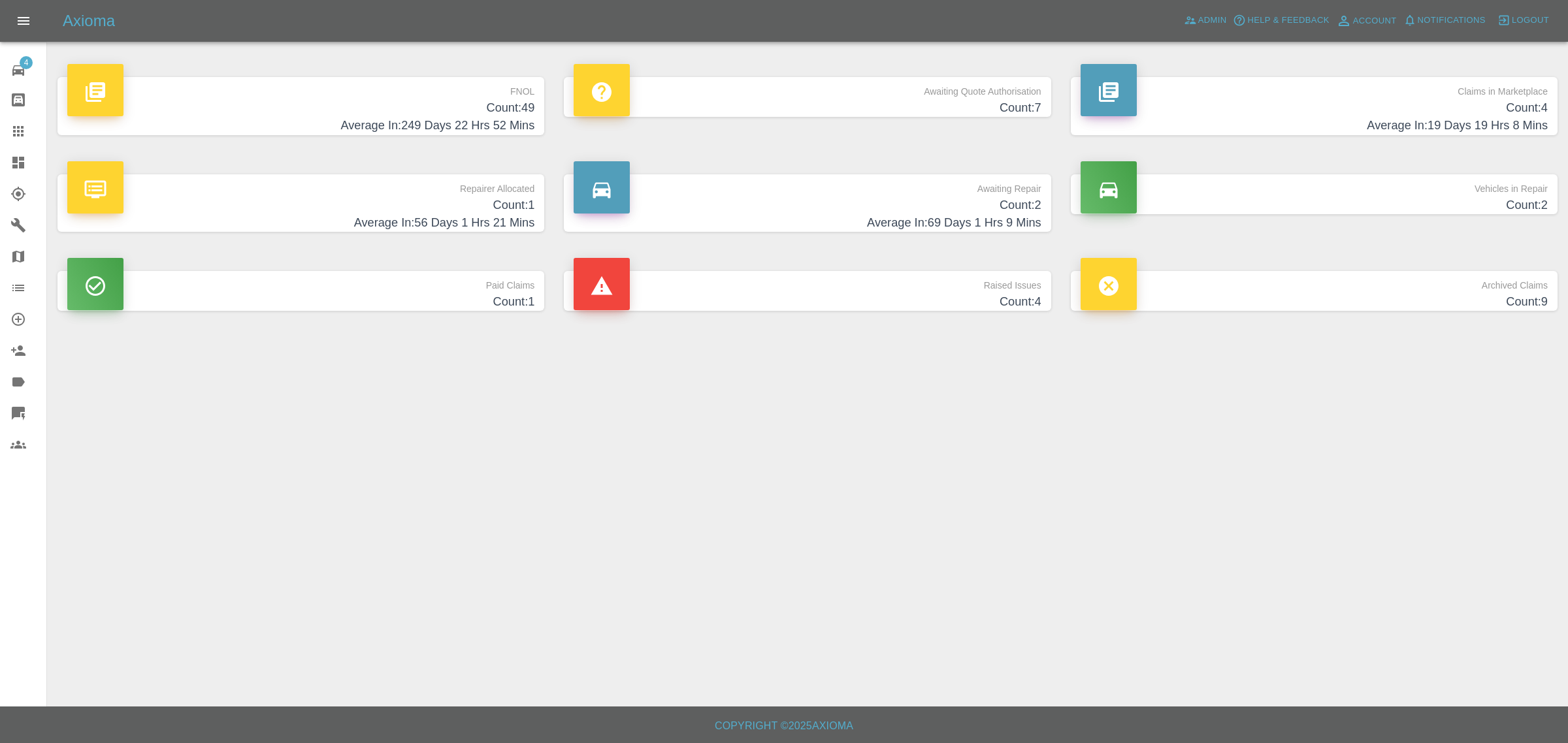
click at [888, 103] on h4 "Count: 7" at bounding box center [807, 108] width 467 height 17
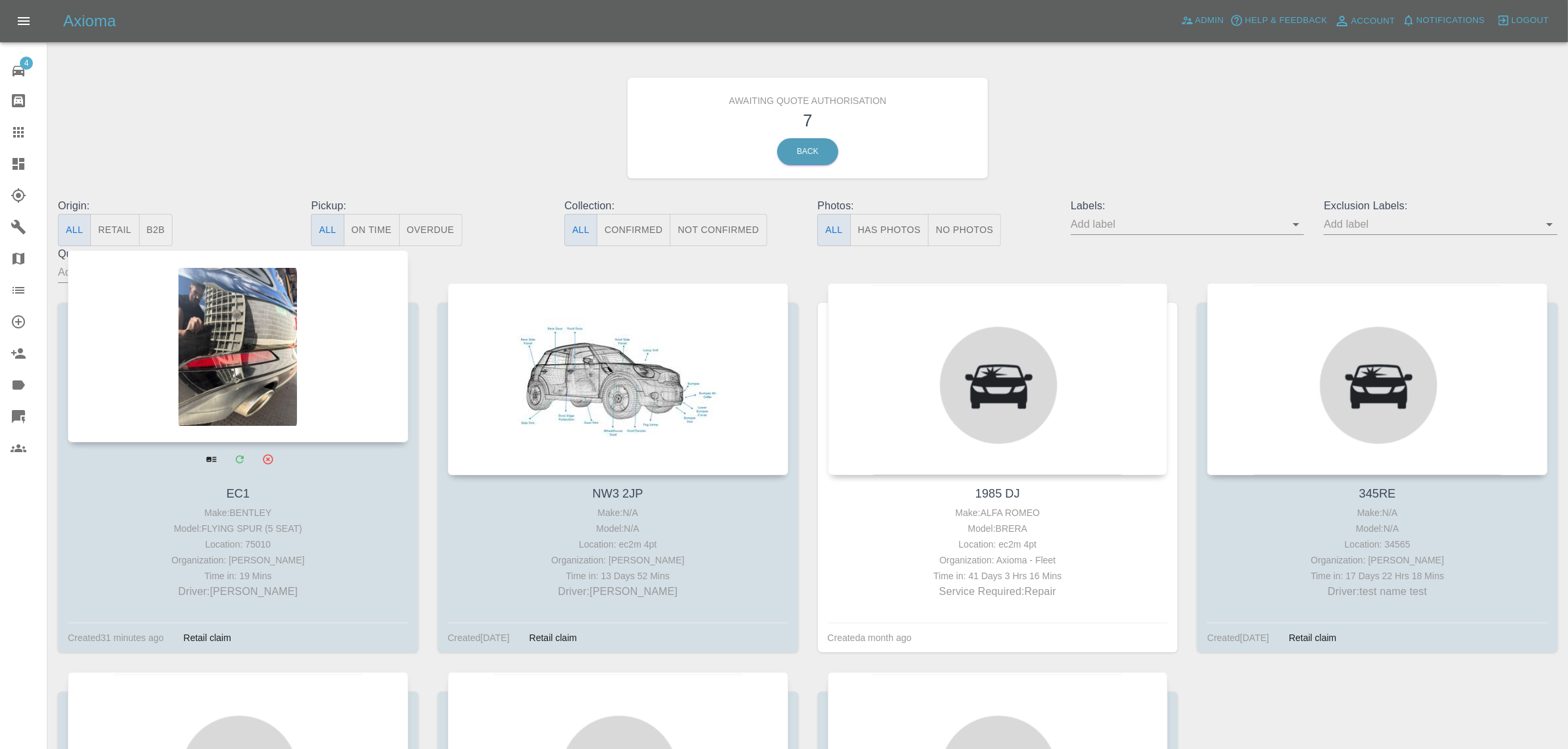
click at [258, 343] on div at bounding box center [237, 346] width 341 height 192
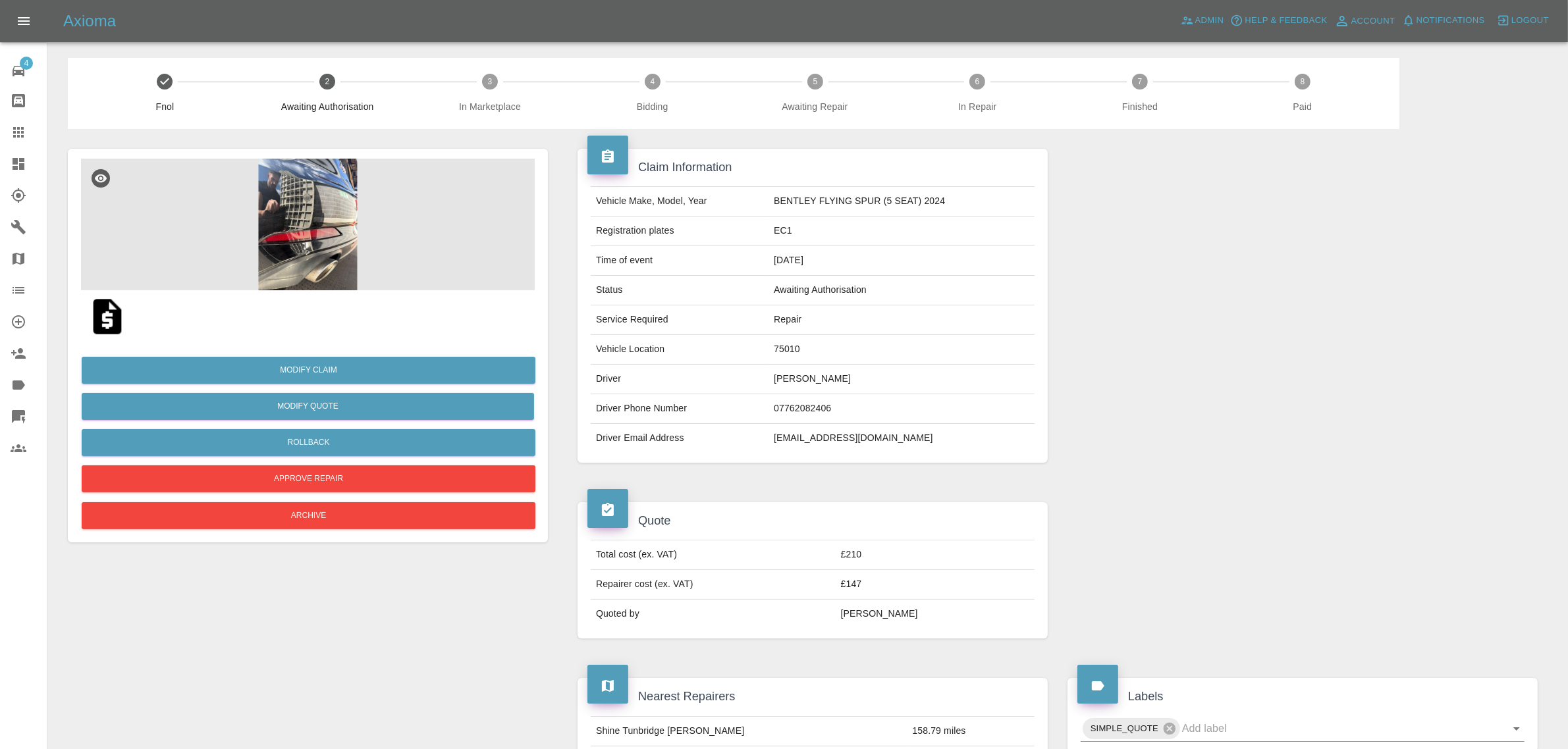
click at [297, 196] on img at bounding box center [308, 225] width 454 height 132
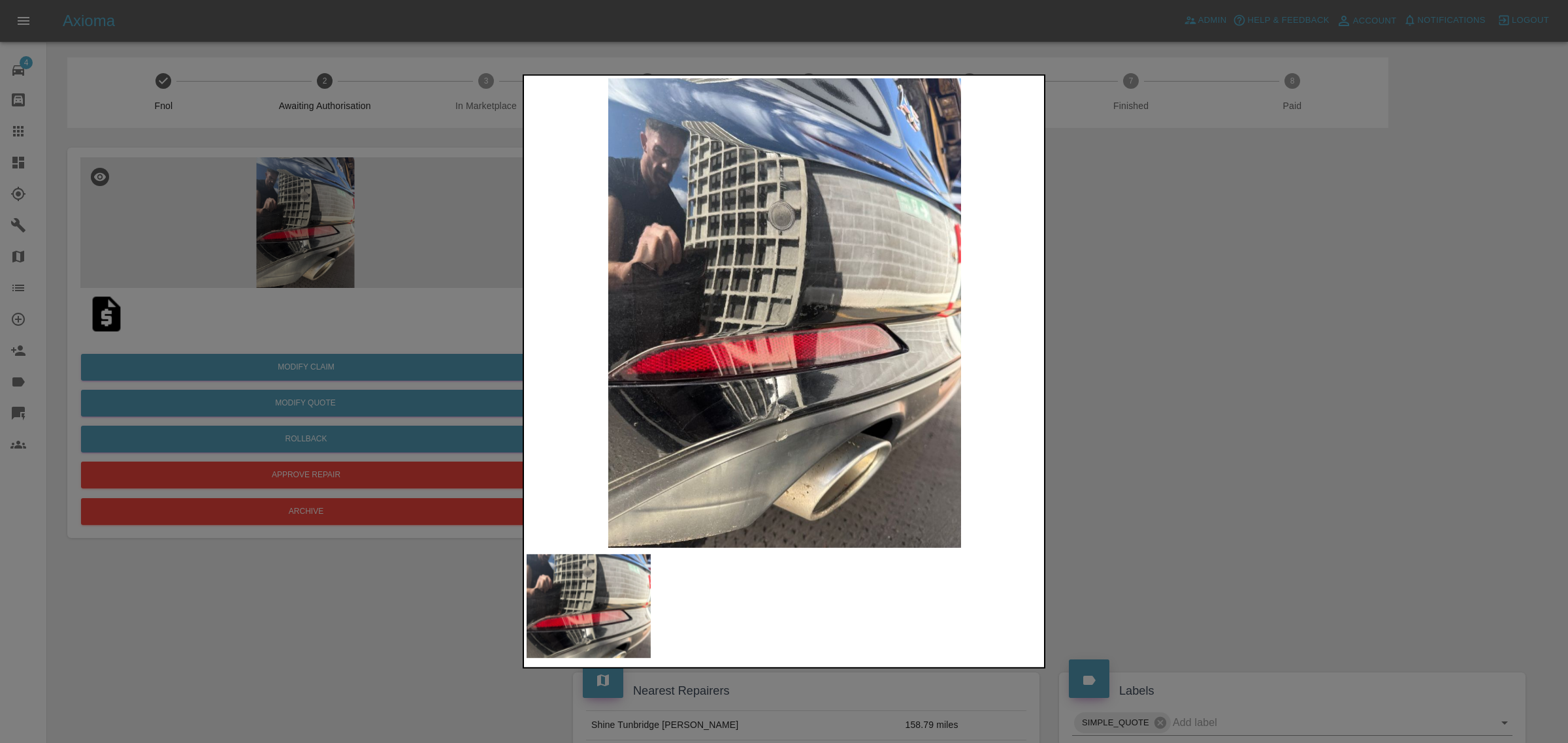
click at [1129, 338] on div at bounding box center [784, 371] width 1568 height 743
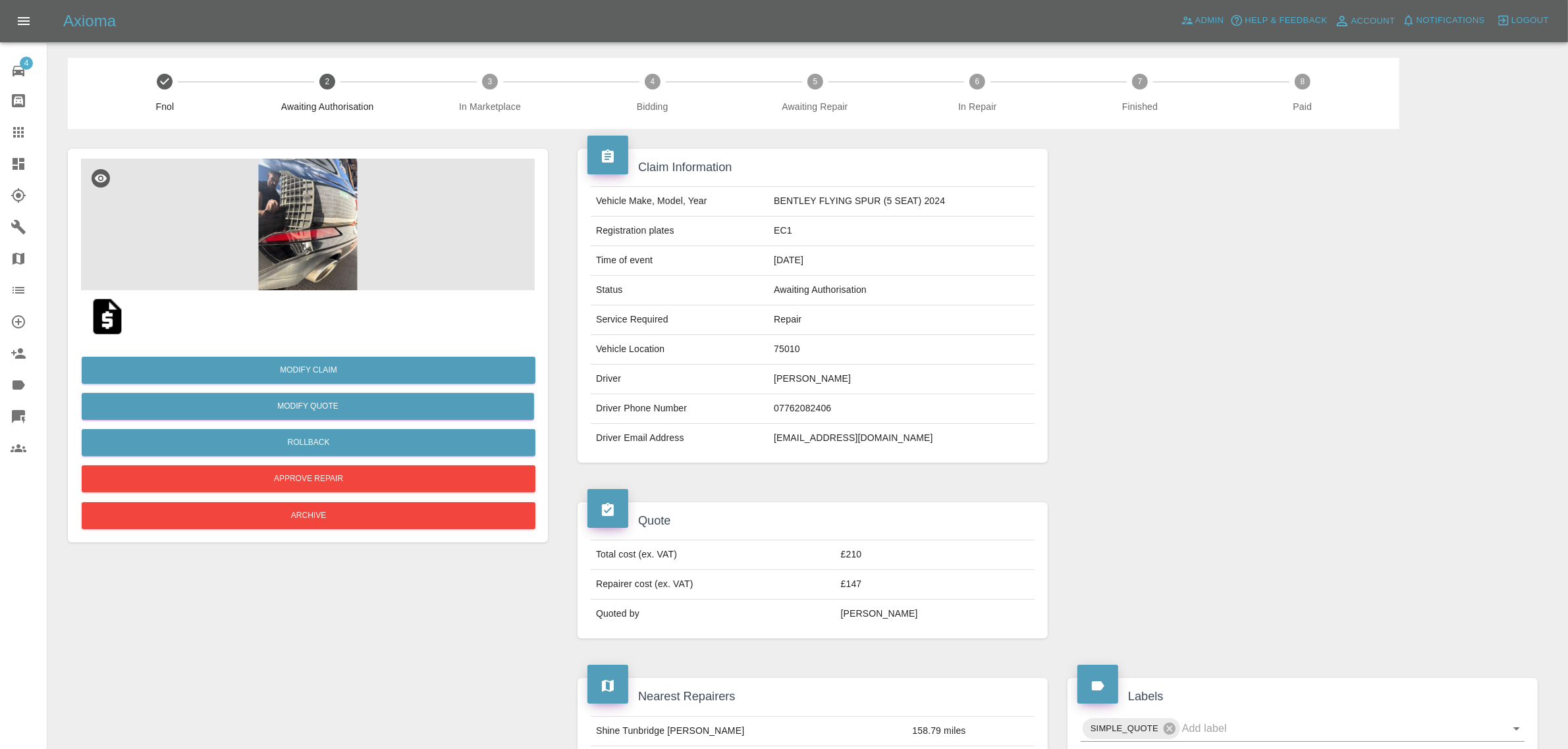
click at [300, 230] on img at bounding box center [308, 225] width 454 height 132
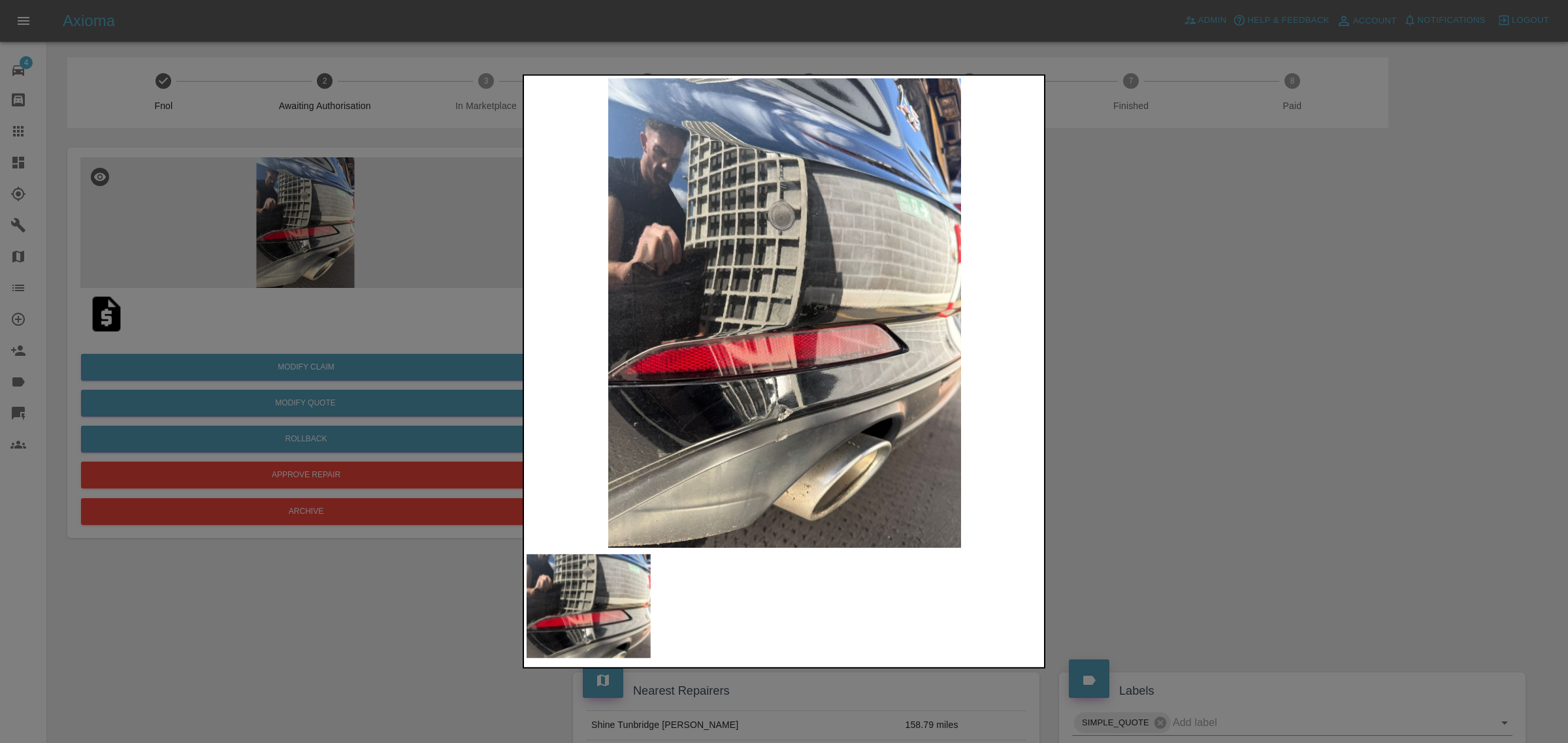
click at [1118, 424] on div at bounding box center [784, 371] width 1568 height 743
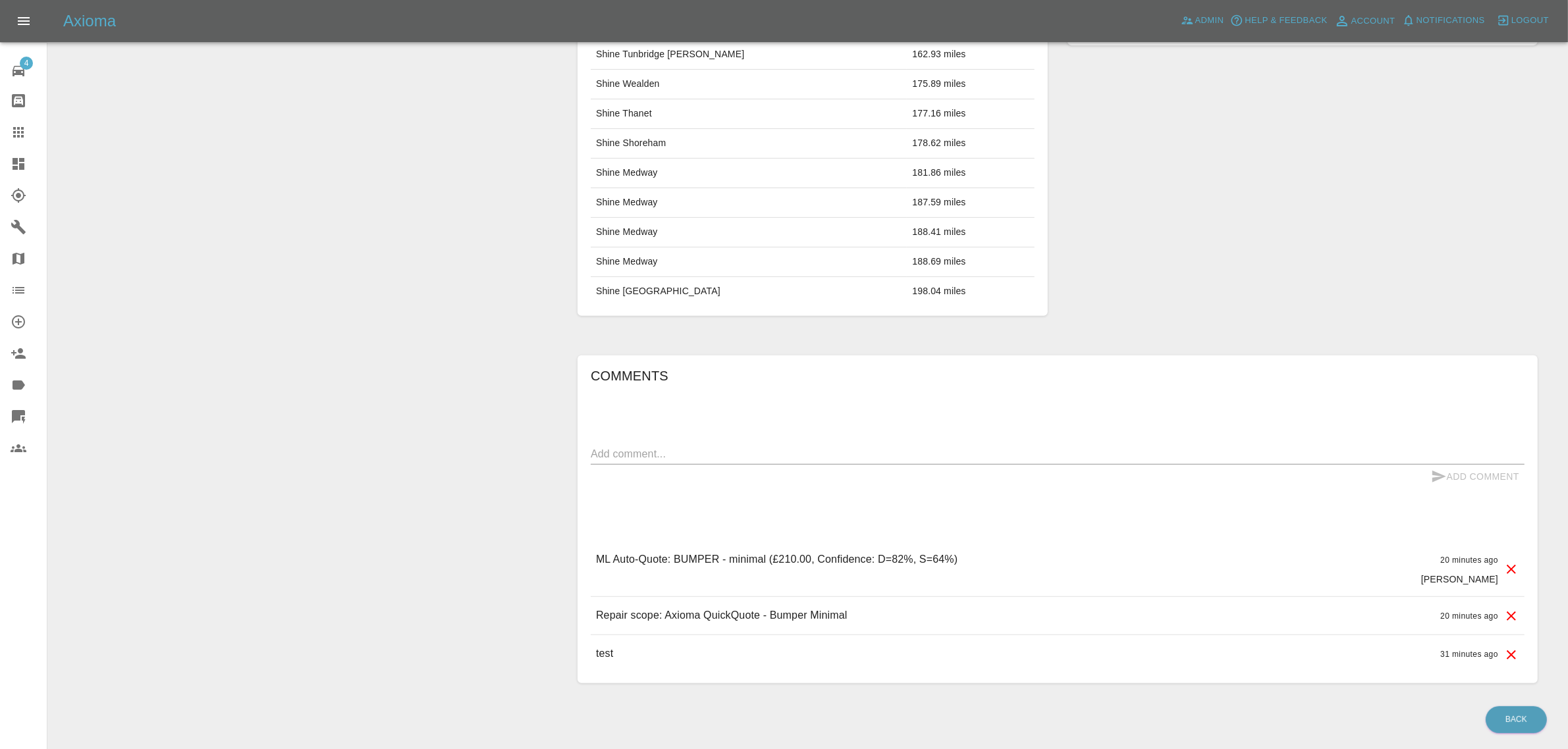
scroll to position [713, 0]
